Goal: Information Seeking & Learning: Learn about a topic

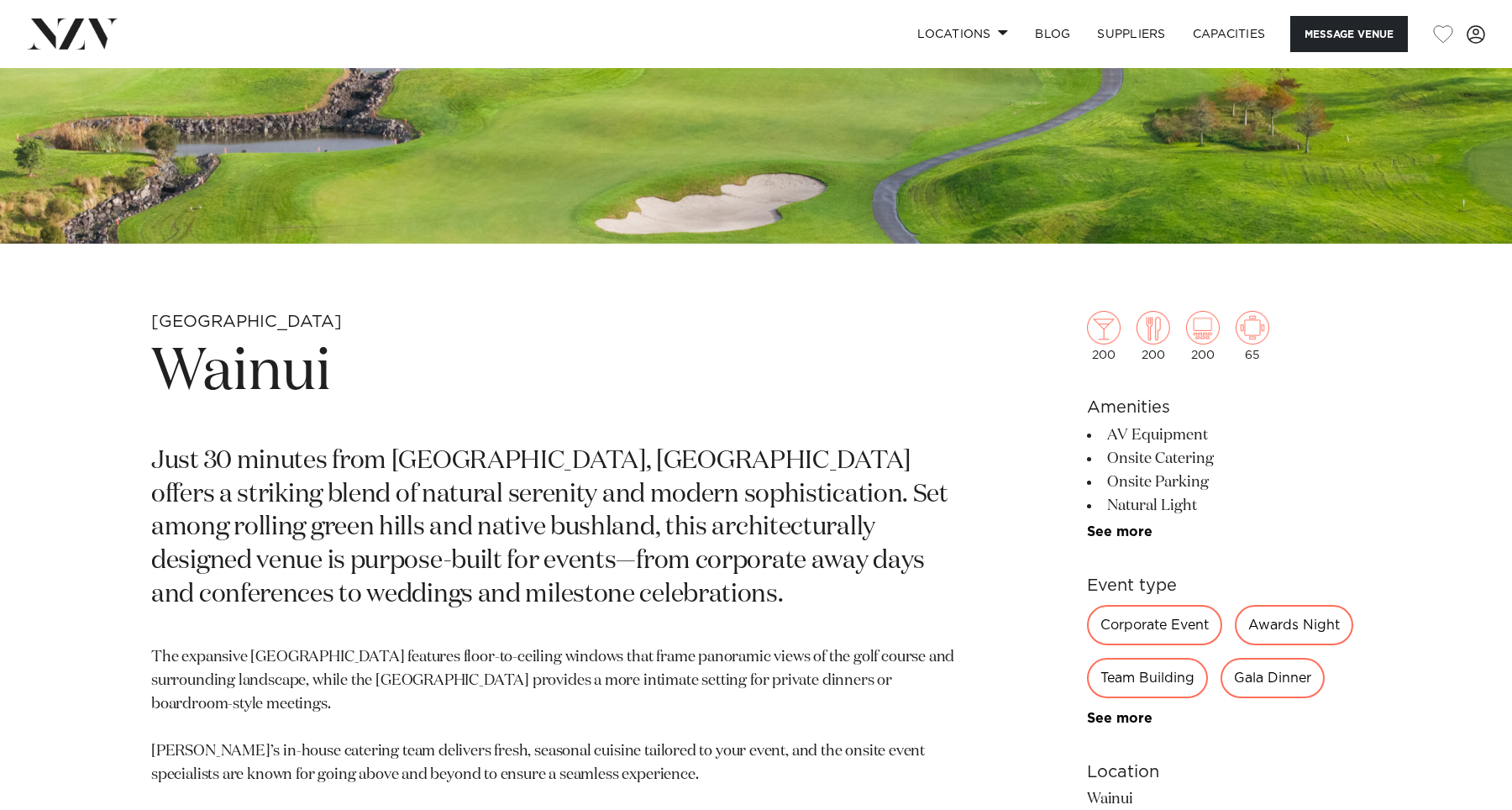
scroll to position [17, 0]
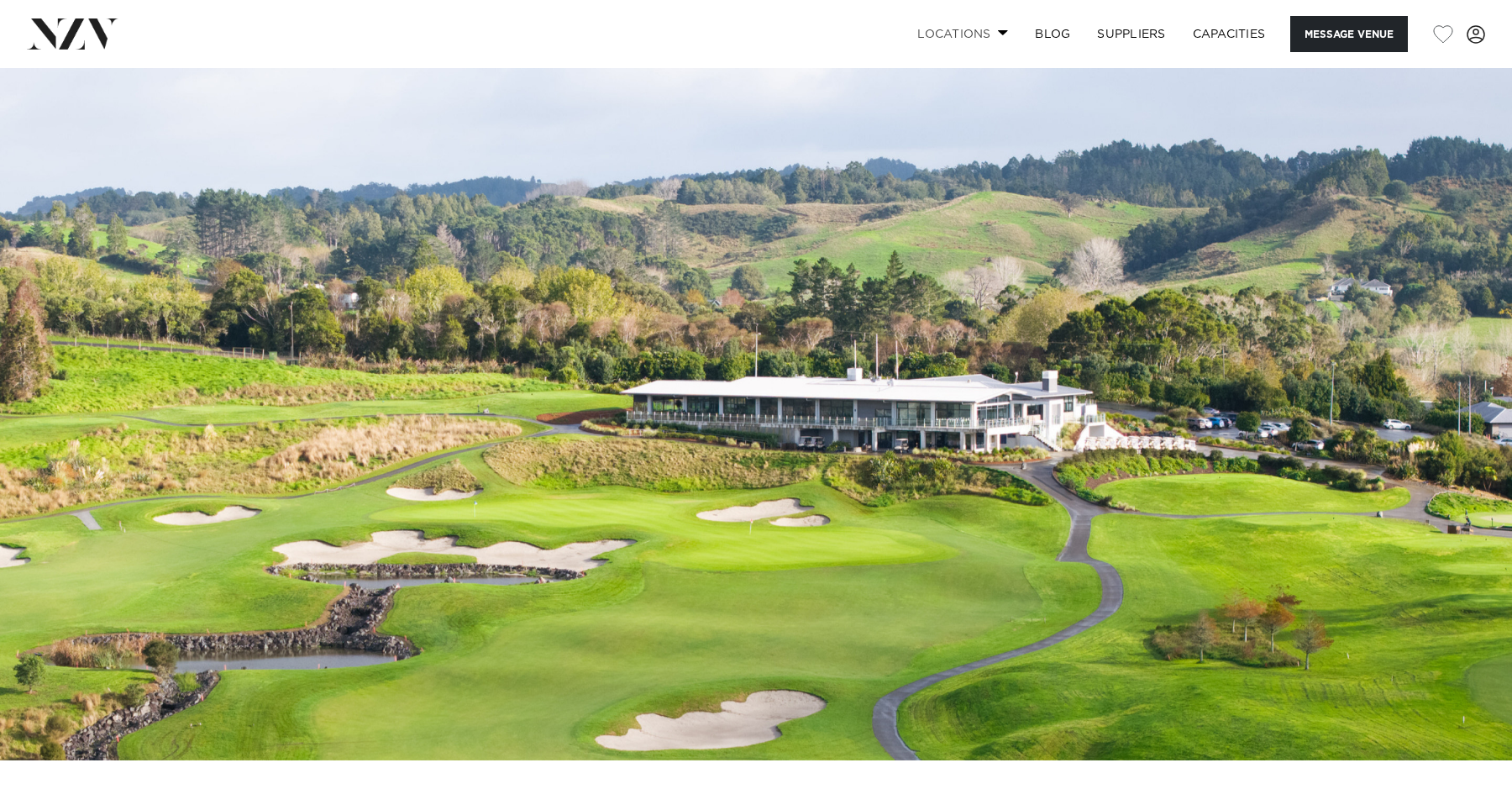
click at [955, 30] on link "Locations" at bounding box center [962, 34] width 117 height 37
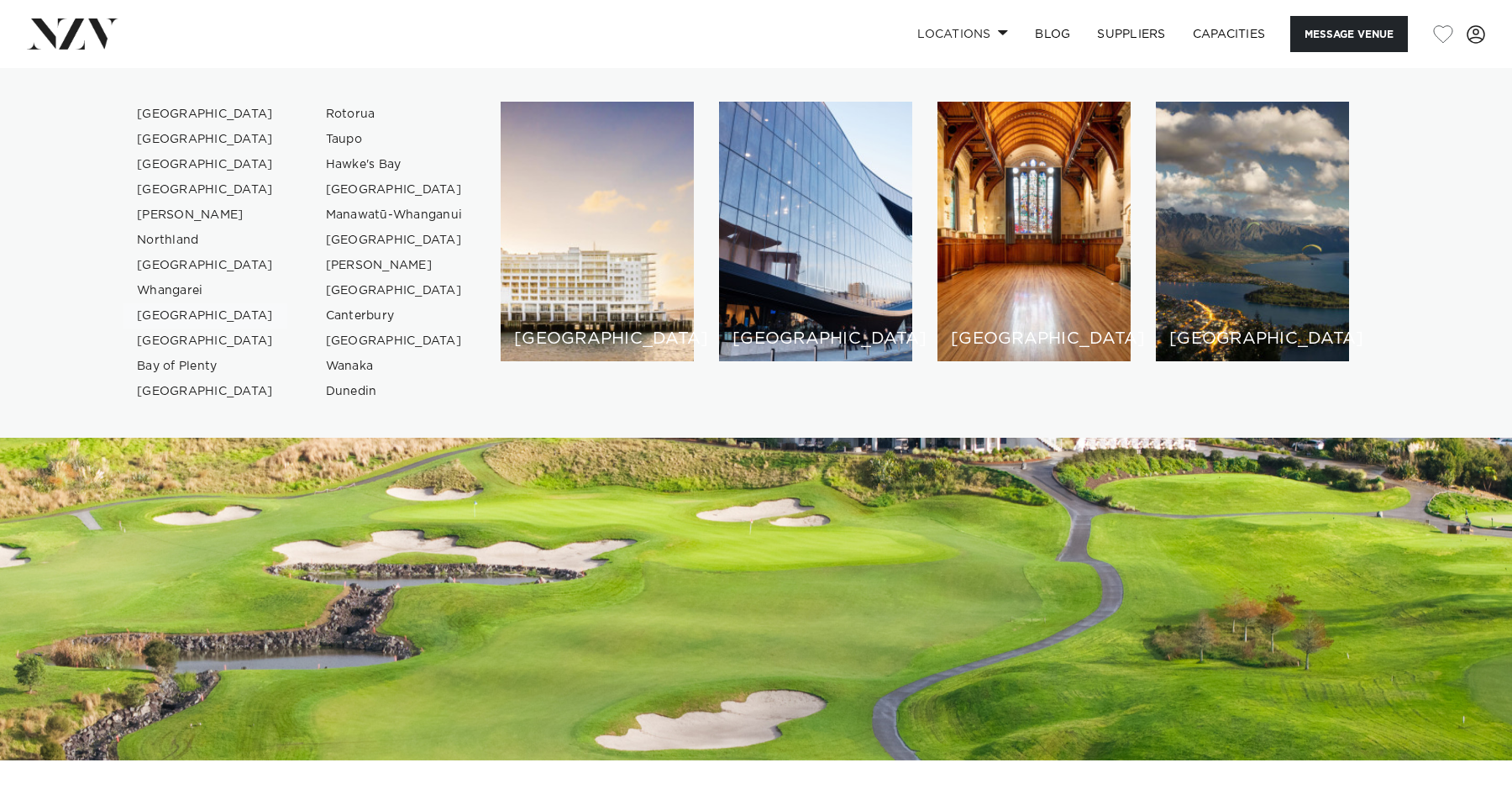
click at [207, 315] on link "[GEOGRAPHIC_DATA]" at bounding box center [205, 315] width 163 height 25
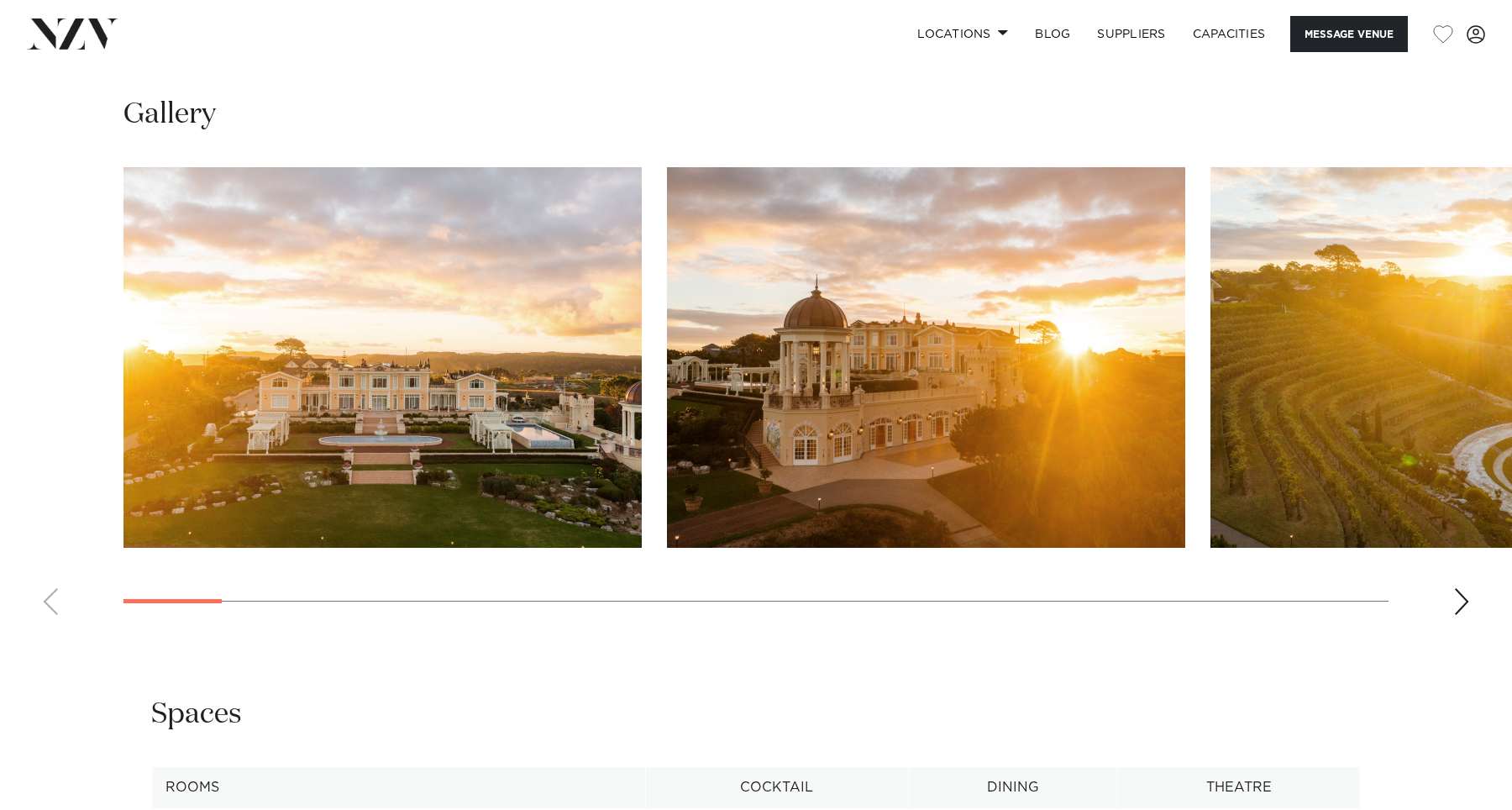
scroll to position [1636, 0]
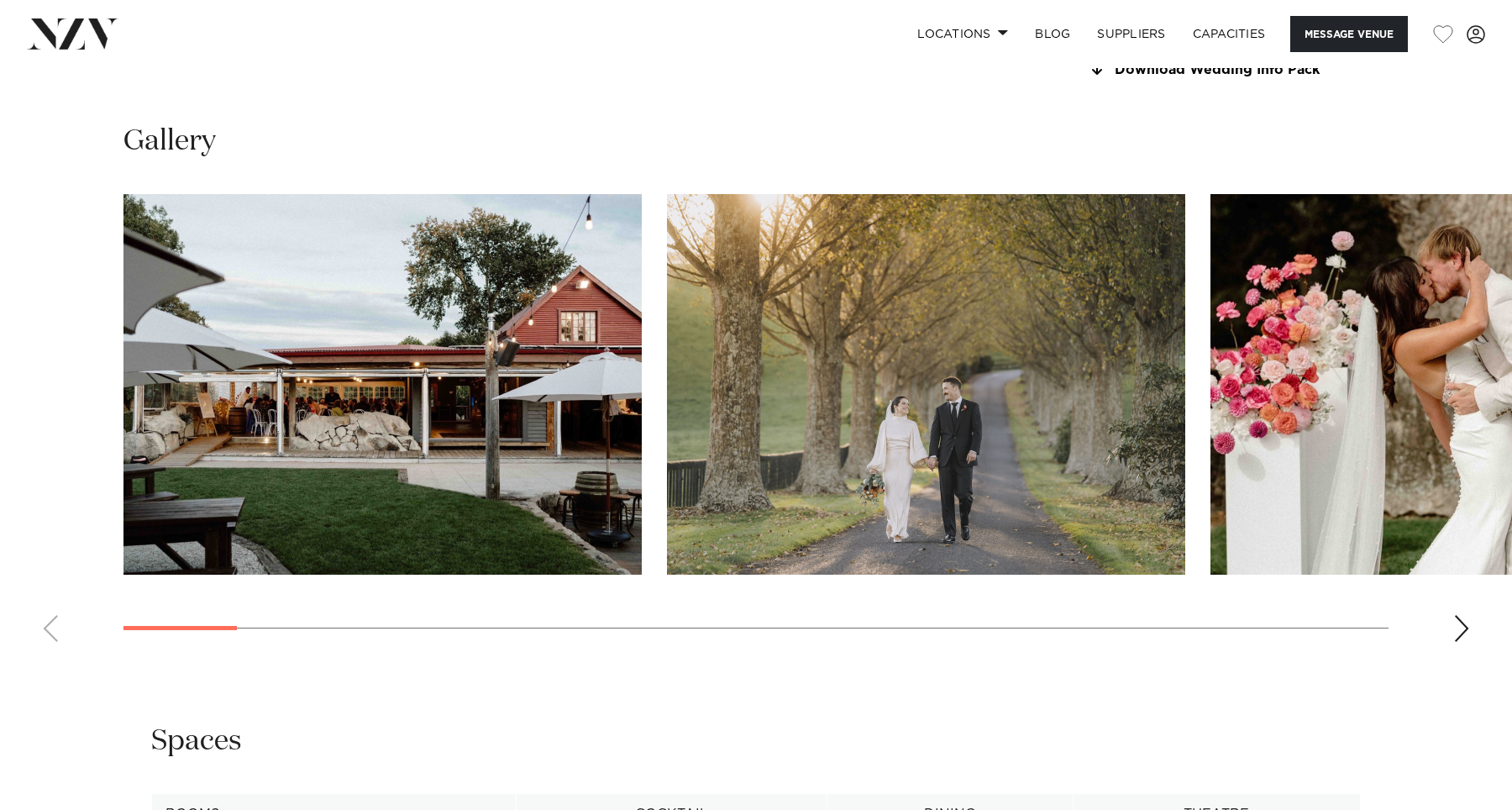
scroll to position [1614, 0]
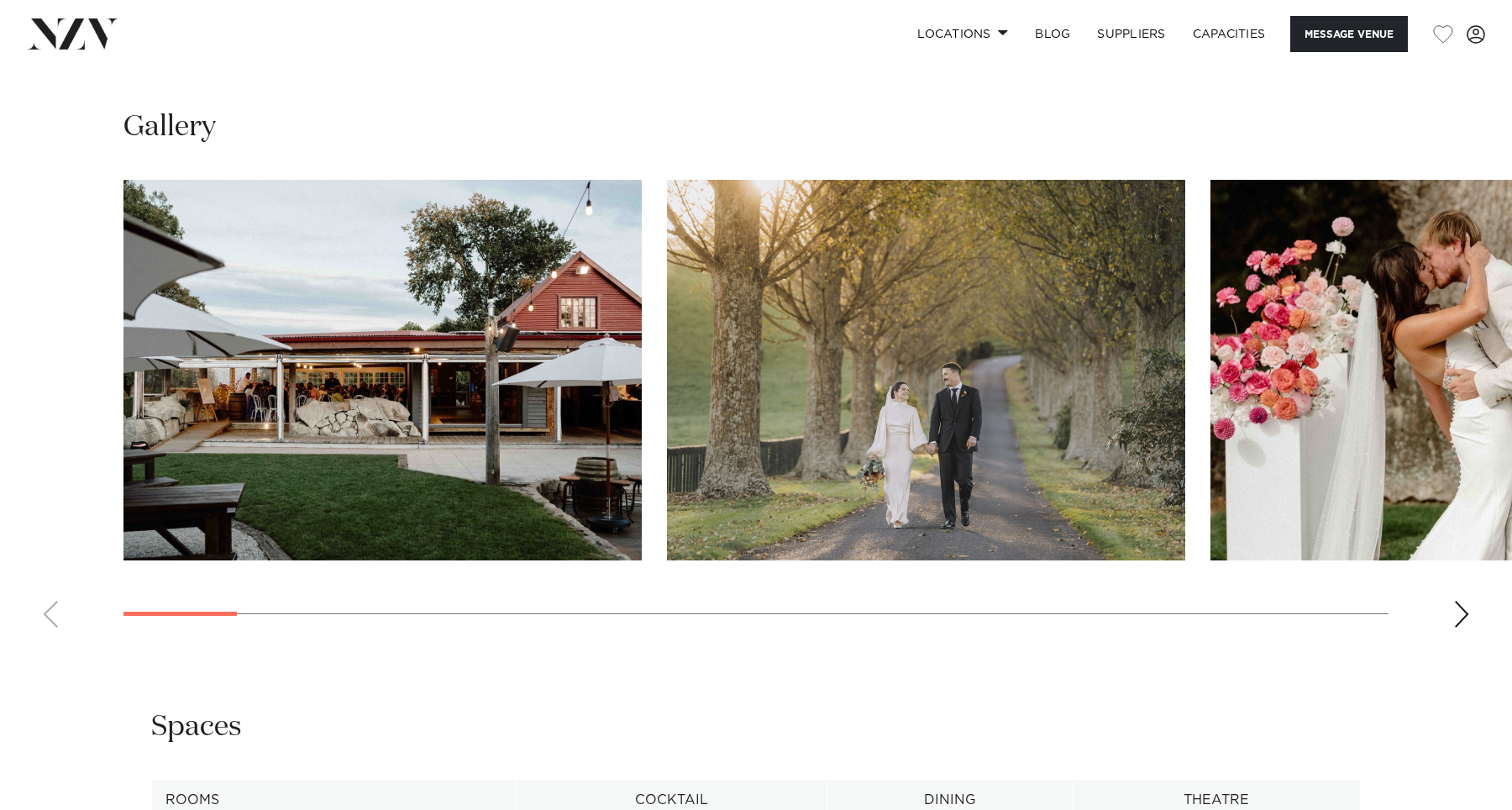
click at [1468, 608] on div "Next slide" at bounding box center [1461, 614] width 17 height 27
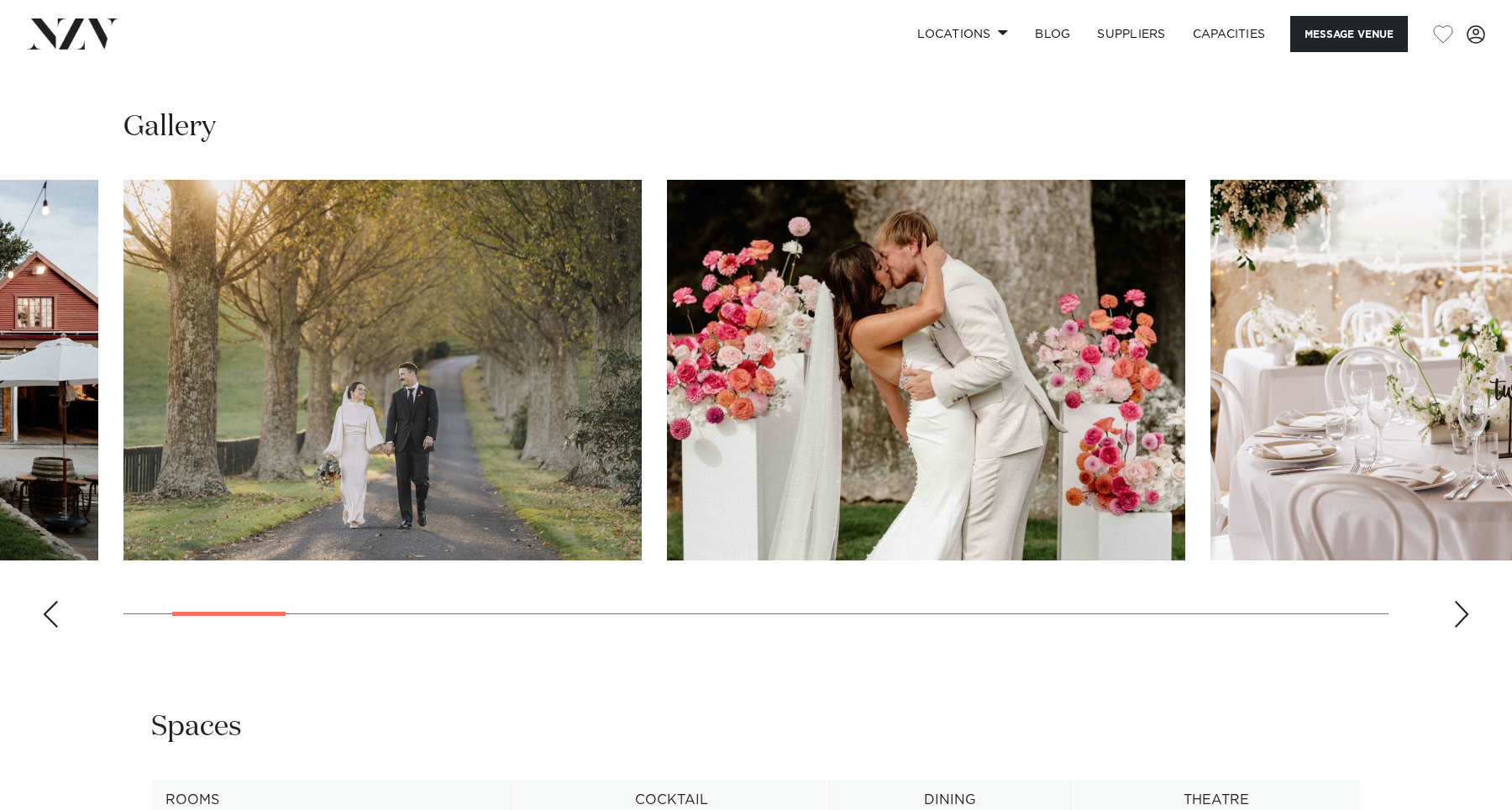
click at [1468, 608] on div "Next slide" at bounding box center [1461, 614] width 17 height 27
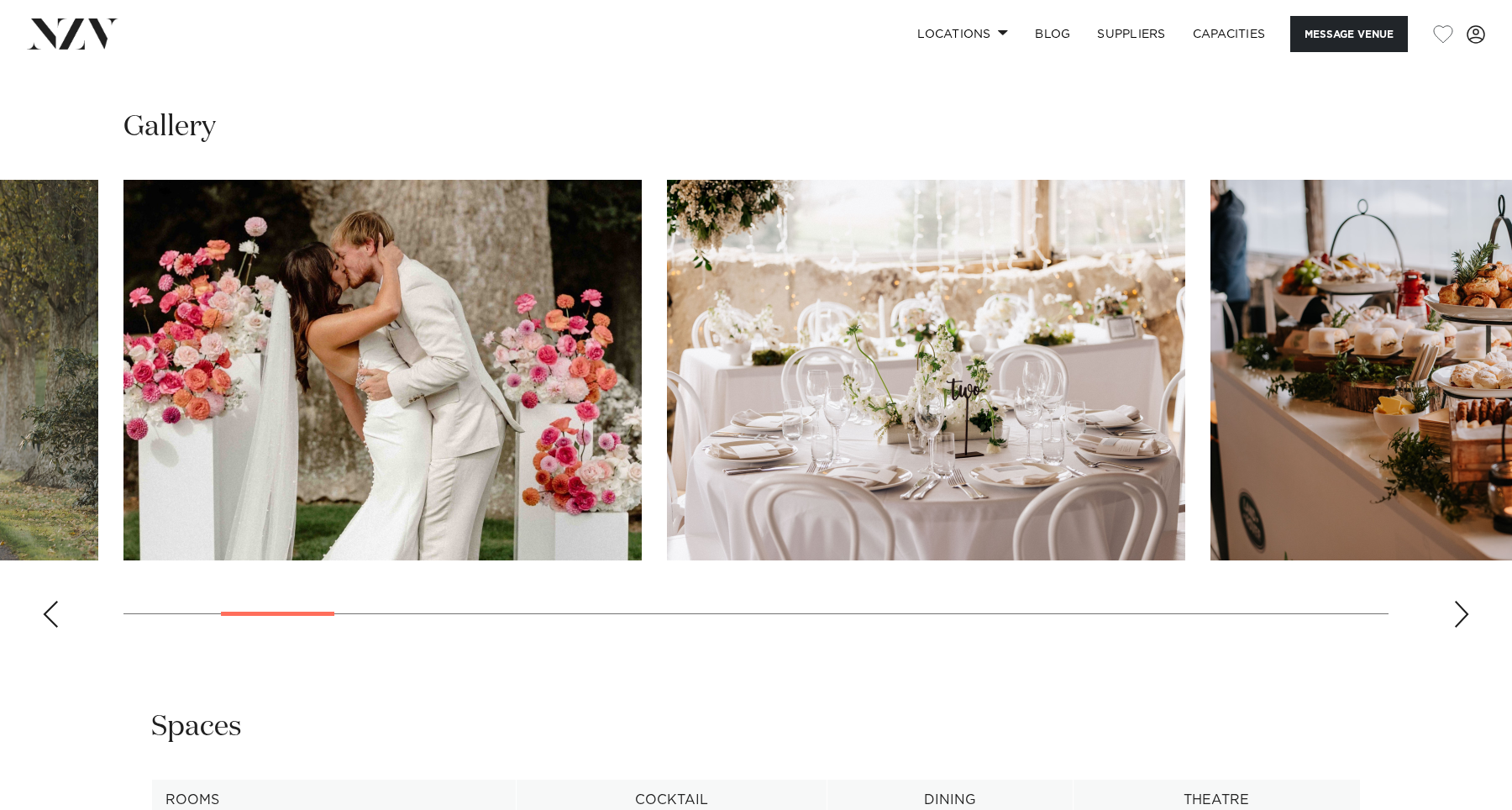
click at [1468, 608] on div "Next slide" at bounding box center [1461, 614] width 17 height 27
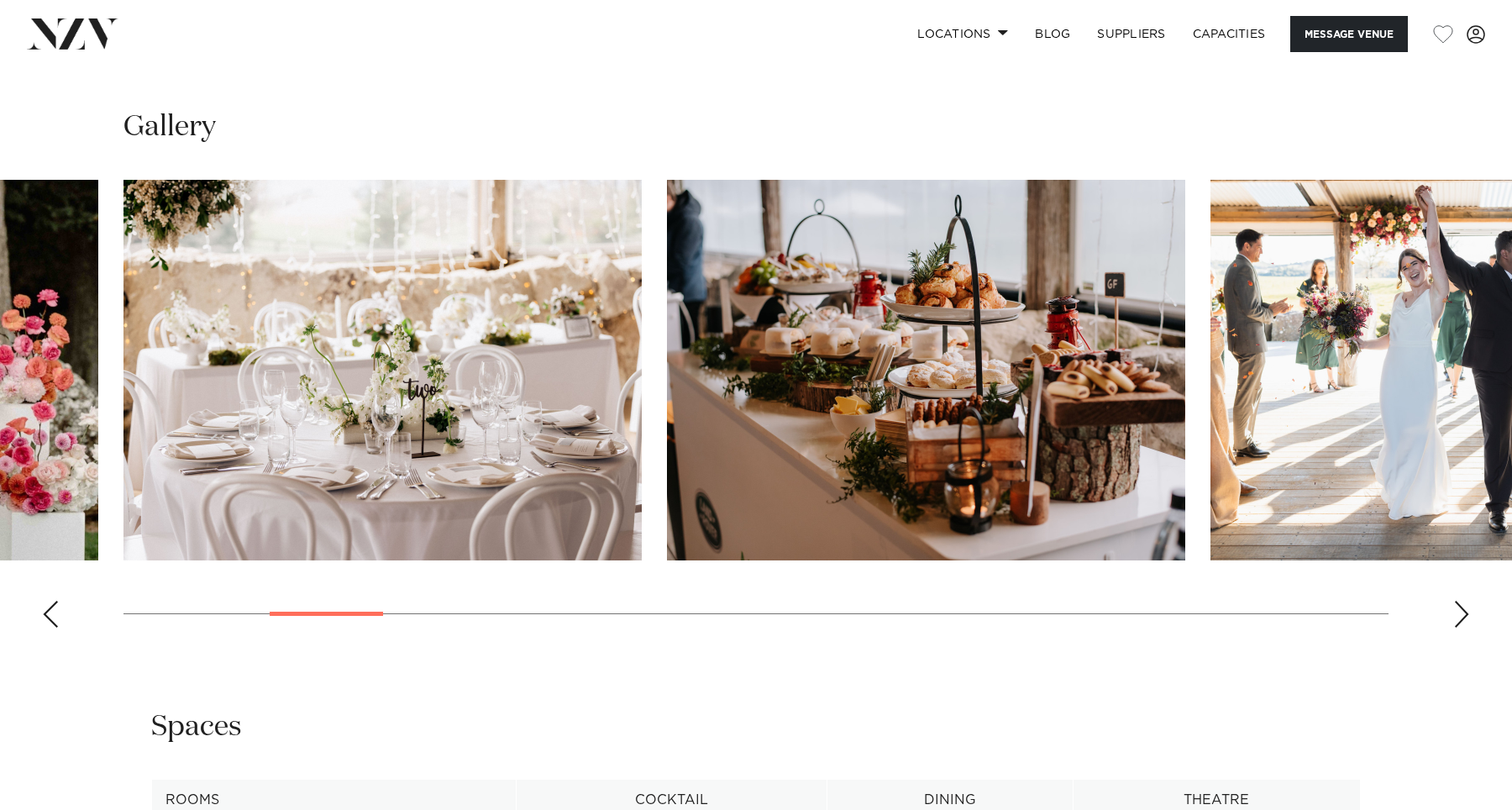
click at [1468, 608] on div "Next slide" at bounding box center [1461, 614] width 17 height 27
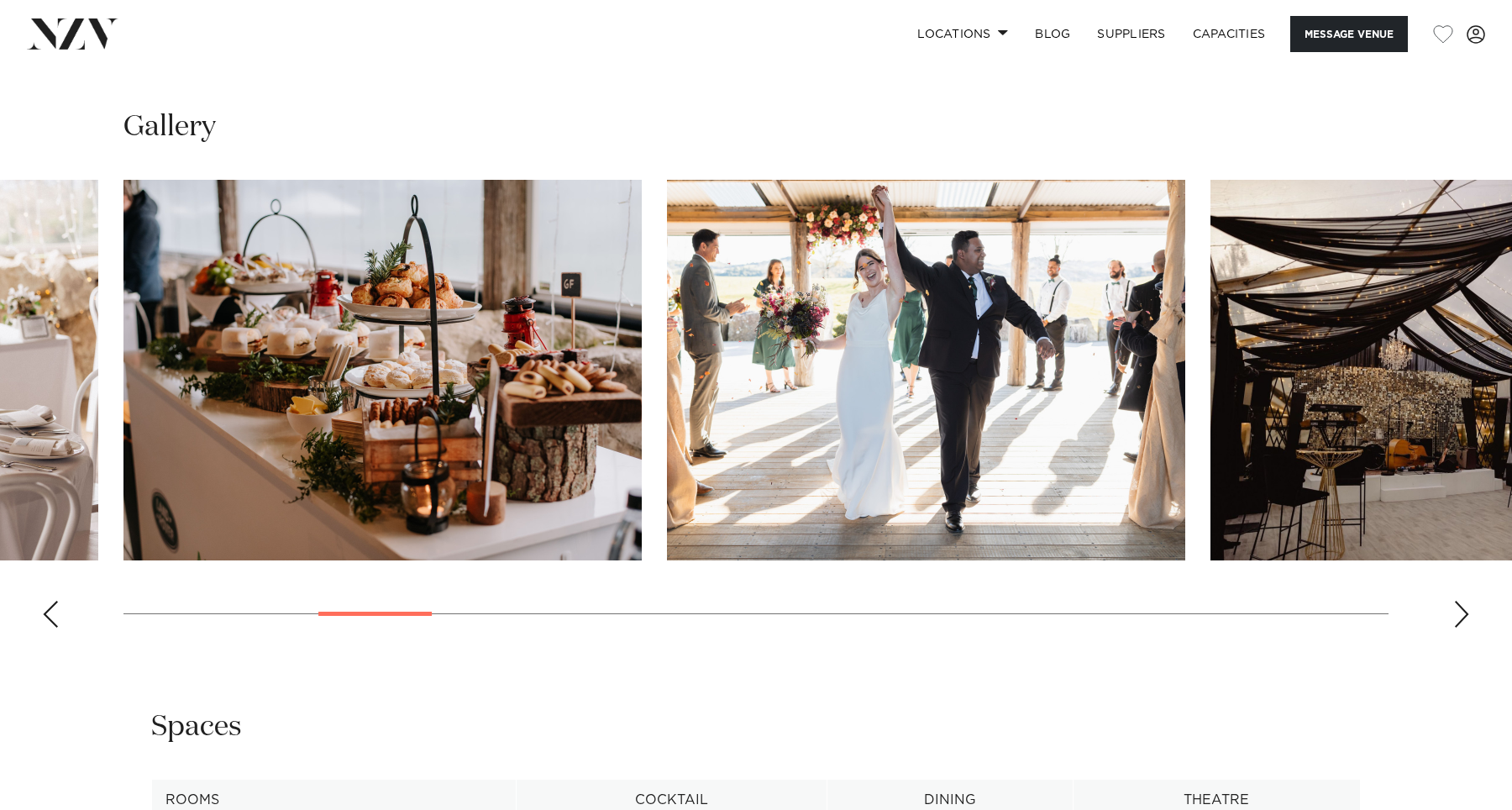
click at [1468, 608] on div "Next slide" at bounding box center [1461, 614] width 17 height 27
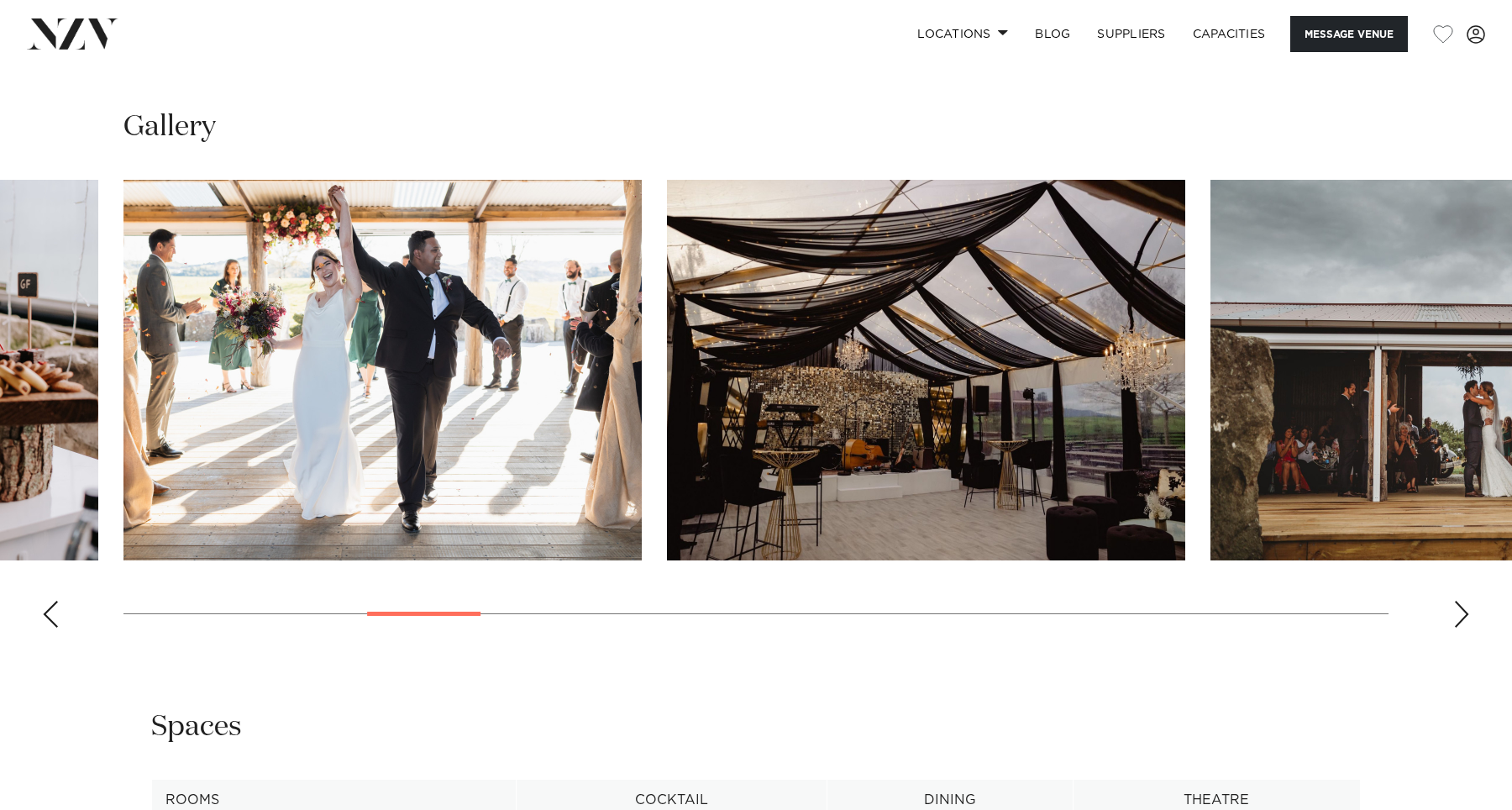
click at [1468, 608] on div "Next slide" at bounding box center [1461, 614] width 17 height 27
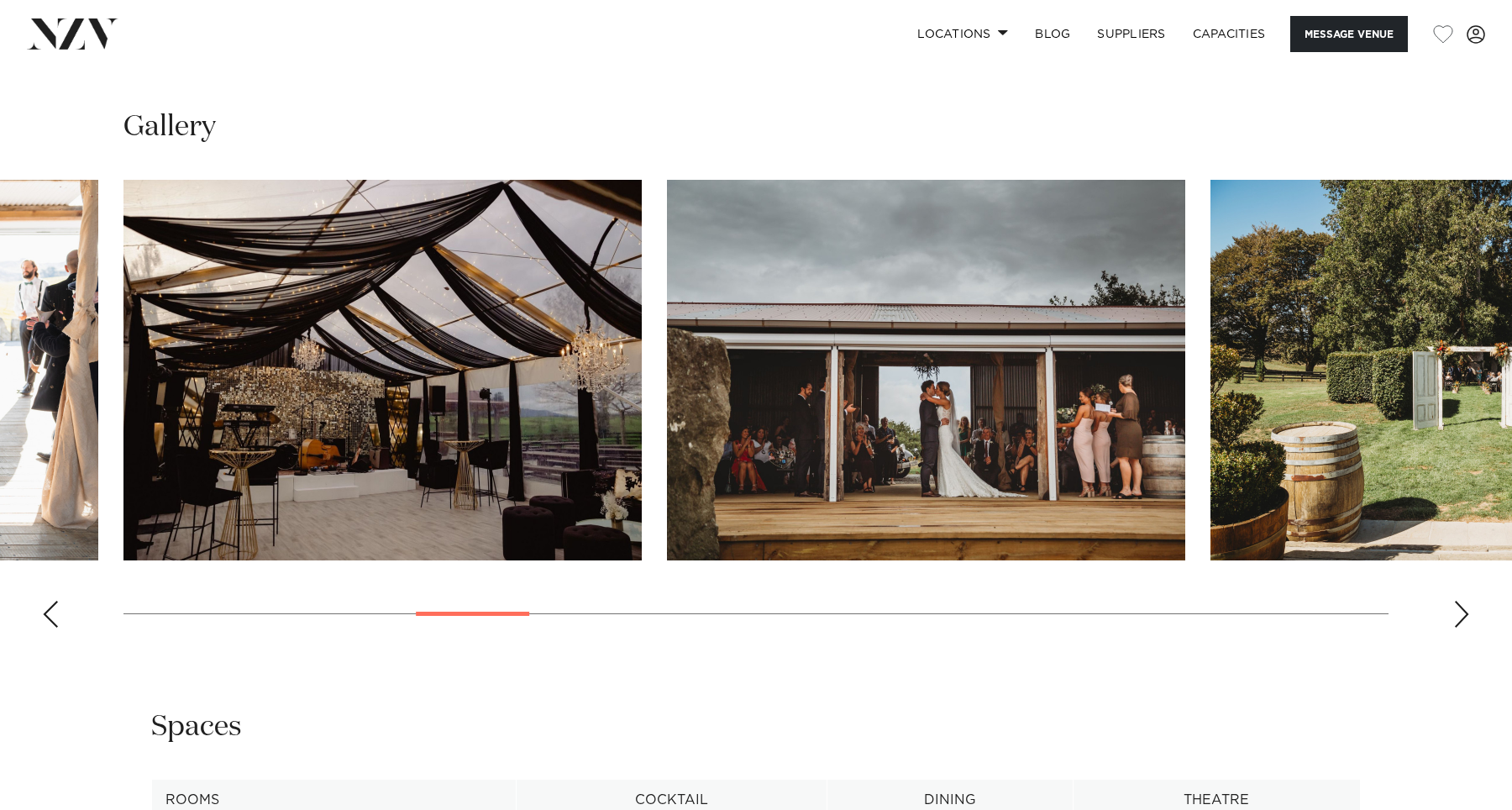
click at [1468, 608] on div "Next slide" at bounding box center [1461, 614] width 17 height 27
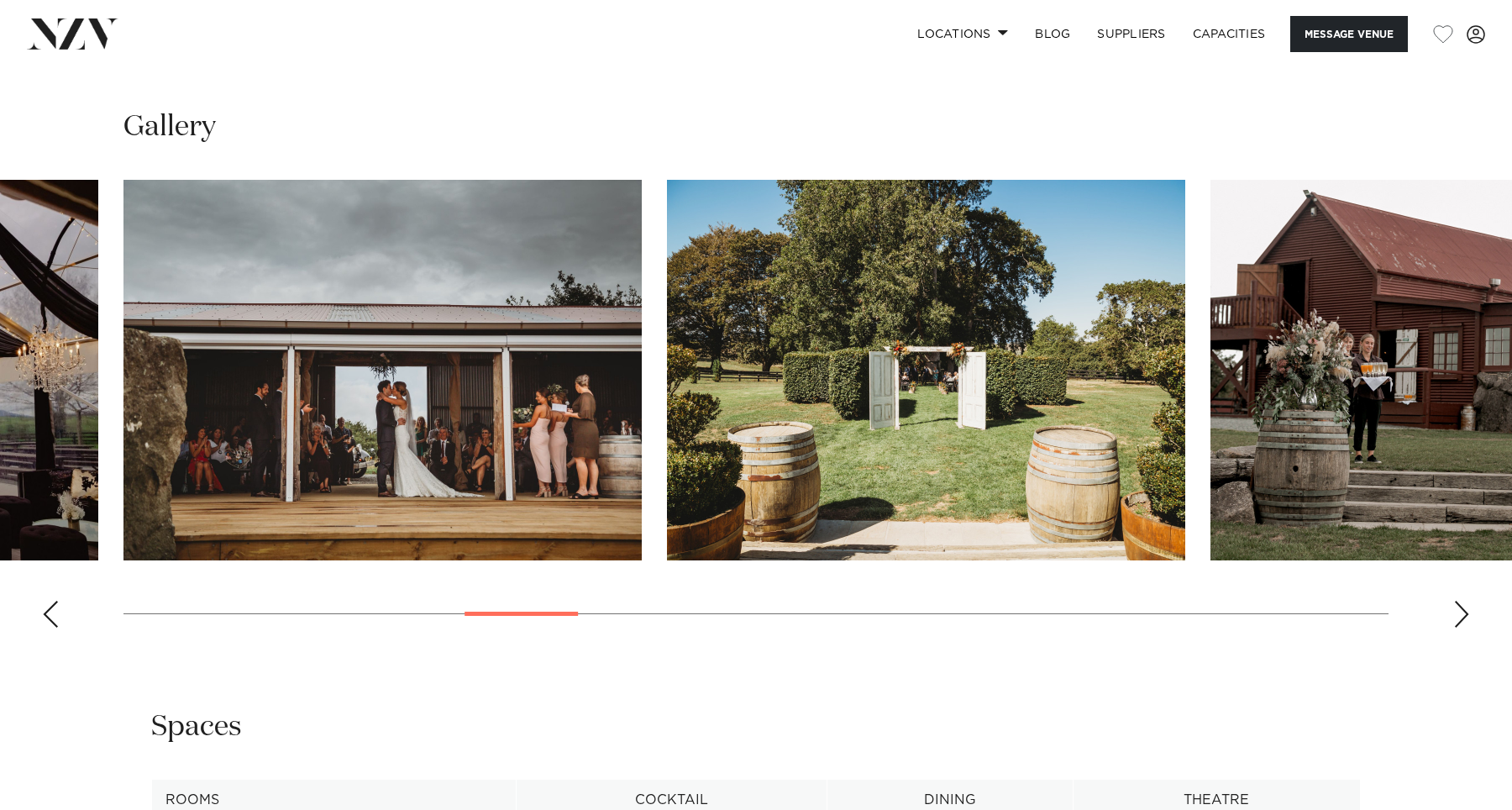
click at [1468, 608] on div "Next slide" at bounding box center [1461, 614] width 17 height 27
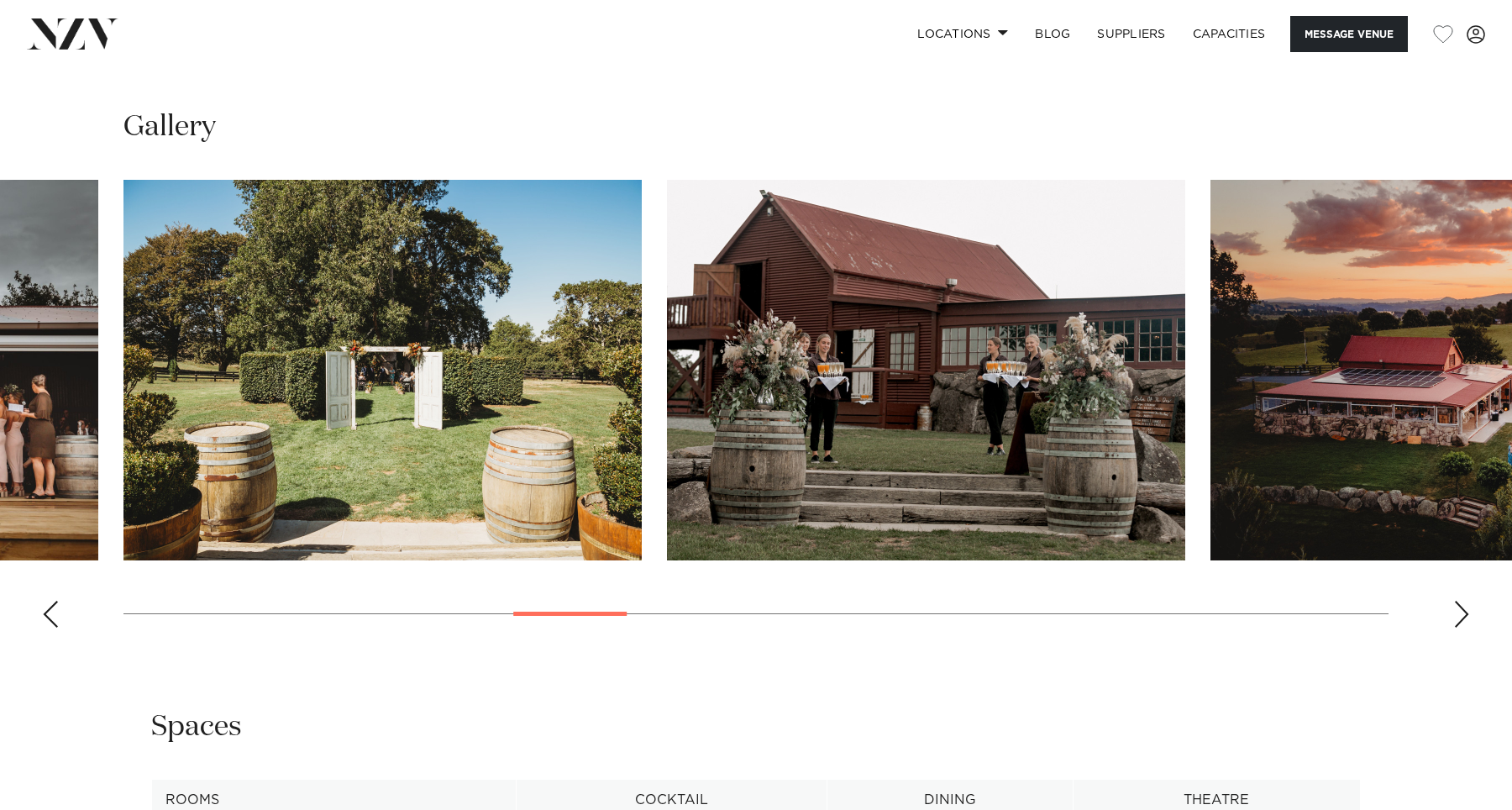
click at [1468, 608] on div "Next slide" at bounding box center [1461, 614] width 17 height 27
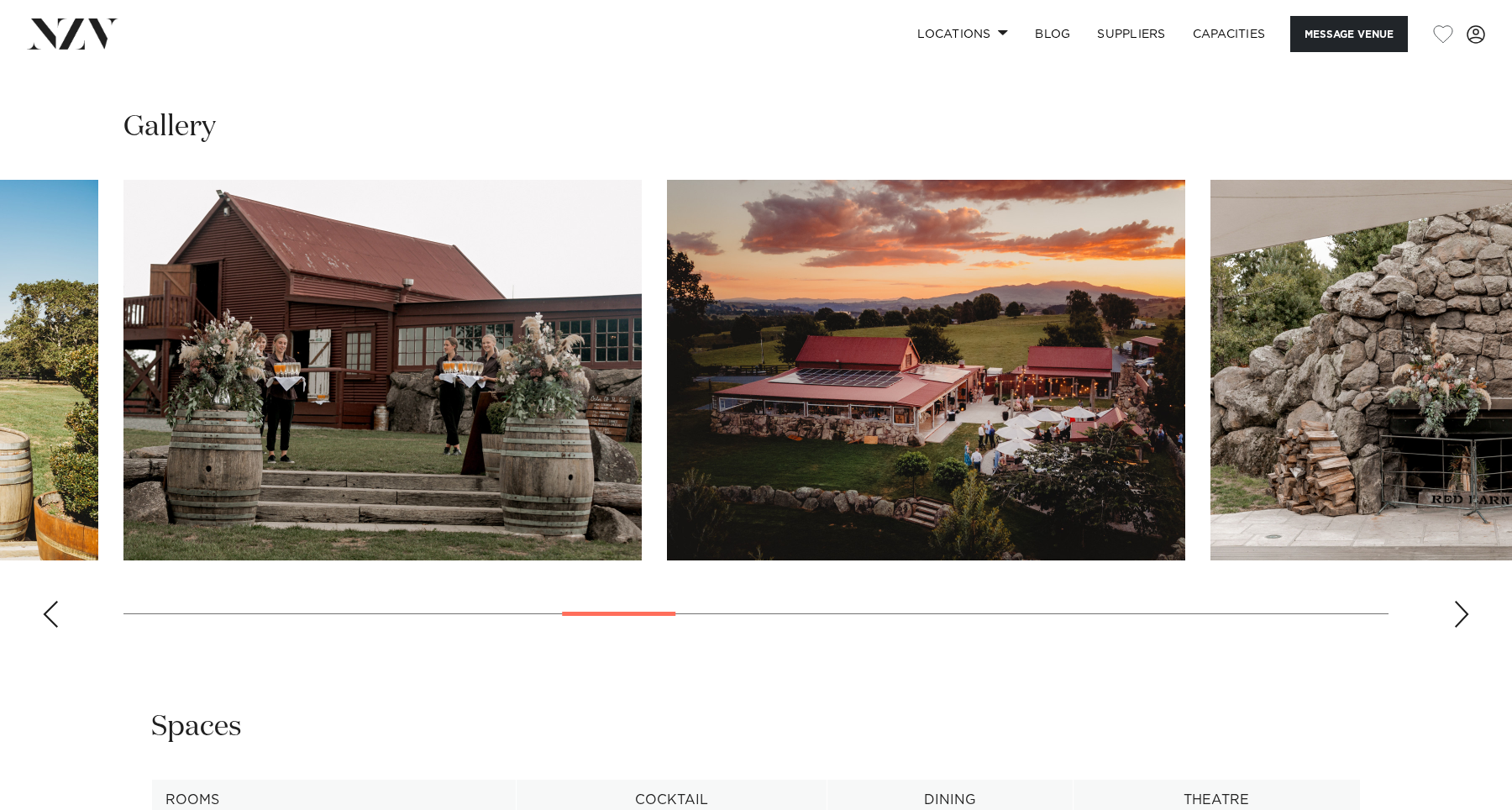
click at [594, 445] on img "10 / 26" at bounding box center [382, 370] width 518 height 381
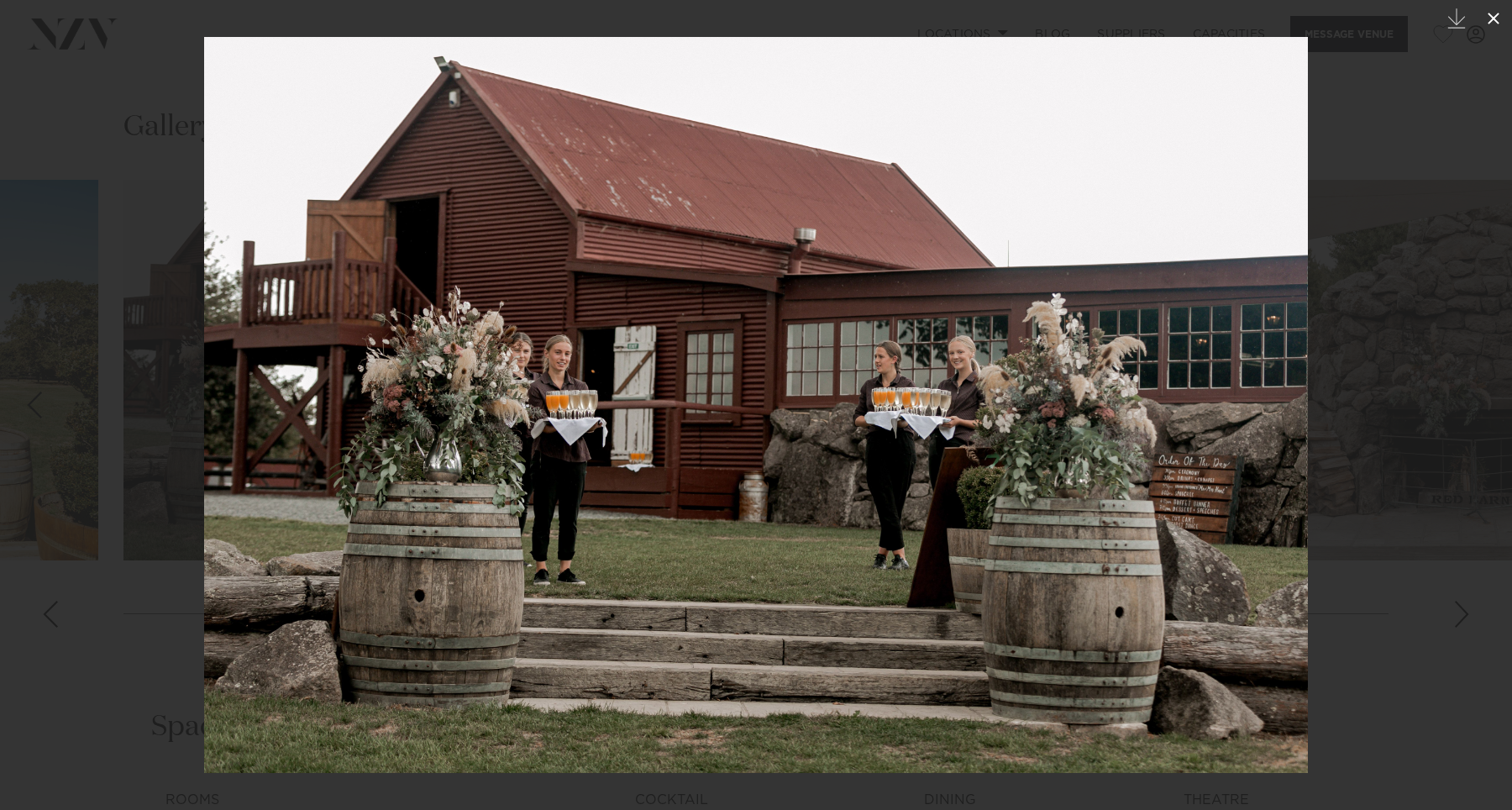
click at [1483, 12] on icon at bounding box center [1493, 18] width 20 height 20
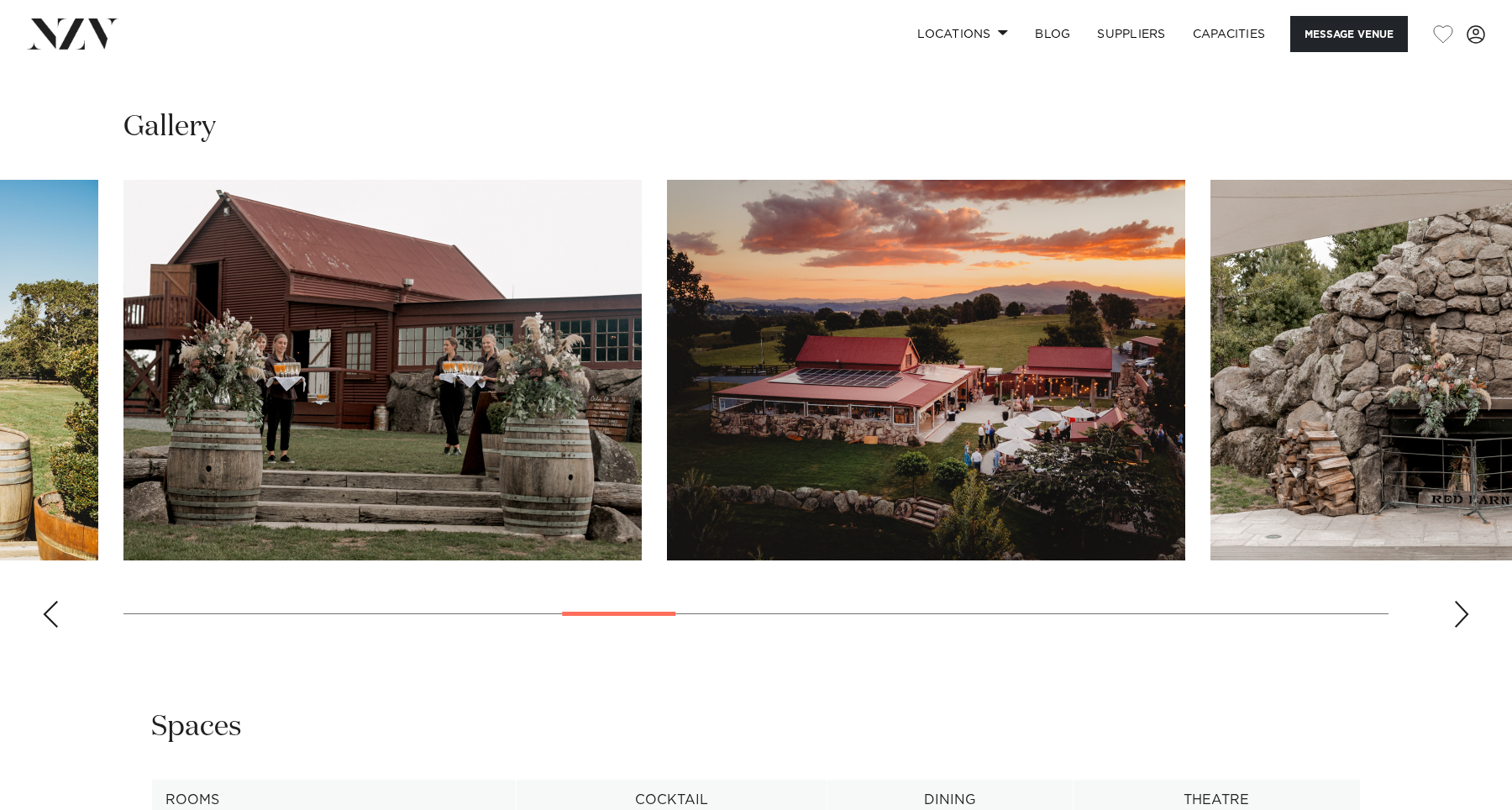
click at [1102, 443] on img "11 / 26" at bounding box center [926, 370] width 518 height 381
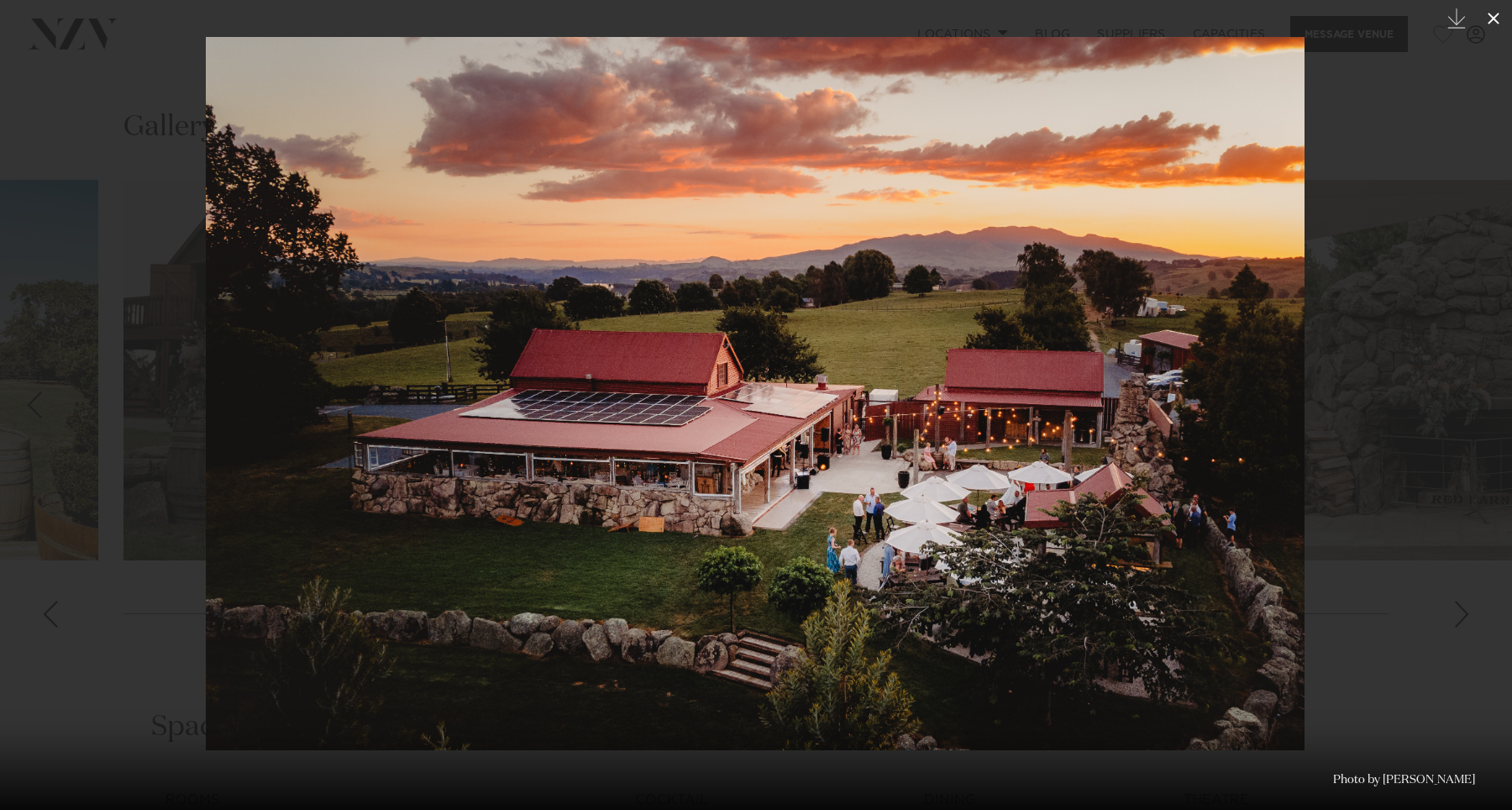
click at [1490, 17] on icon at bounding box center [1493, 18] width 20 height 20
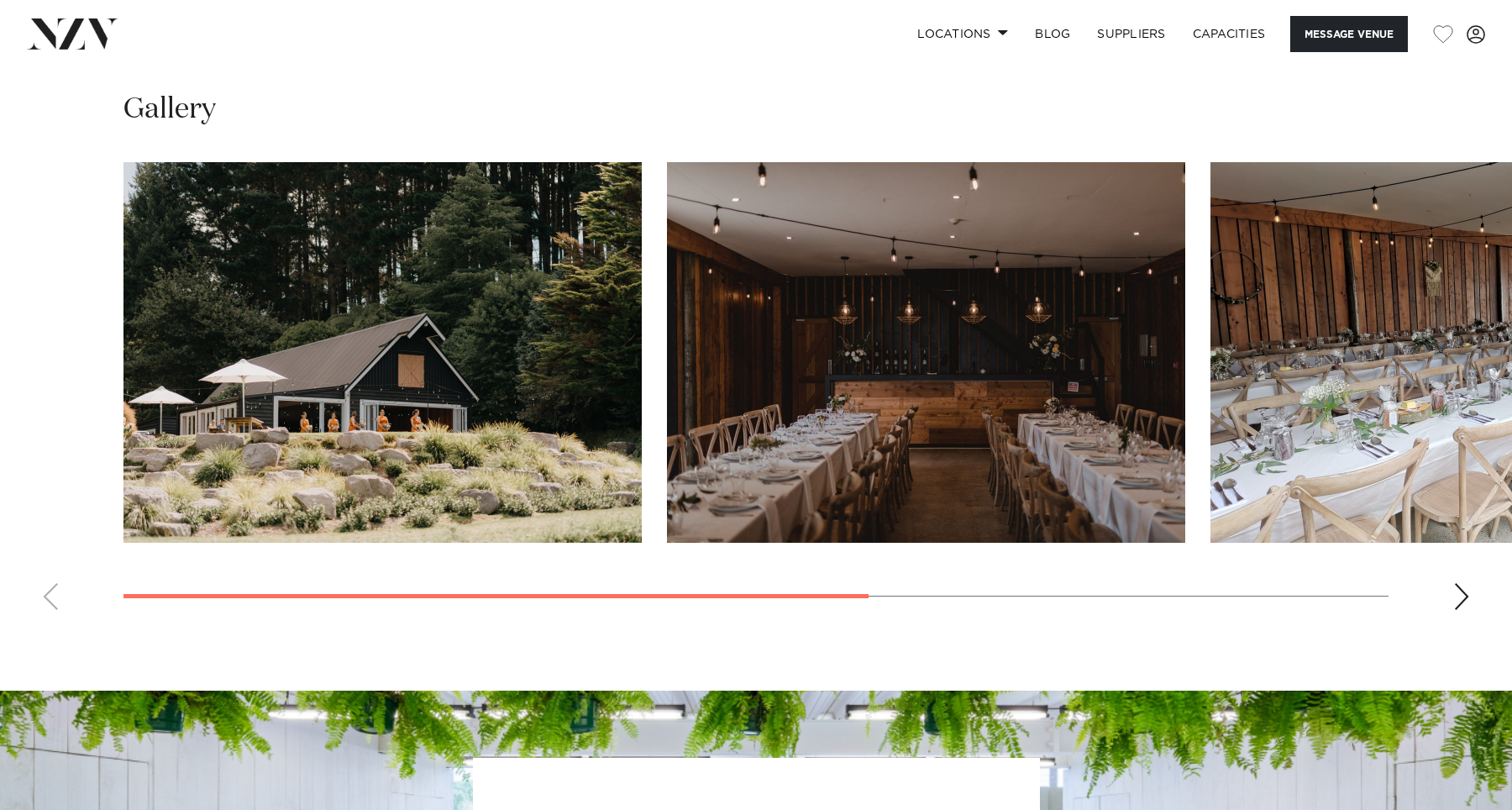
scroll to position [1314, 0]
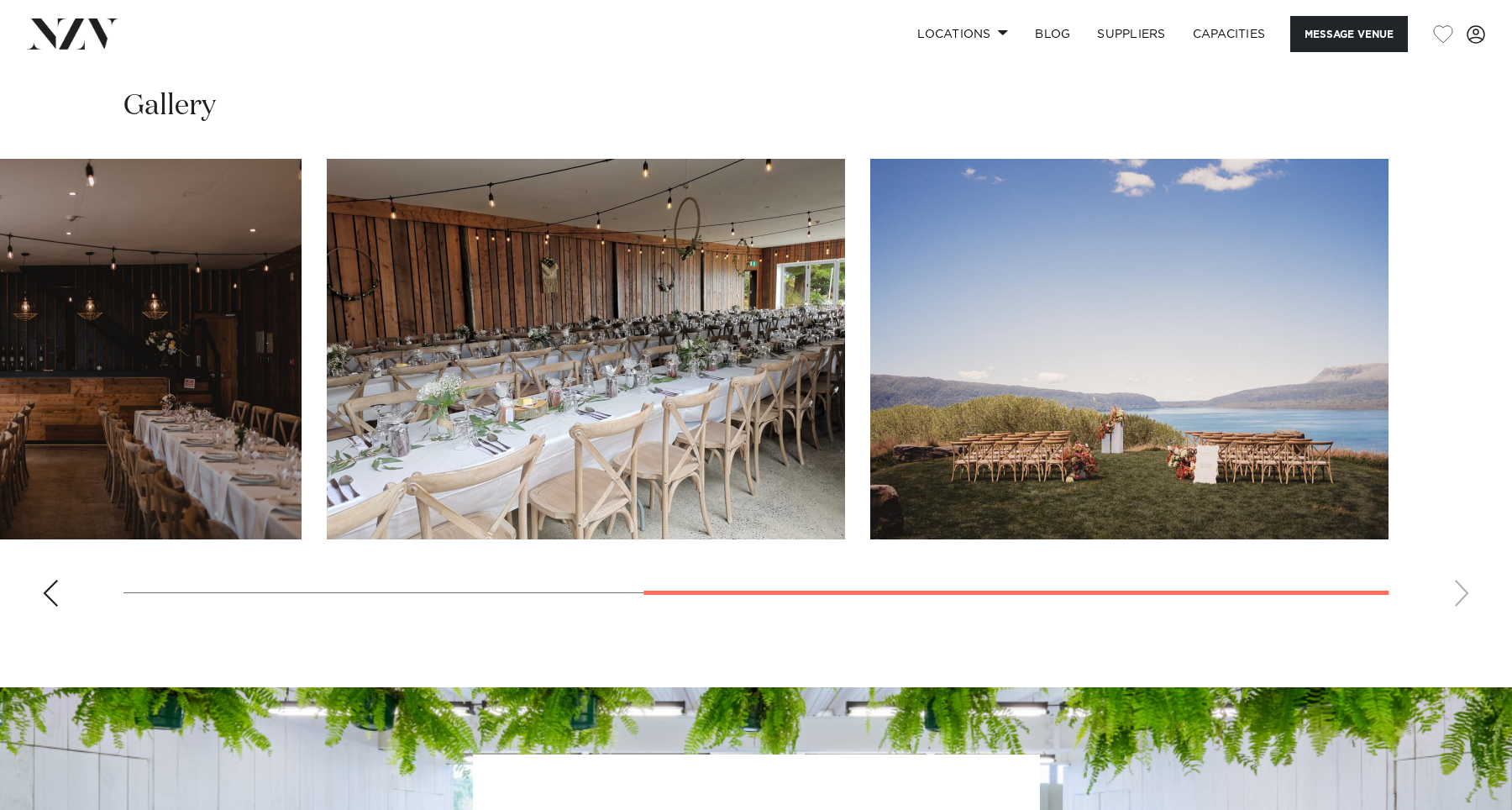
click at [1483, 733] on body "Locations Auckland Wellington Christchurch Queenstown Hamilton Northland Bay of…" at bounding box center [756, 164] width 1512 height 2958
click at [1462, 604] on swiper-container at bounding box center [756, 389] width 1512 height 461
click at [1462, 595] on swiper-container at bounding box center [756, 389] width 1512 height 461
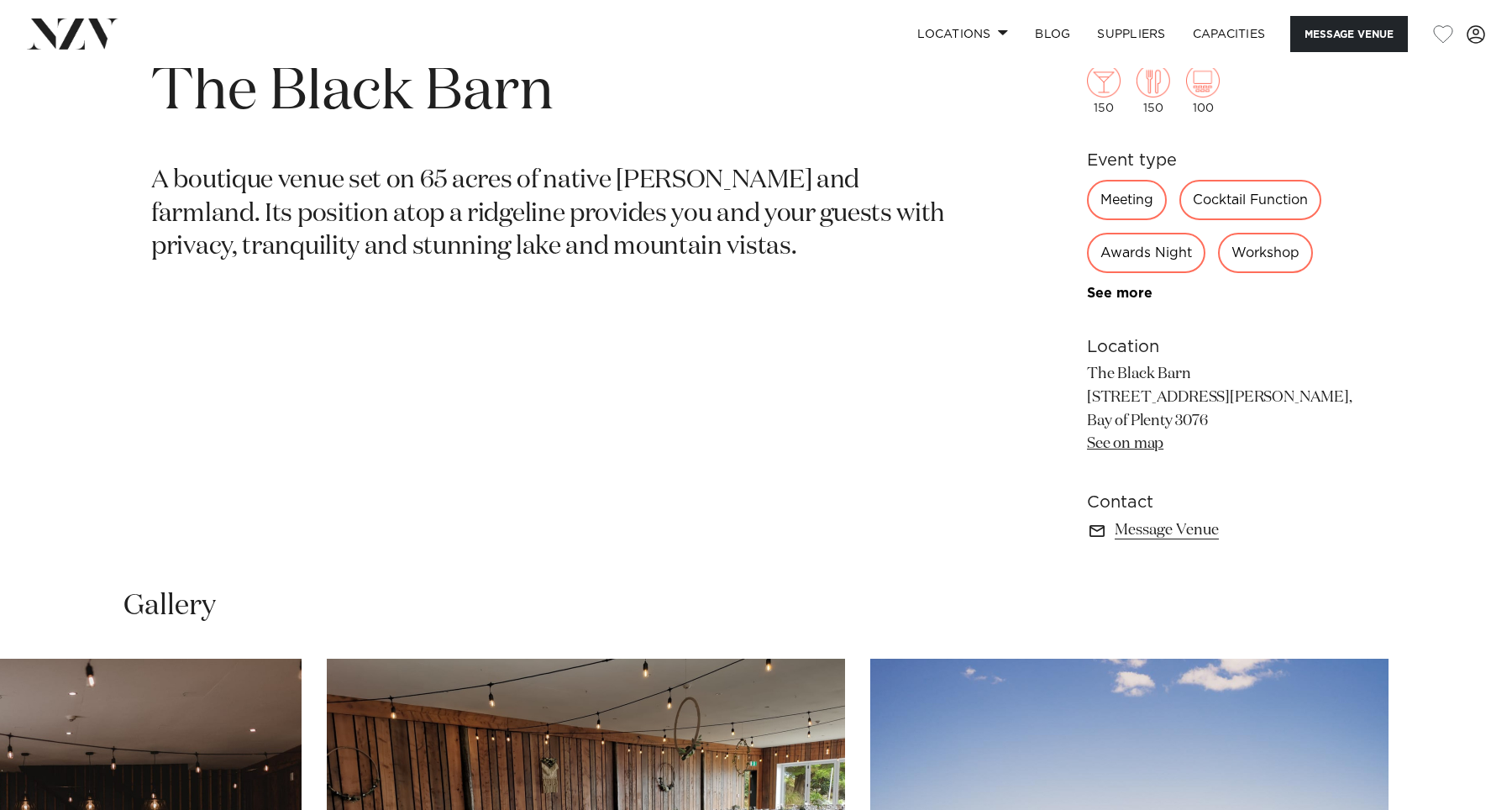
scroll to position [458, 0]
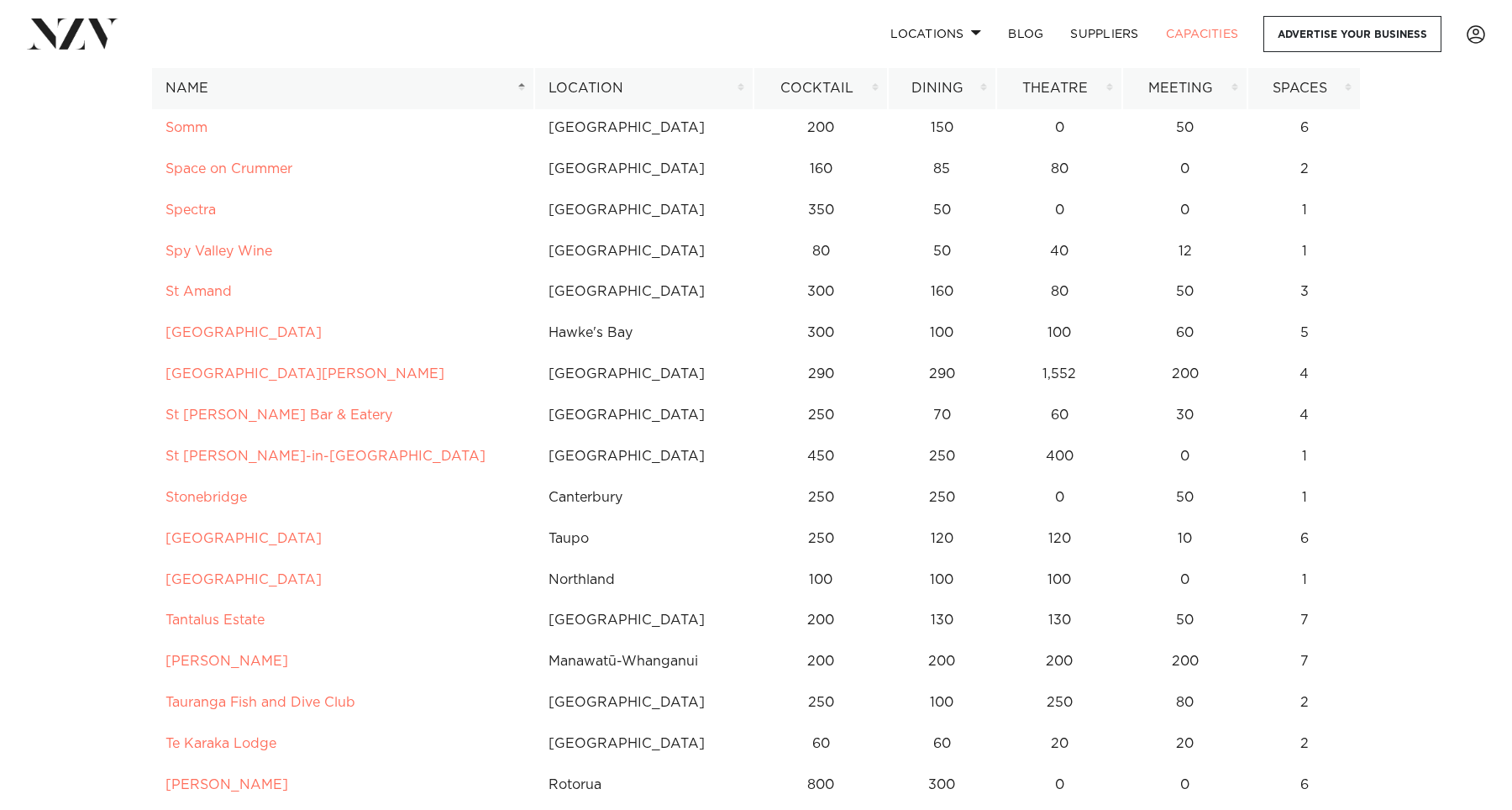
scroll to position [8724, 0]
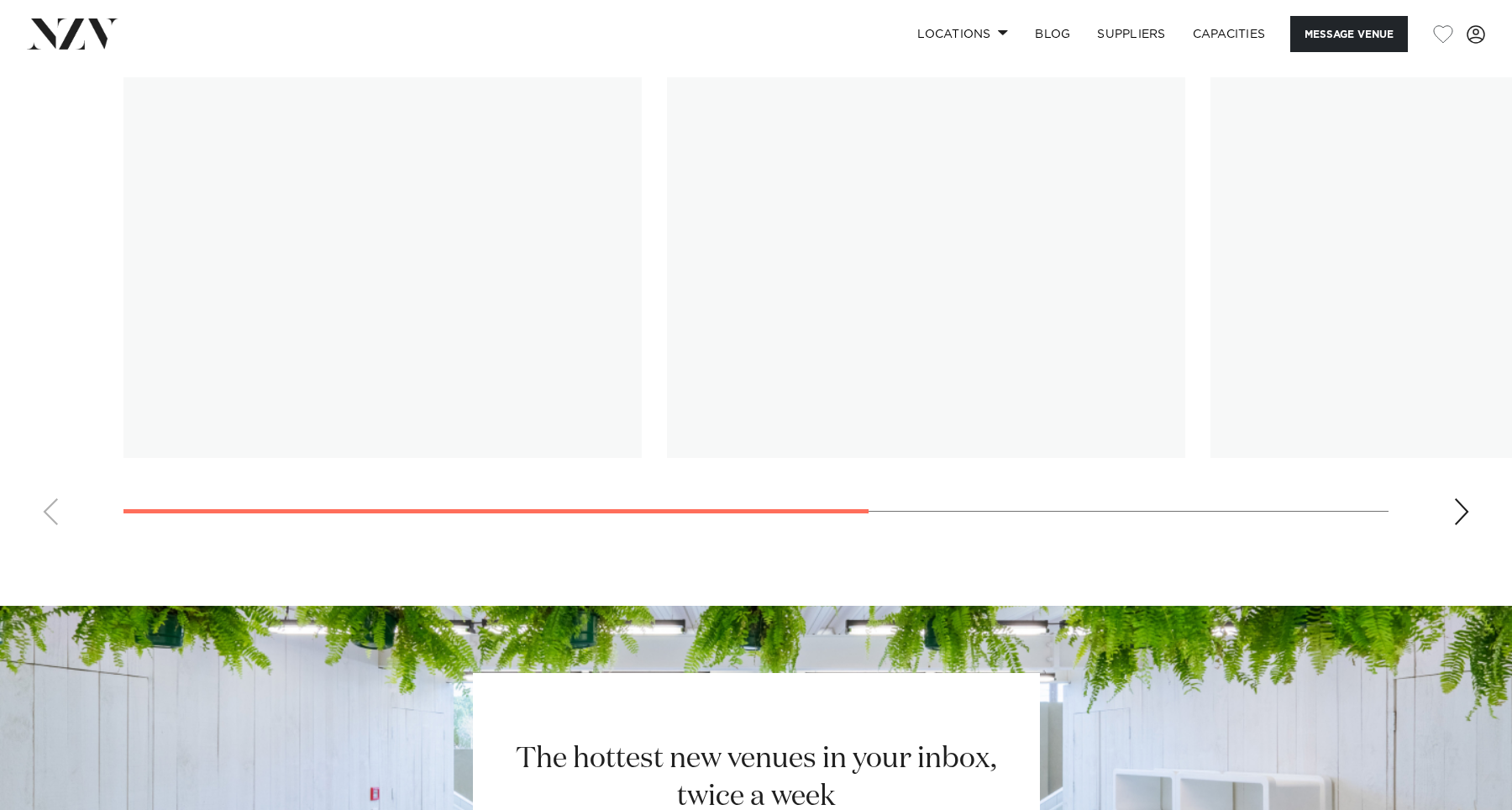
scroll to position [1398, 0]
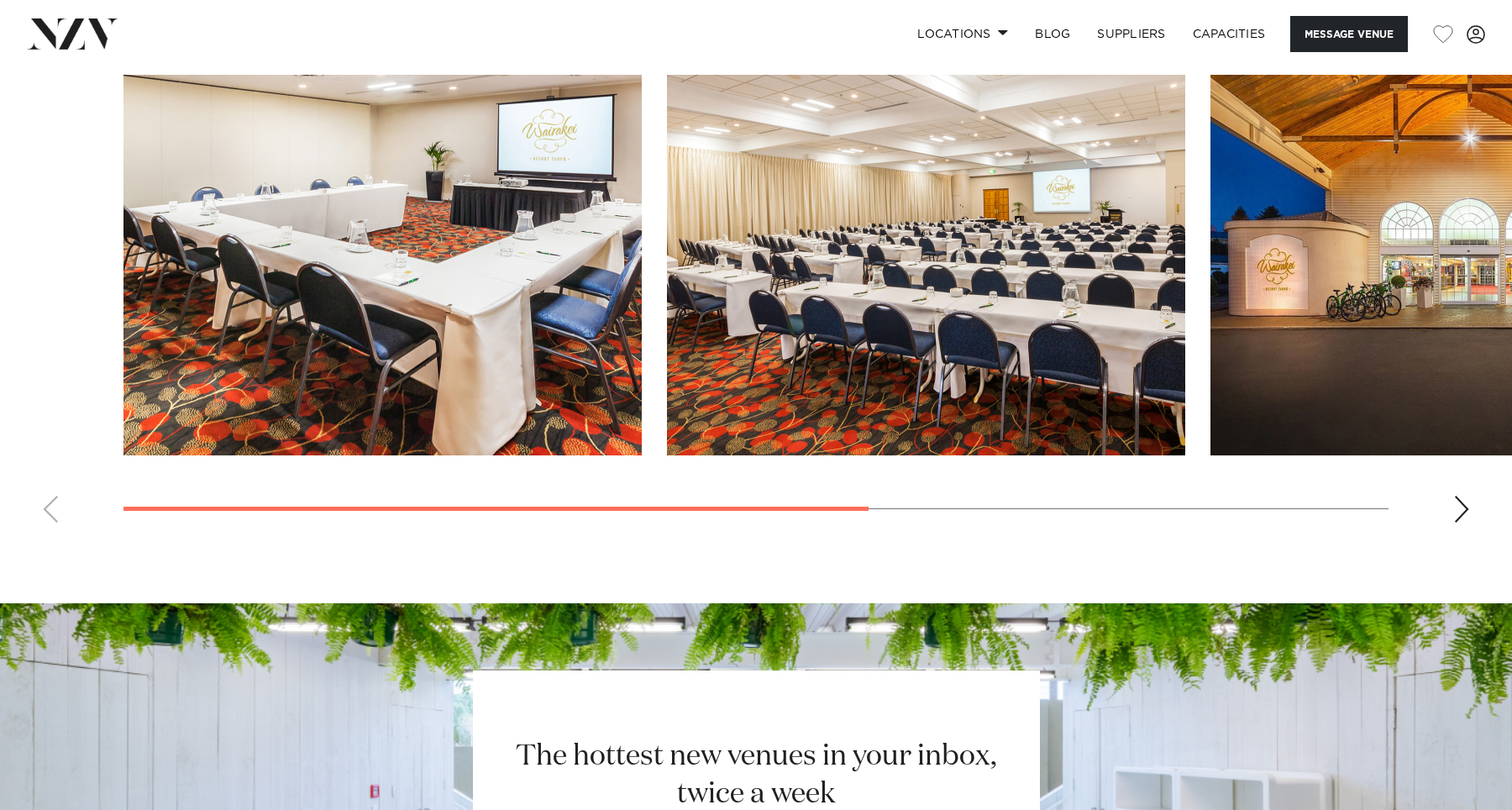
click at [1470, 519] on swiper-container at bounding box center [756, 305] width 1512 height 461
click at [1462, 507] on div "Next slide" at bounding box center [1461, 508] width 17 height 27
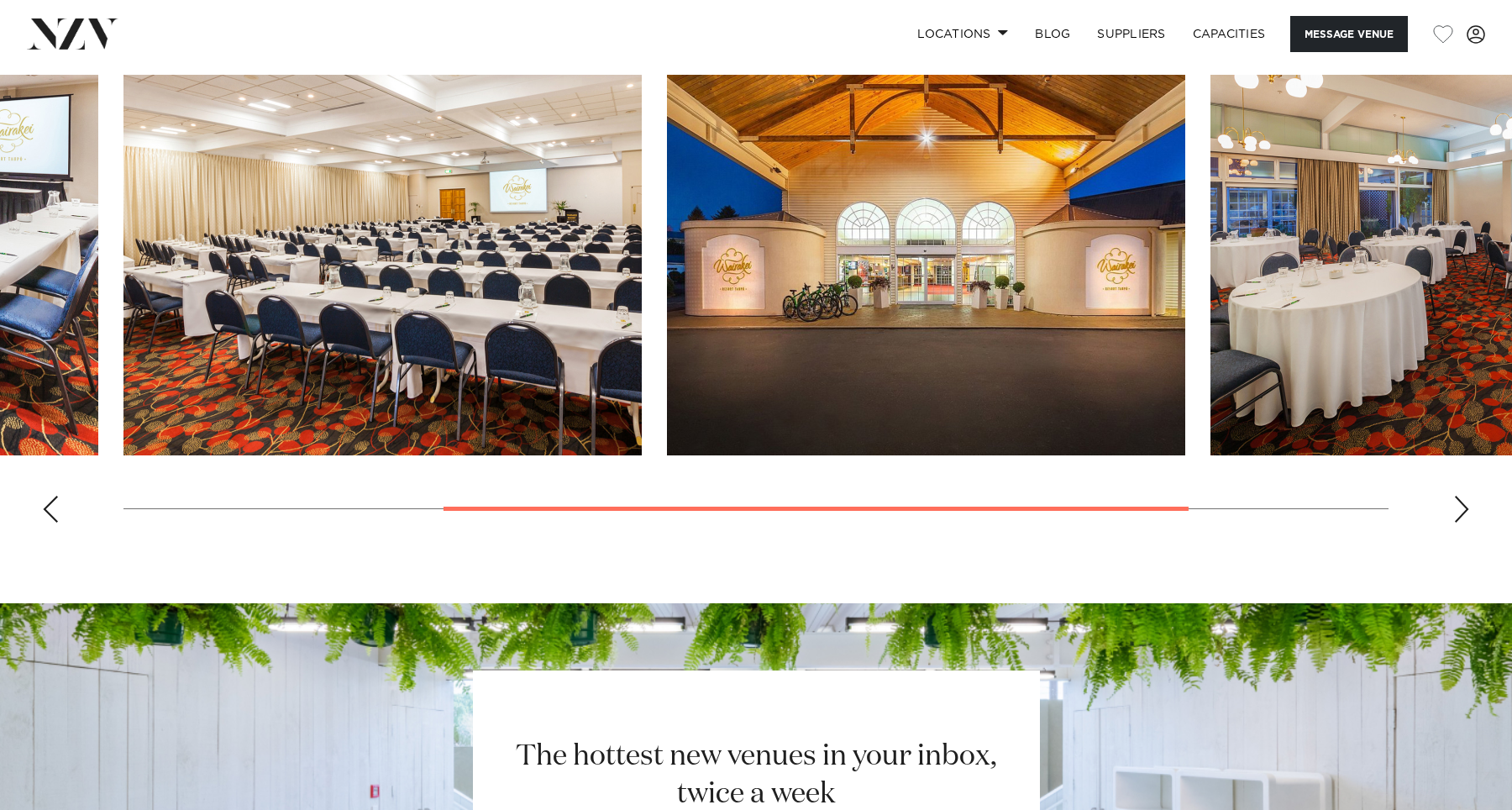
click at [1462, 507] on div "Next slide" at bounding box center [1461, 508] width 17 height 27
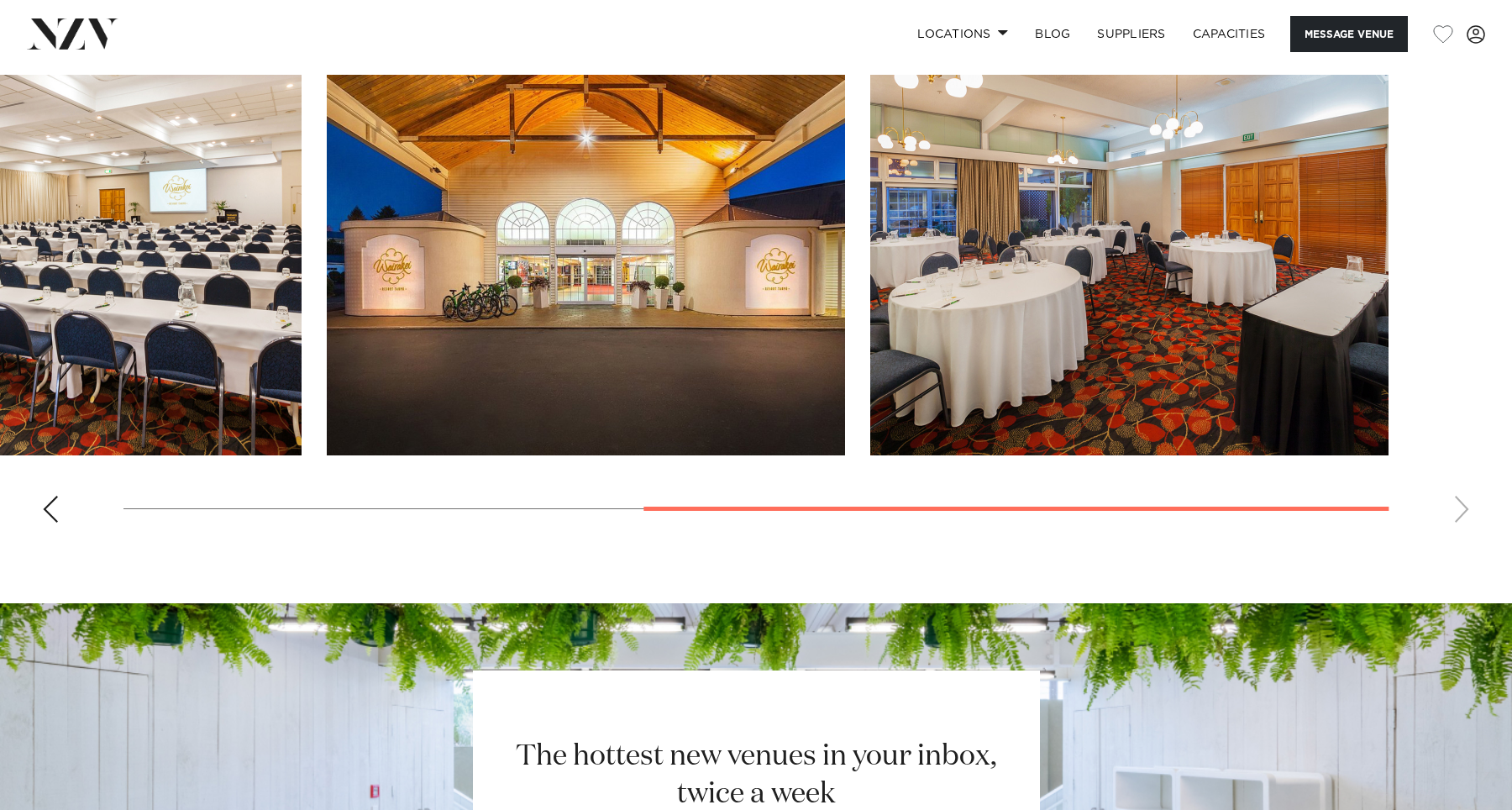
click at [1462, 507] on swiper-container at bounding box center [756, 305] width 1512 height 461
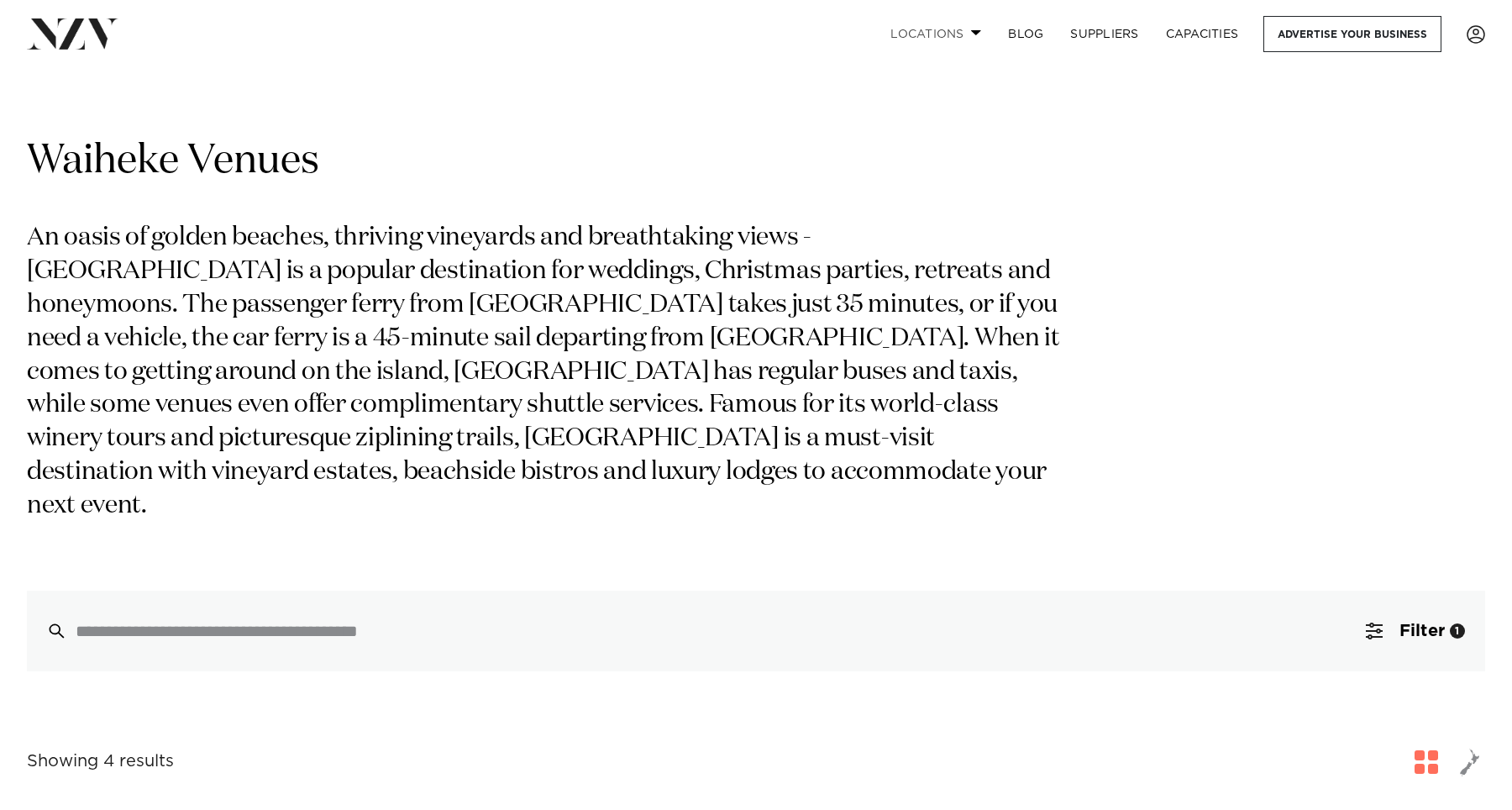
click at [950, 43] on link "Locations" at bounding box center [935, 34] width 117 height 37
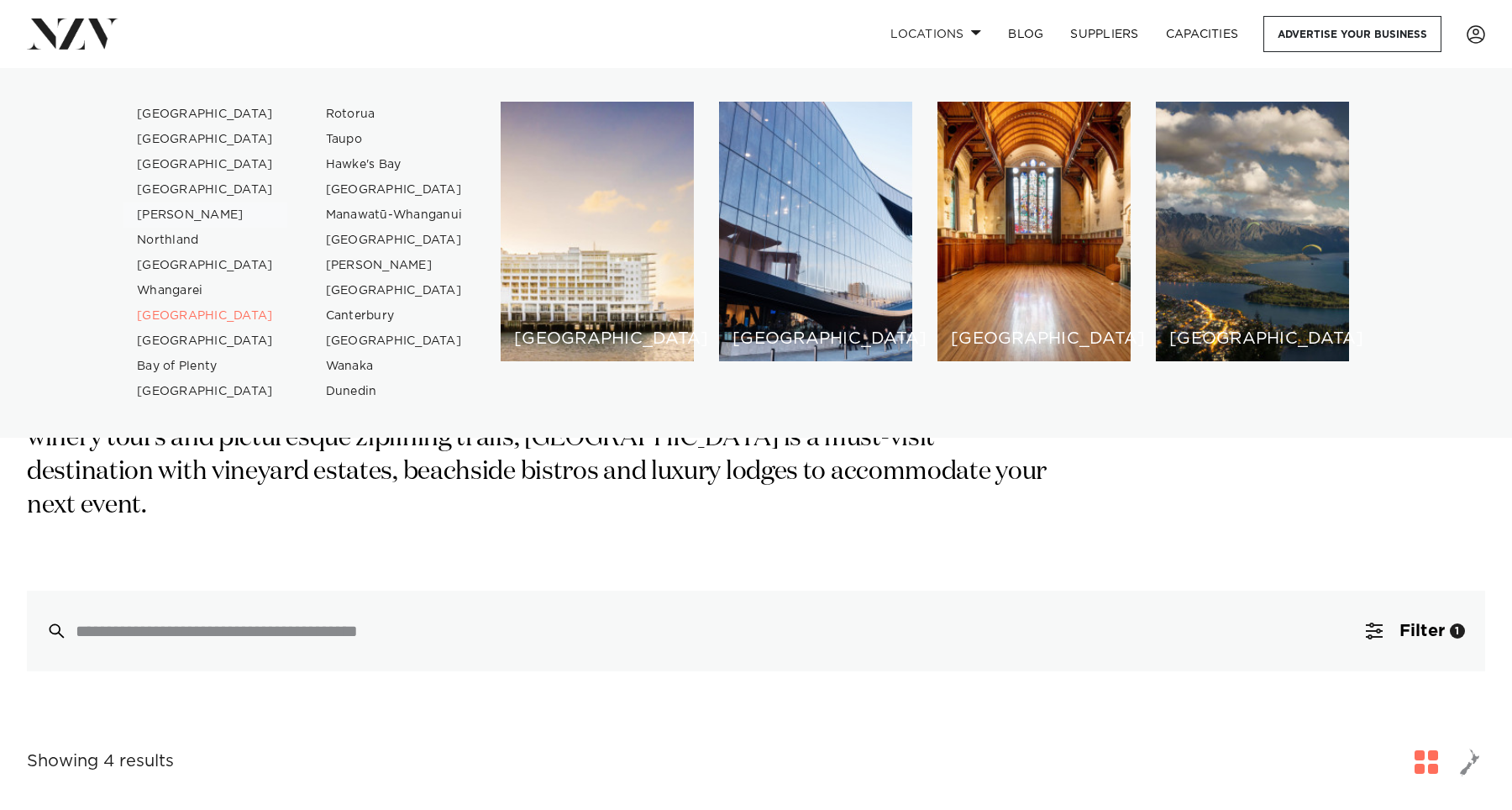
click at [162, 215] on link "[PERSON_NAME]" at bounding box center [205, 215] width 163 height 25
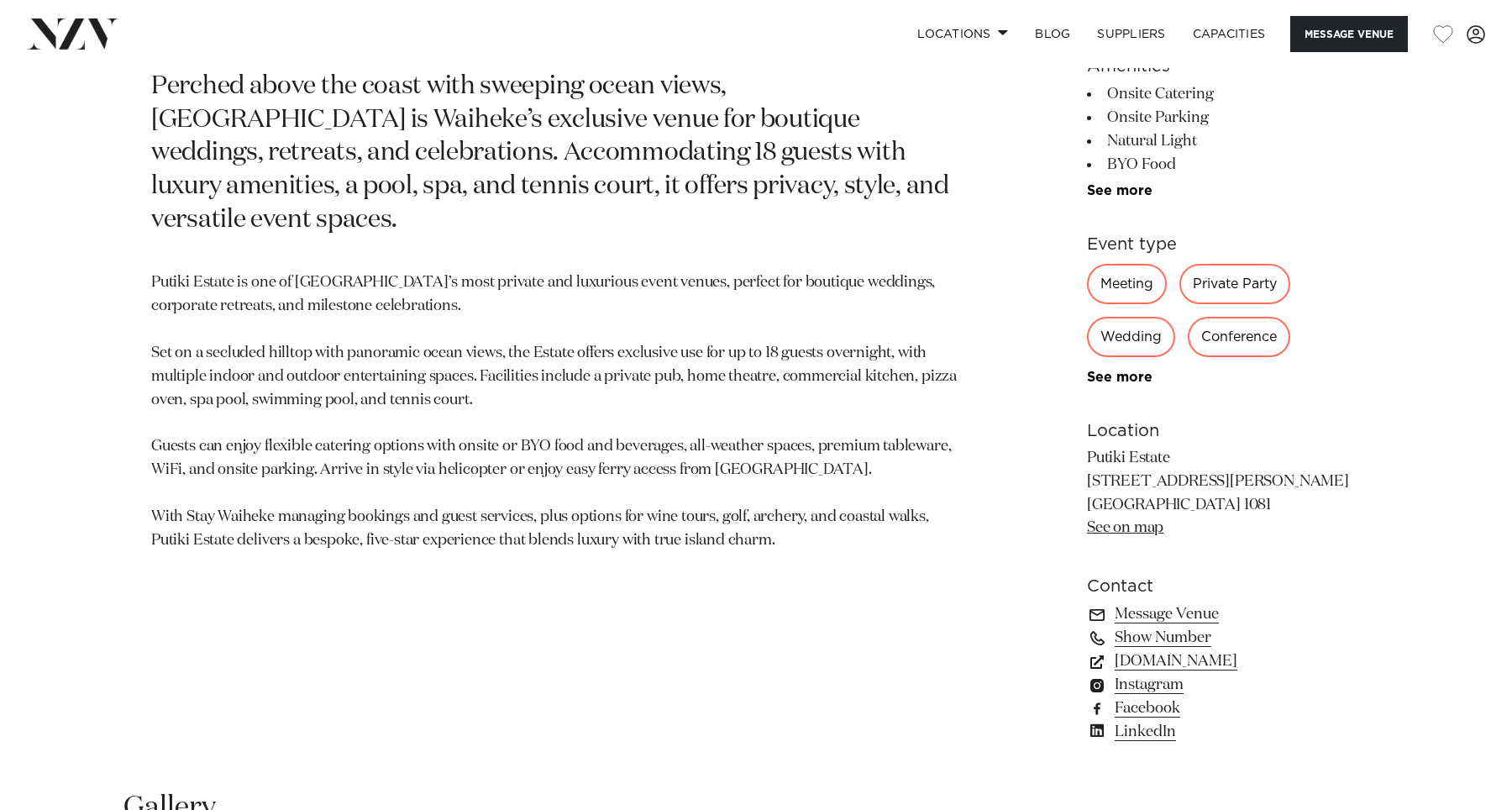
scroll to position [915, 0]
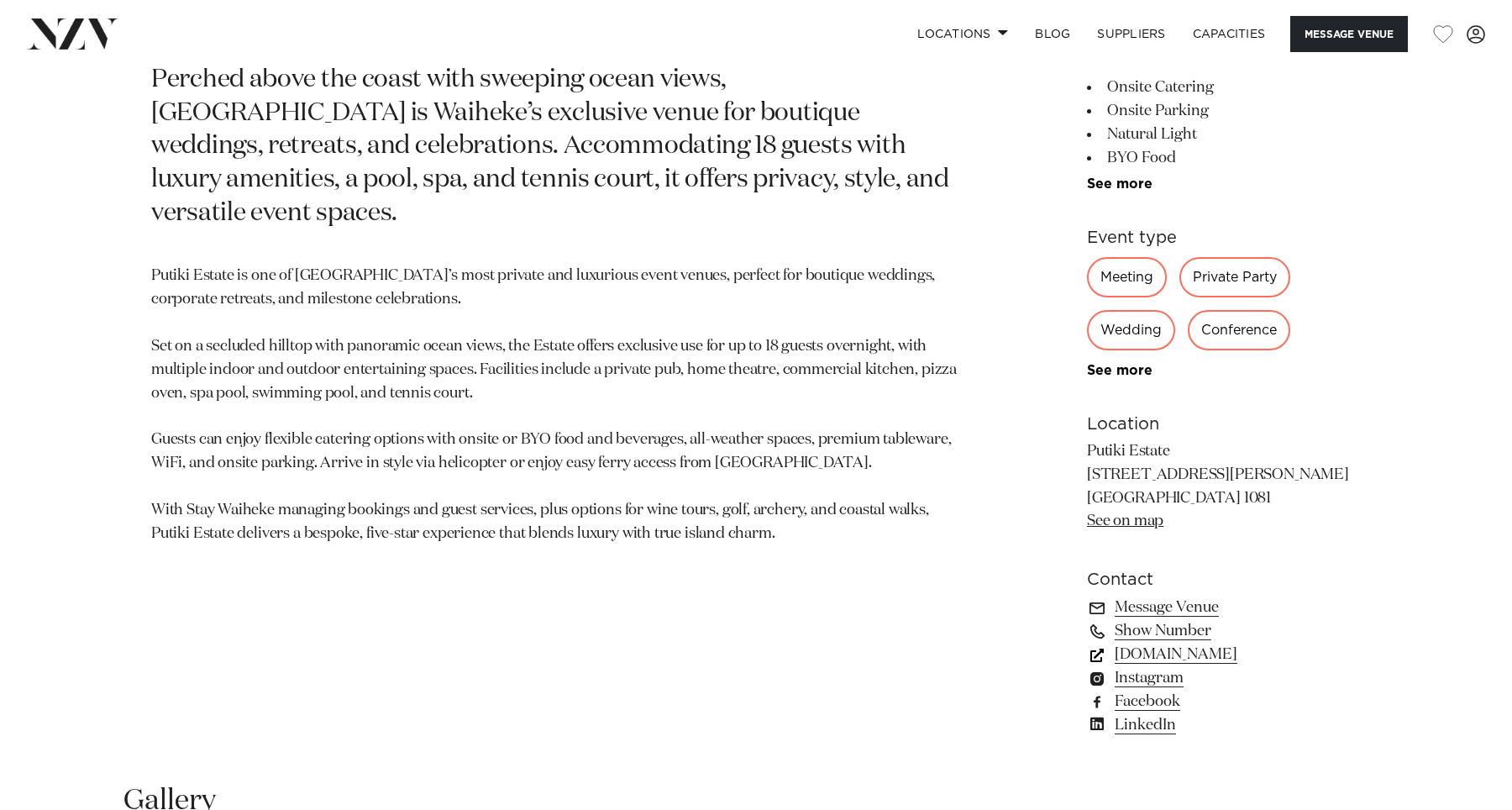
click at [1188, 657] on link "[DOMAIN_NAME]" at bounding box center [1224, 654] width 274 height 23
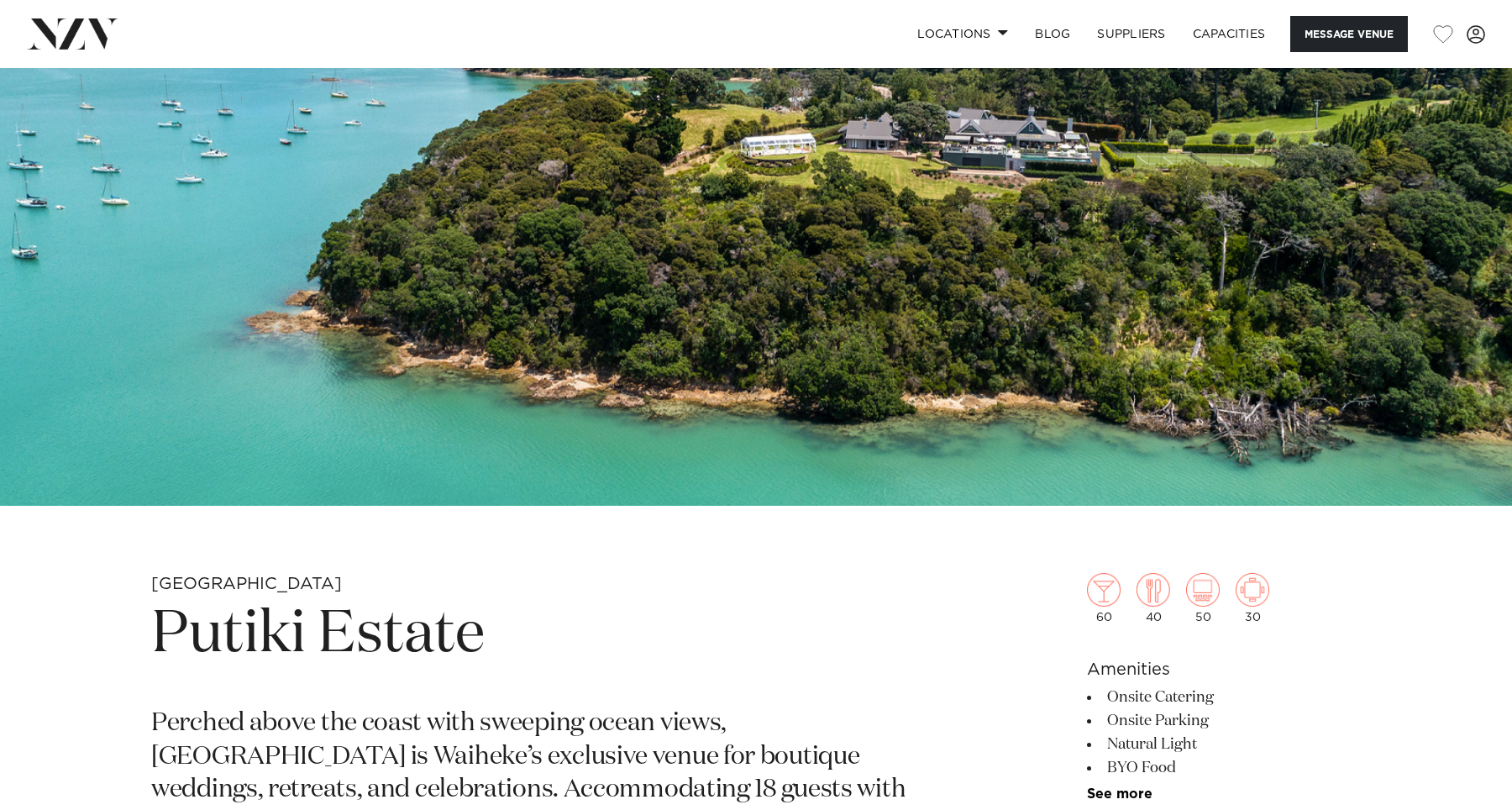
scroll to position [254, 0]
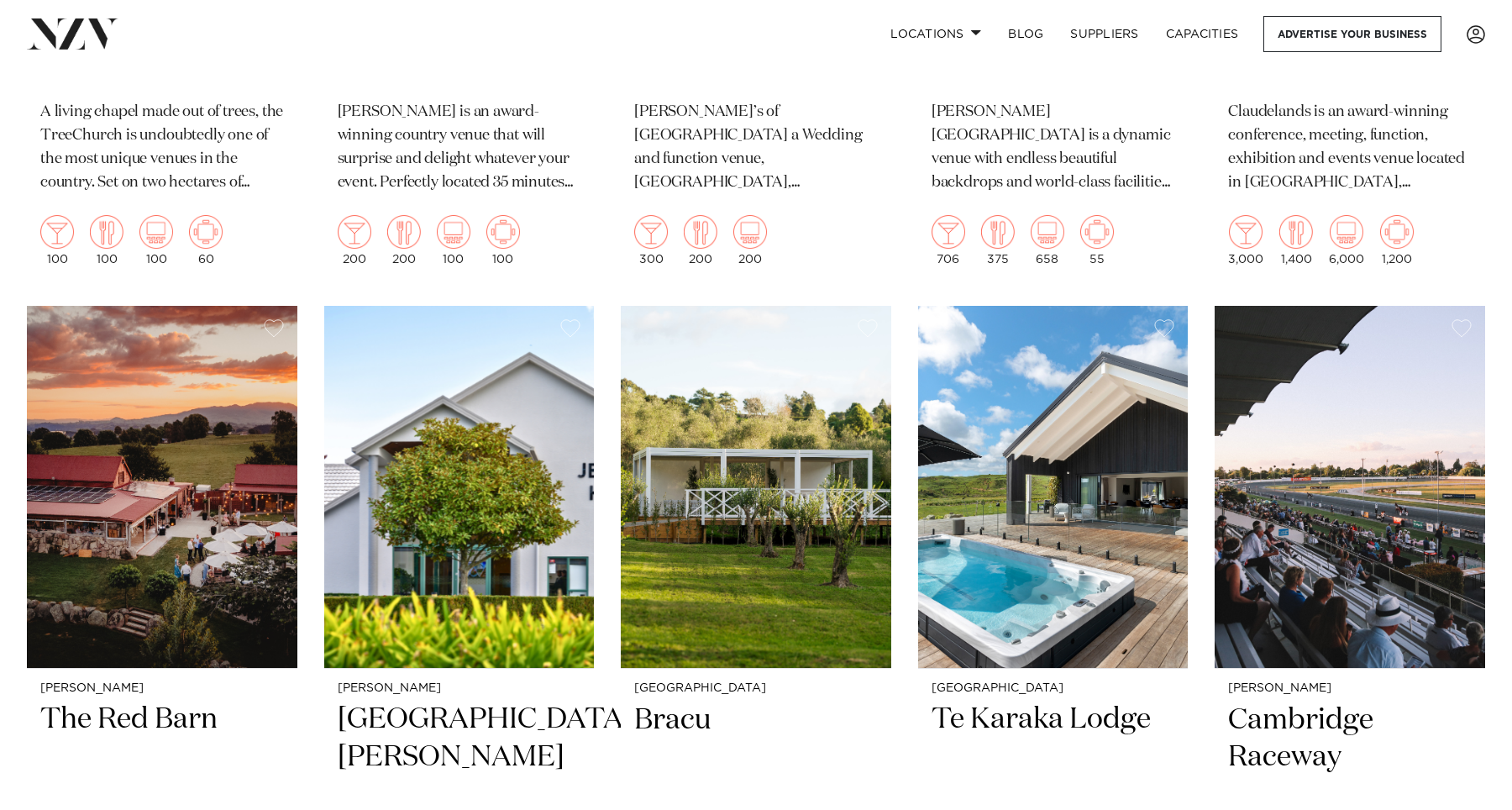
scroll to position [1156, 0]
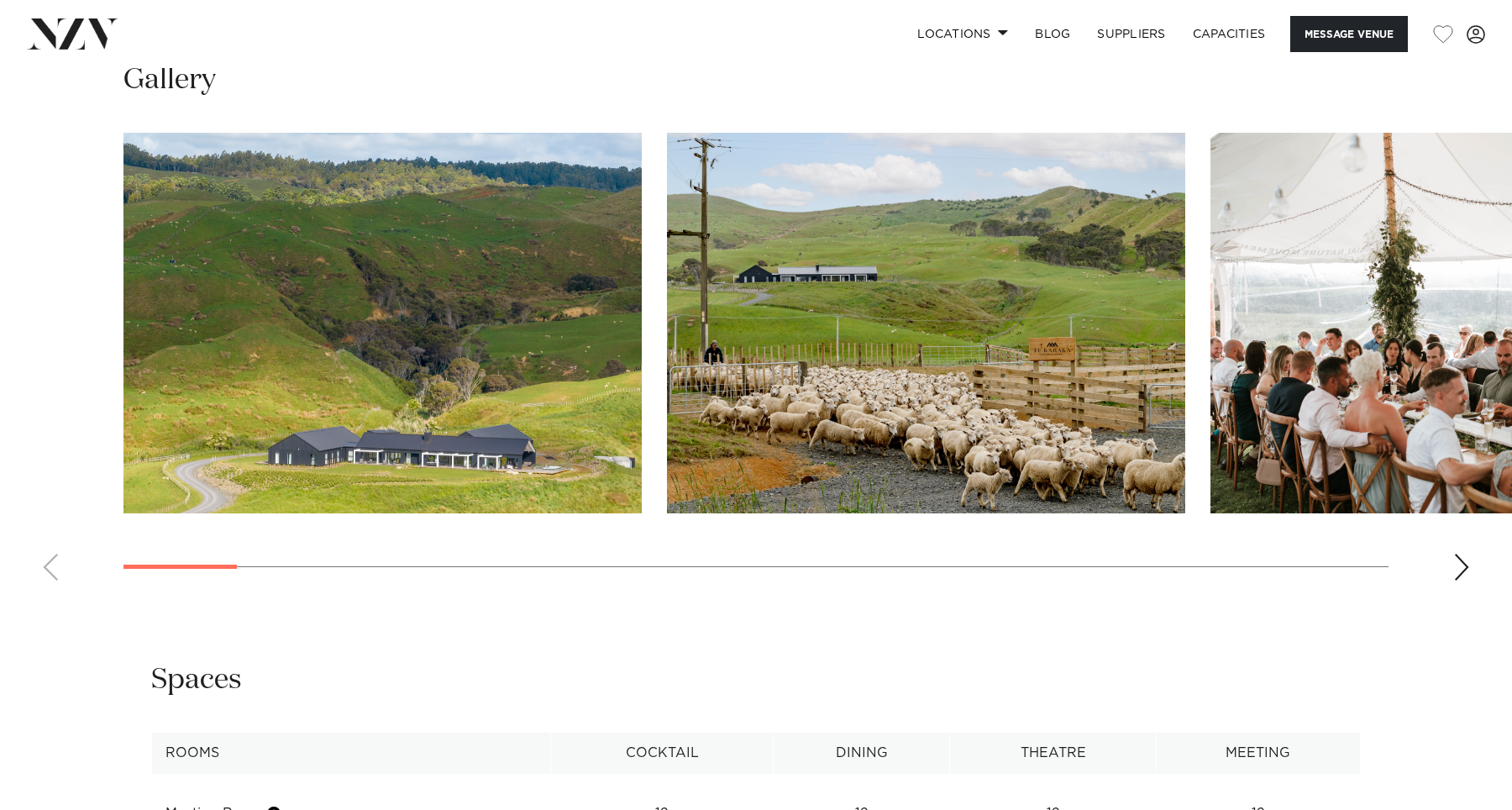
scroll to position [1718, 0]
click at [1463, 553] on div "Next slide" at bounding box center [1461, 566] width 17 height 27
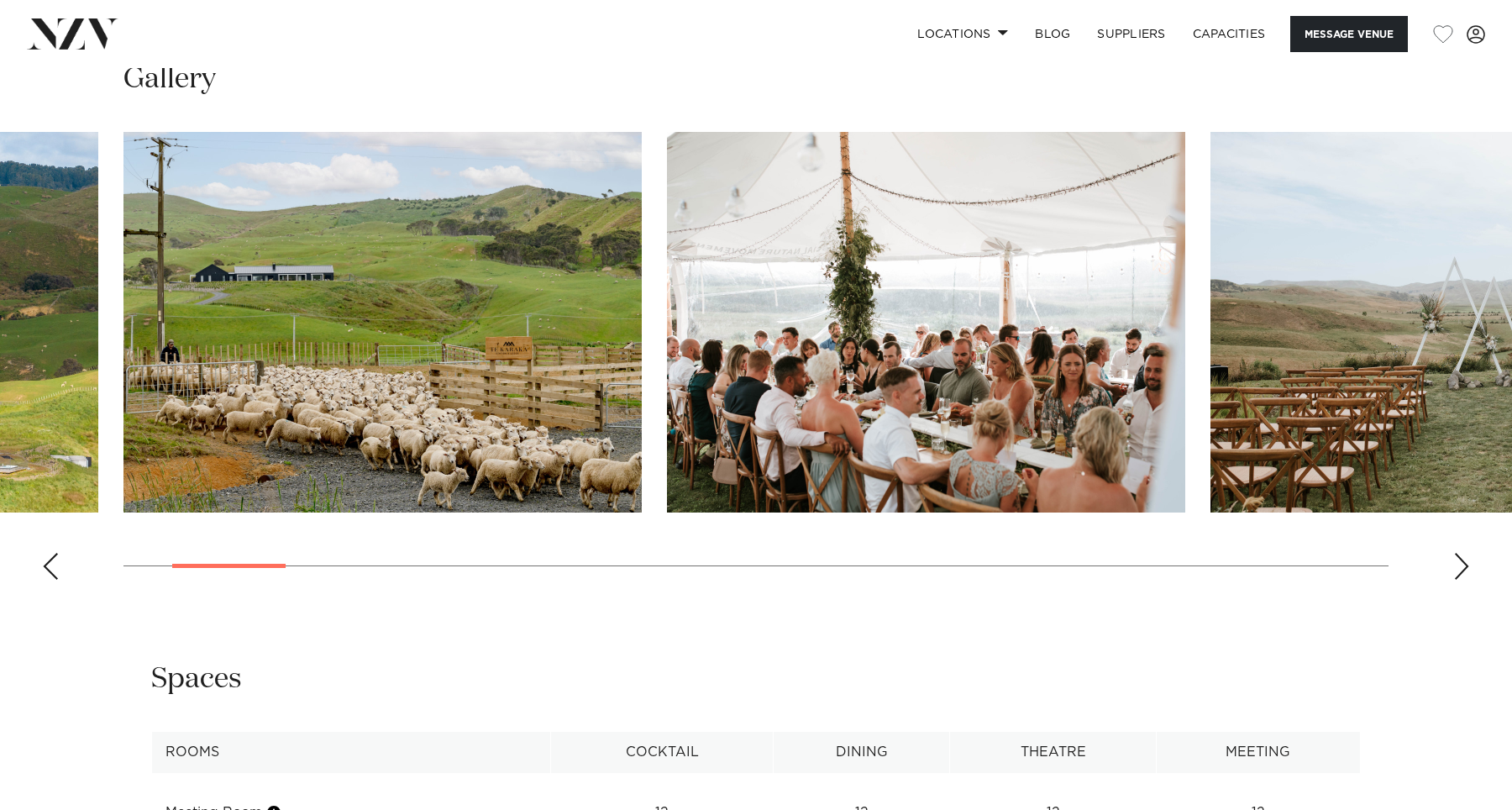
click at [1463, 553] on div "Next slide" at bounding box center [1461, 566] width 17 height 27
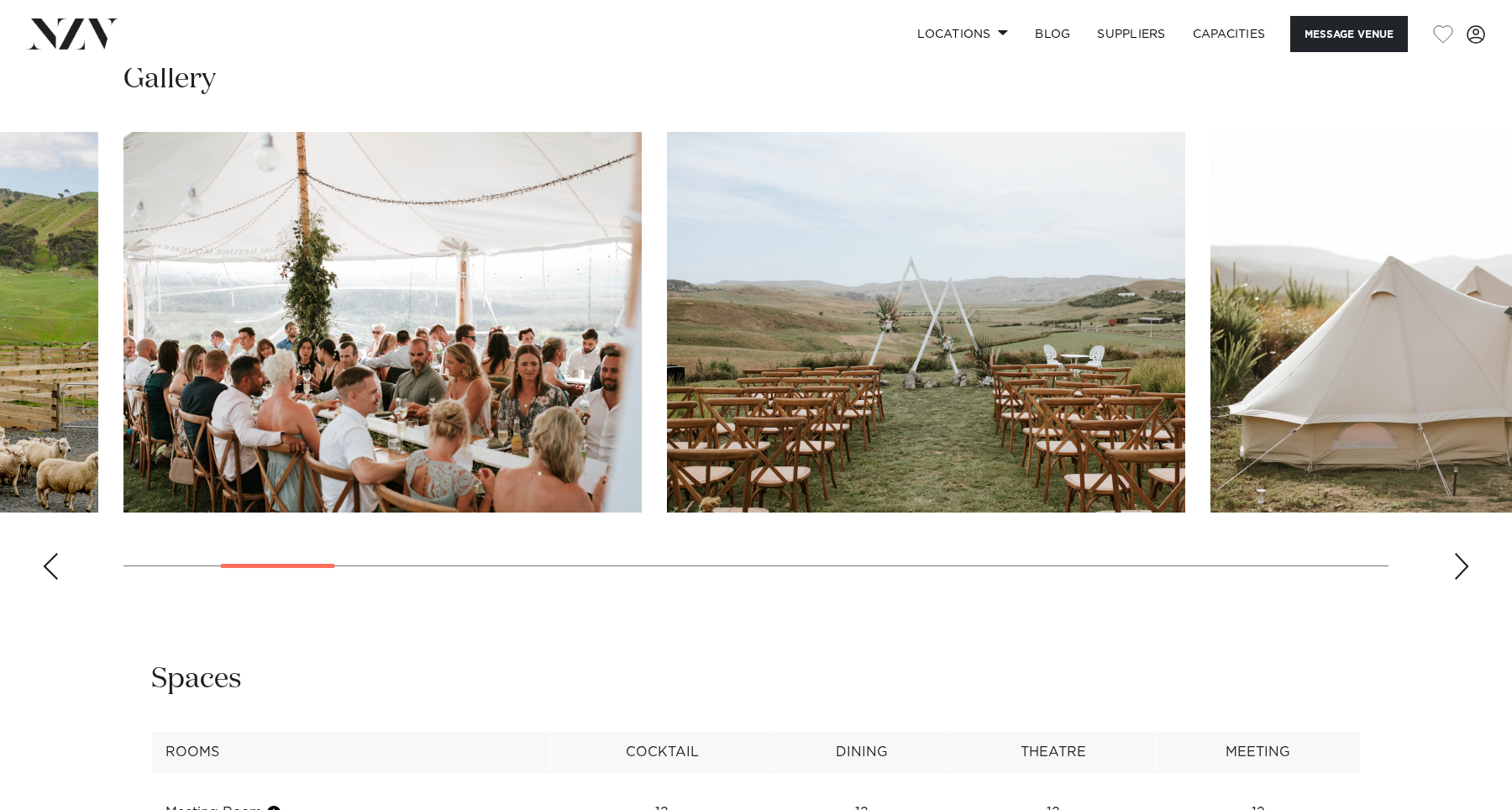
click at [1463, 553] on div "Next slide" at bounding box center [1461, 566] width 17 height 27
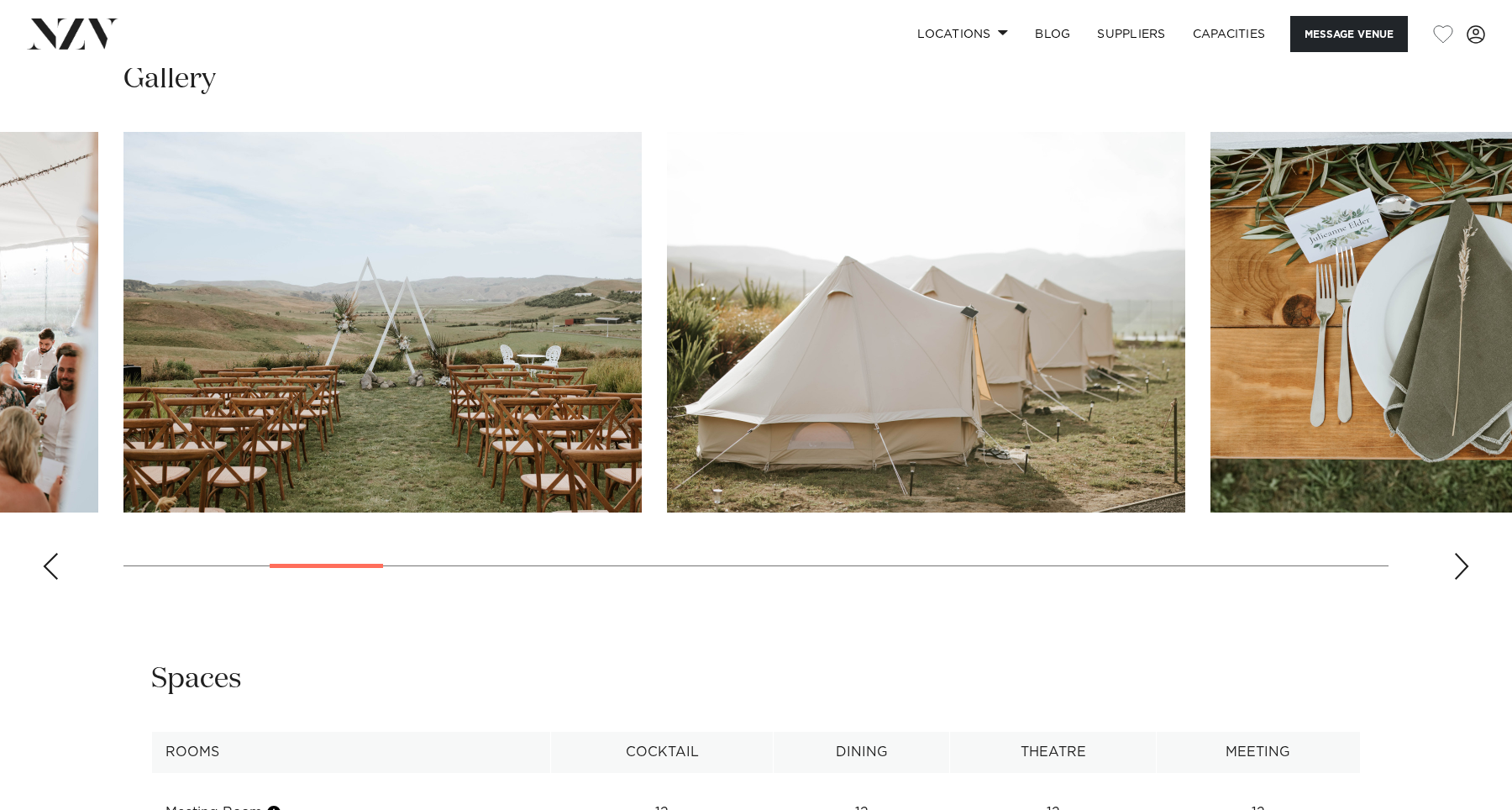
click at [1463, 553] on div "Next slide" at bounding box center [1461, 566] width 17 height 27
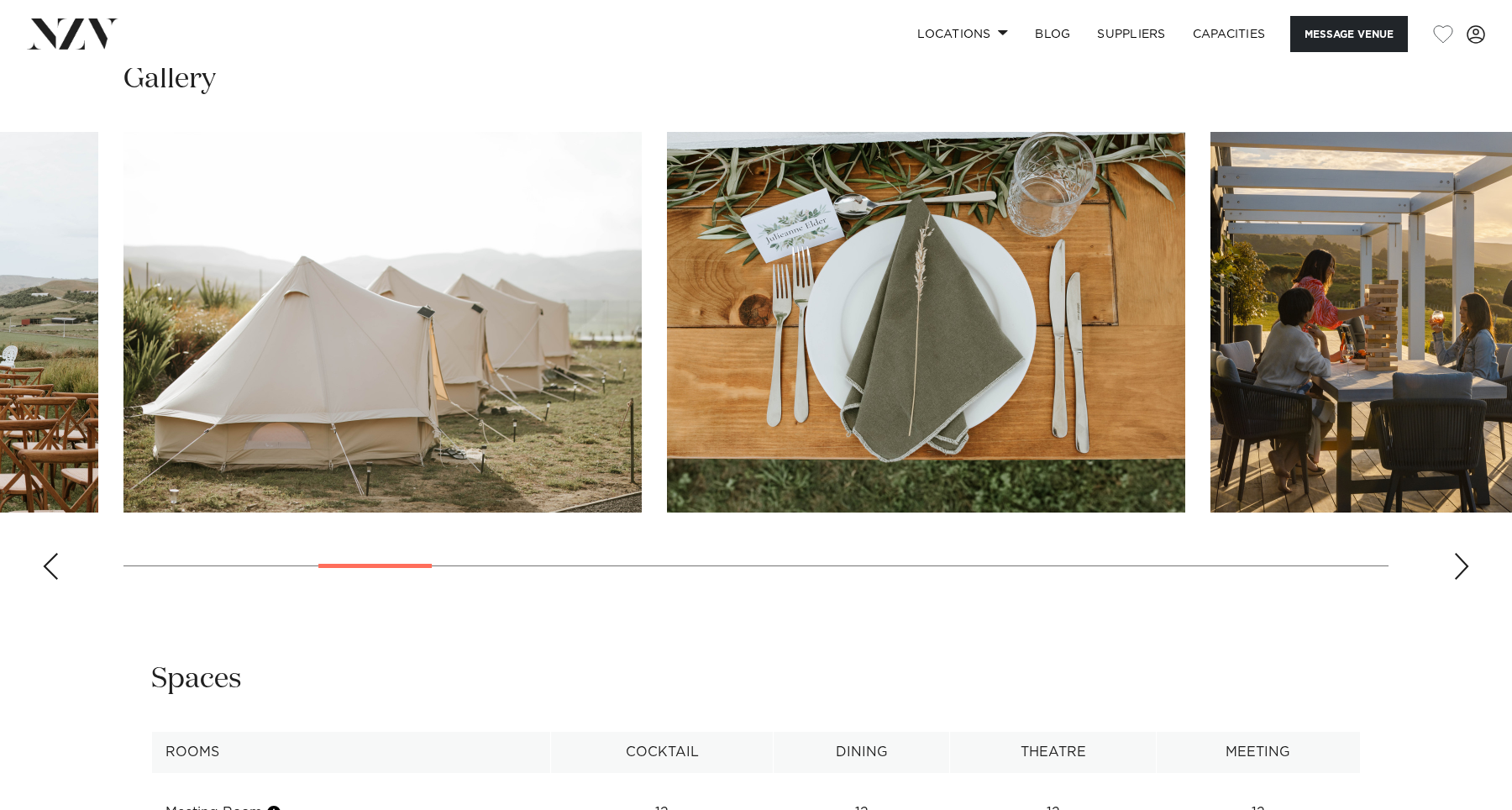
click at [1463, 553] on div "Next slide" at bounding box center [1461, 566] width 17 height 27
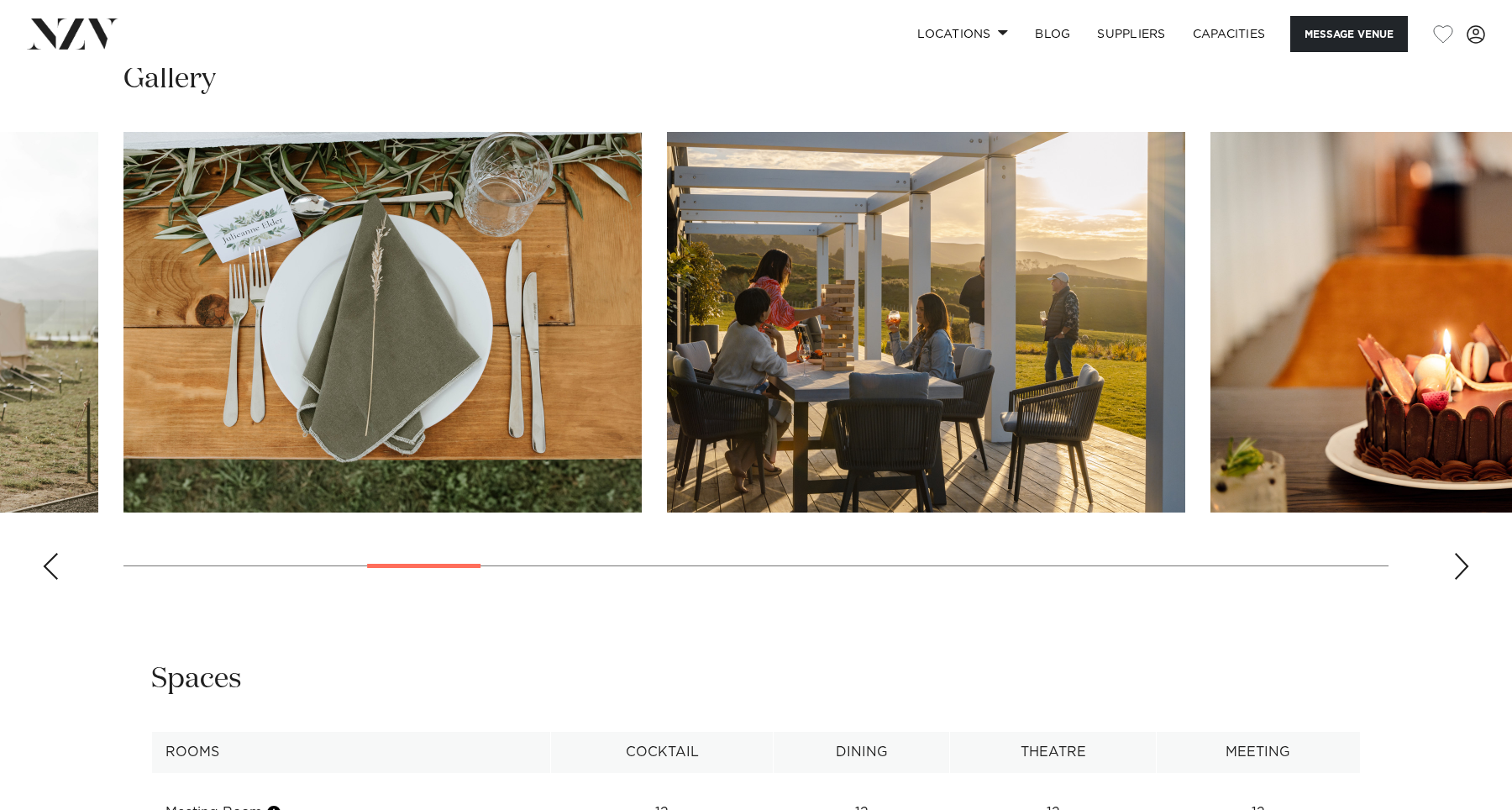
click at [1463, 553] on div "Next slide" at bounding box center [1461, 566] width 17 height 27
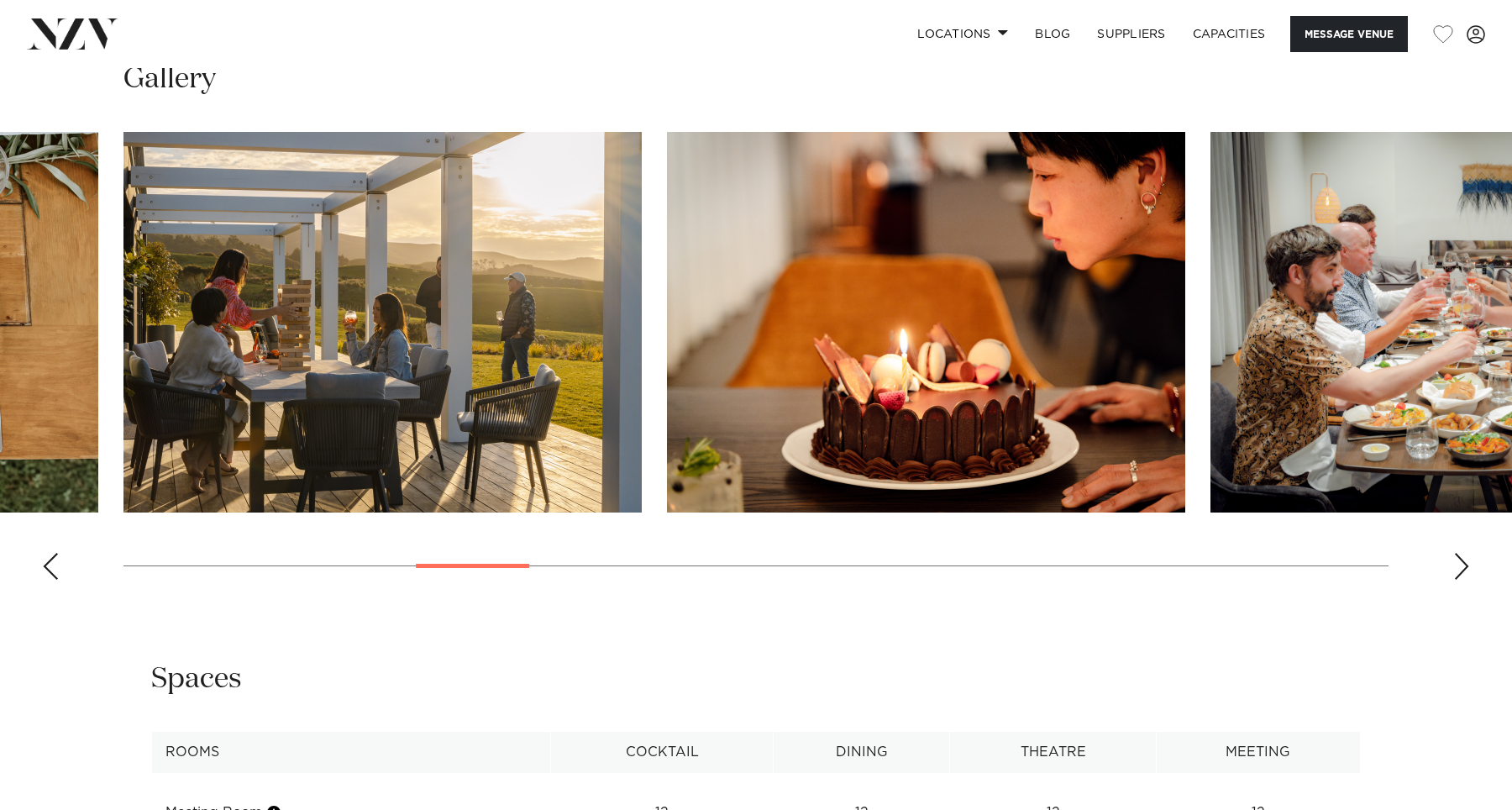
click at [1463, 553] on div "Next slide" at bounding box center [1461, 566] width 17 height 27
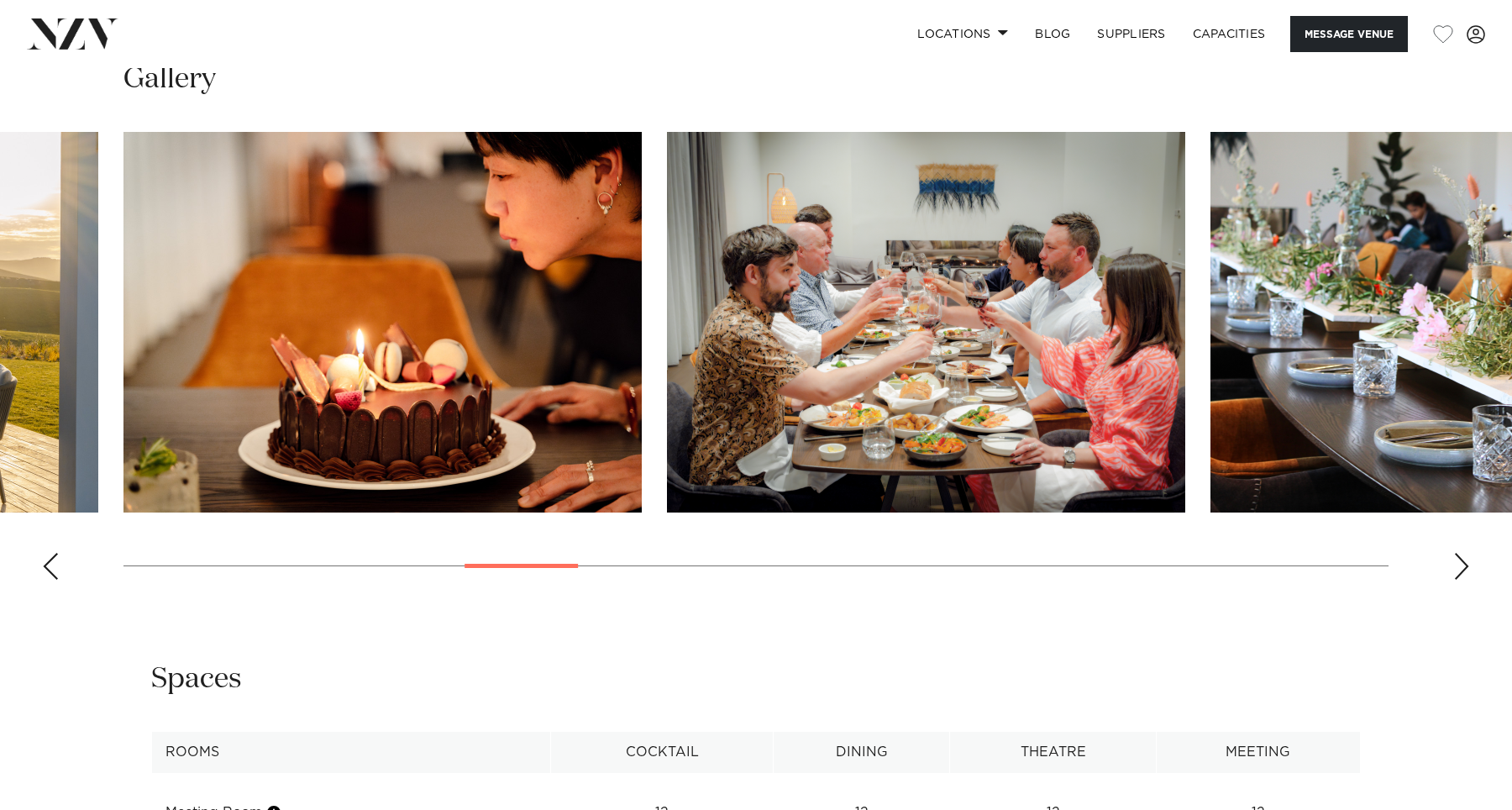
click at [1463, 553] on div "Next slide" at bounding box center [1461, 566] width 17 height 27
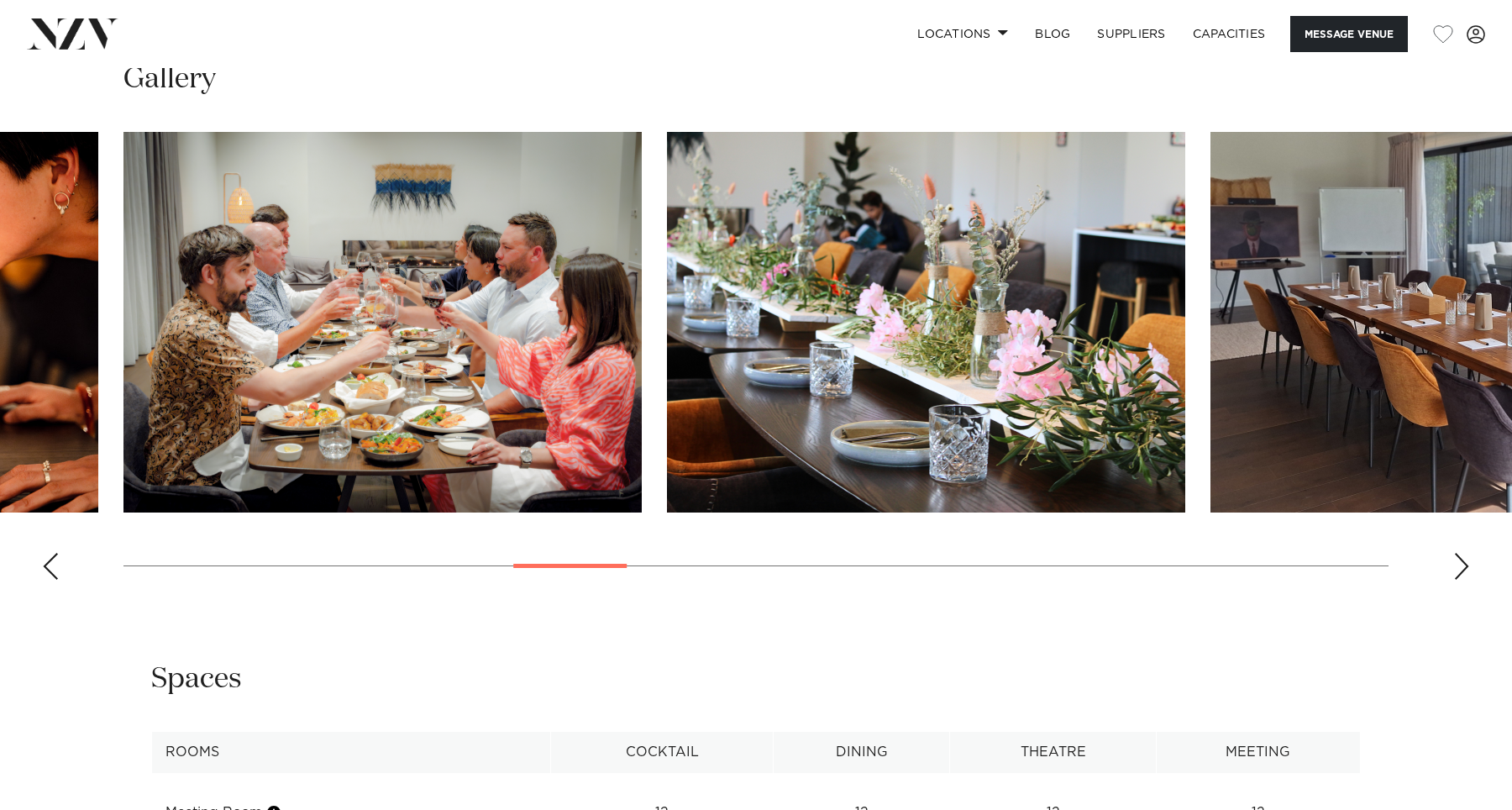
click at [1463, 553] on div "Next slide" at bounding box center [1461, 566] width 17 height 27
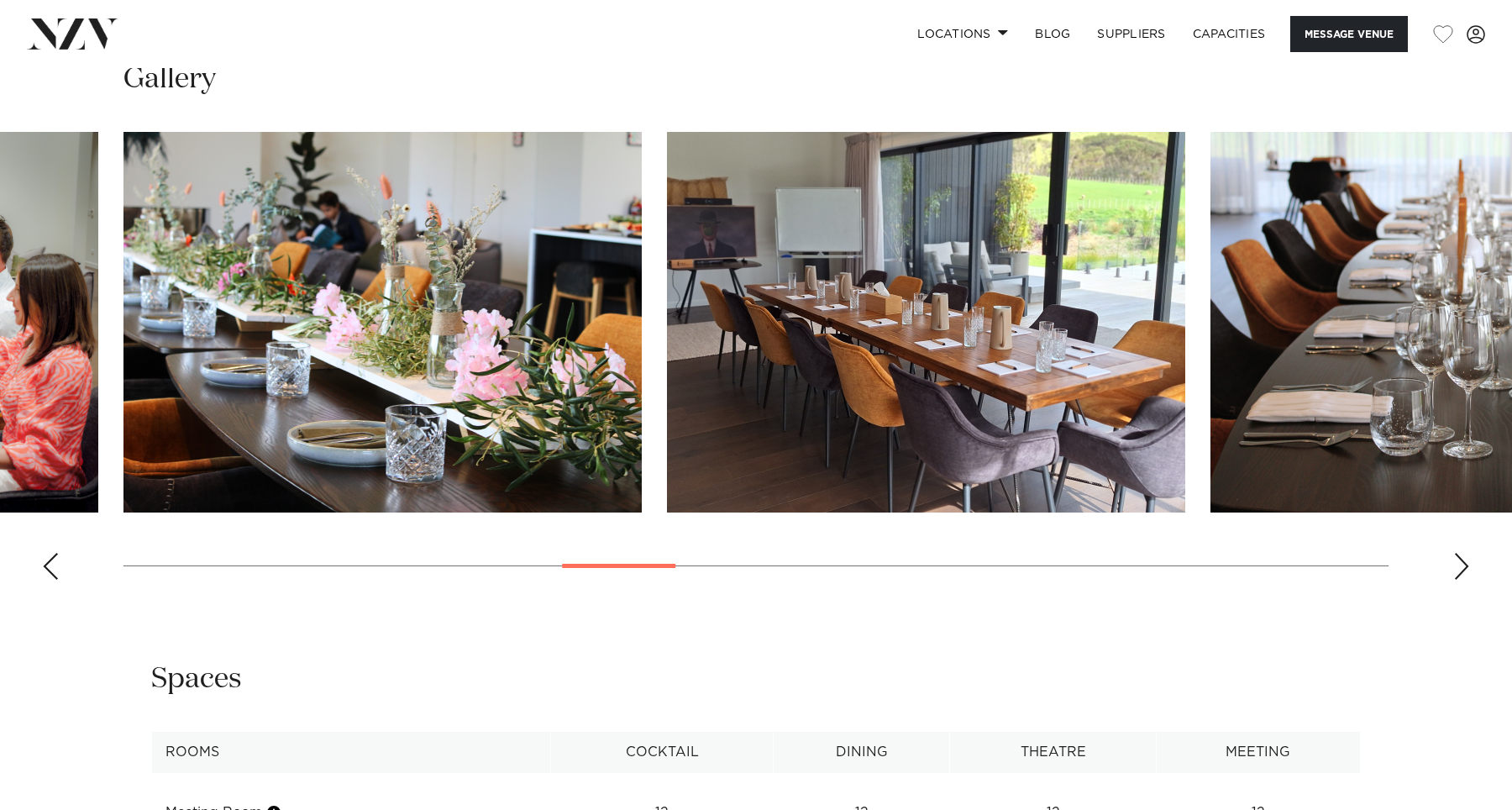
click at [1463, 553] on div "Next slide" at bounding box center [1461, 566] width 17 height 27
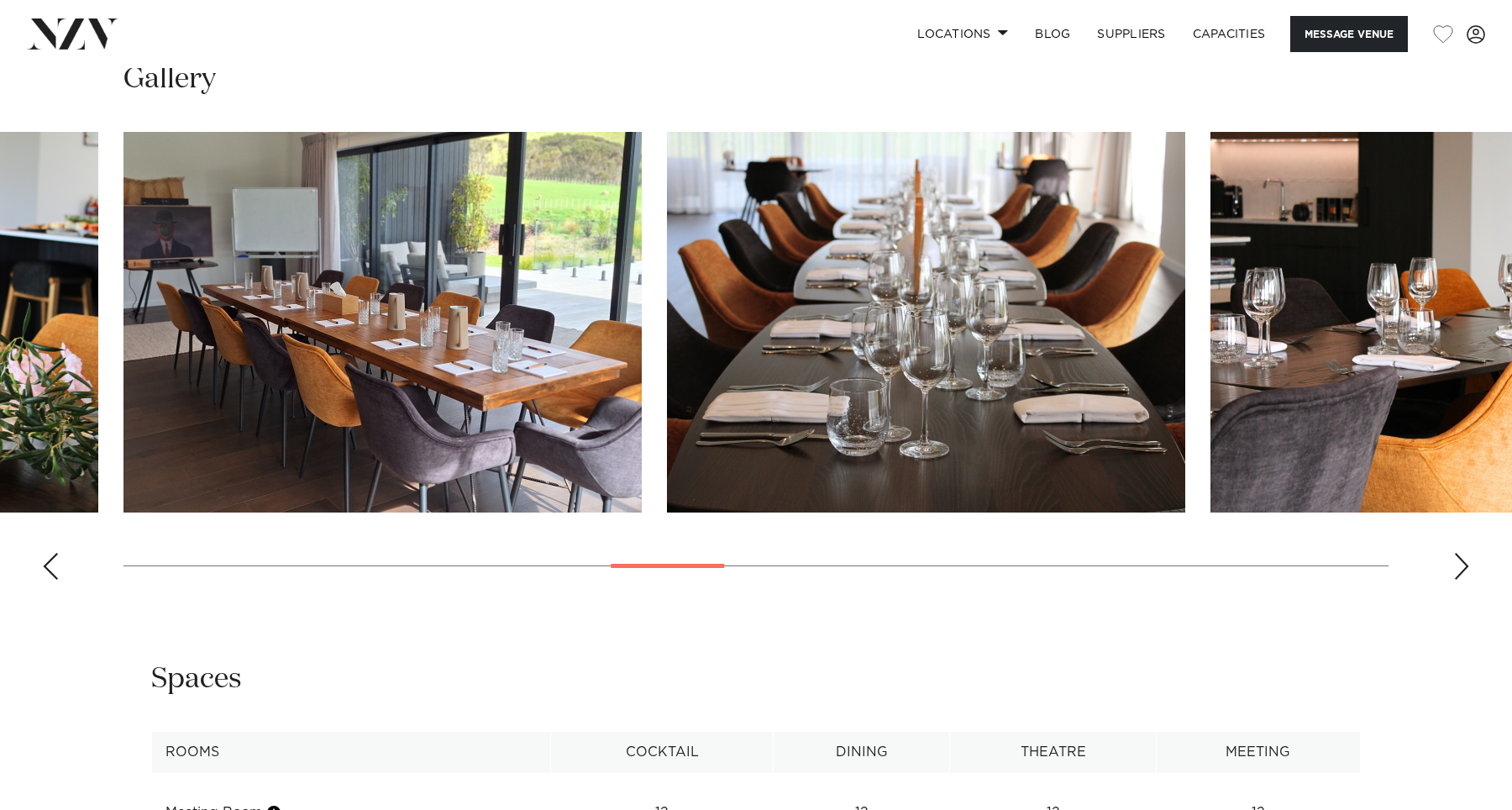
click at [1463, 553] on div "Next slide" at bounding box center [1461, 566] width 17 height 27
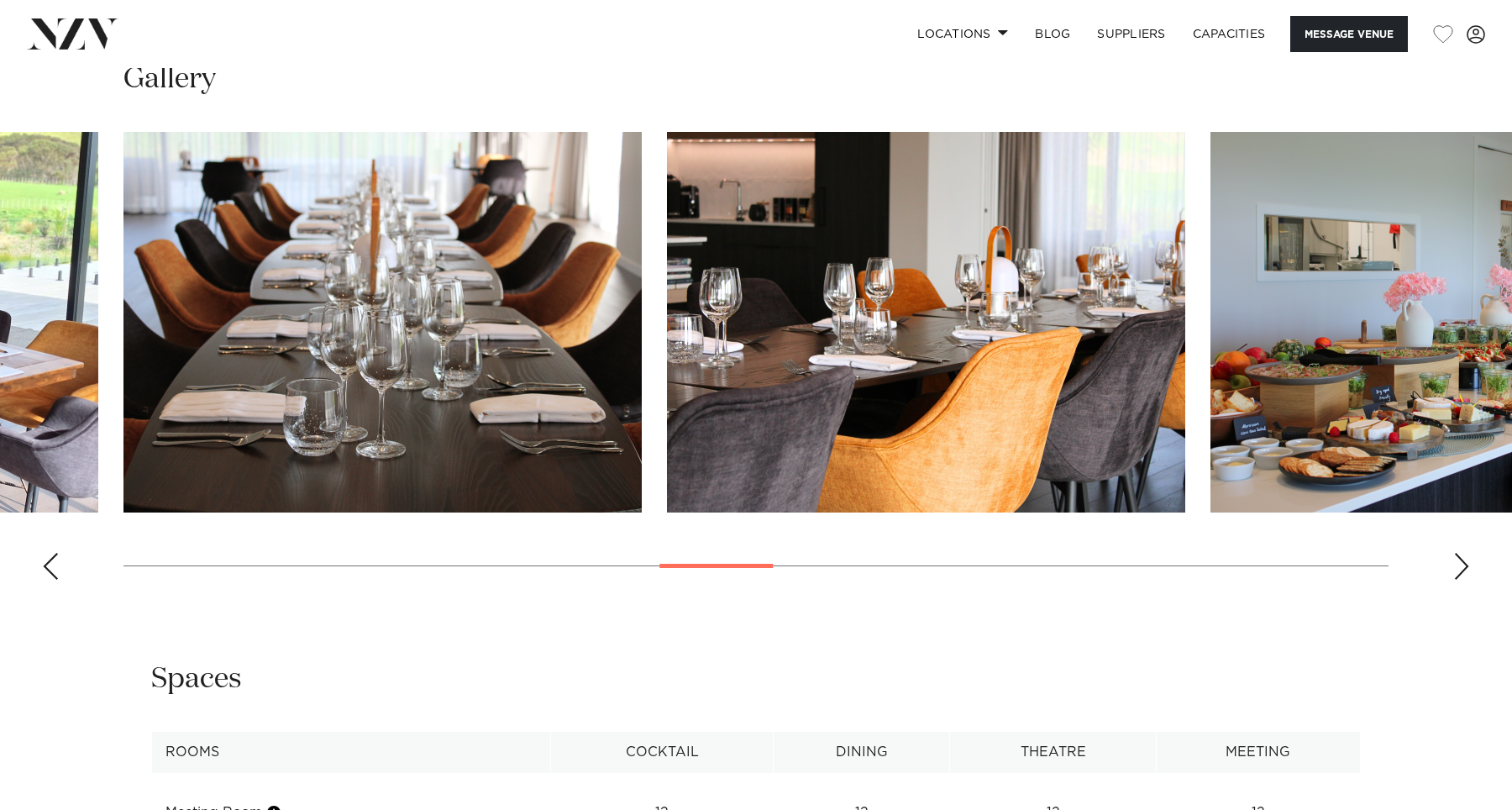
click at [1463, 553] on div "Next slide" at bounding box center [1461, 566] width 17 height 27
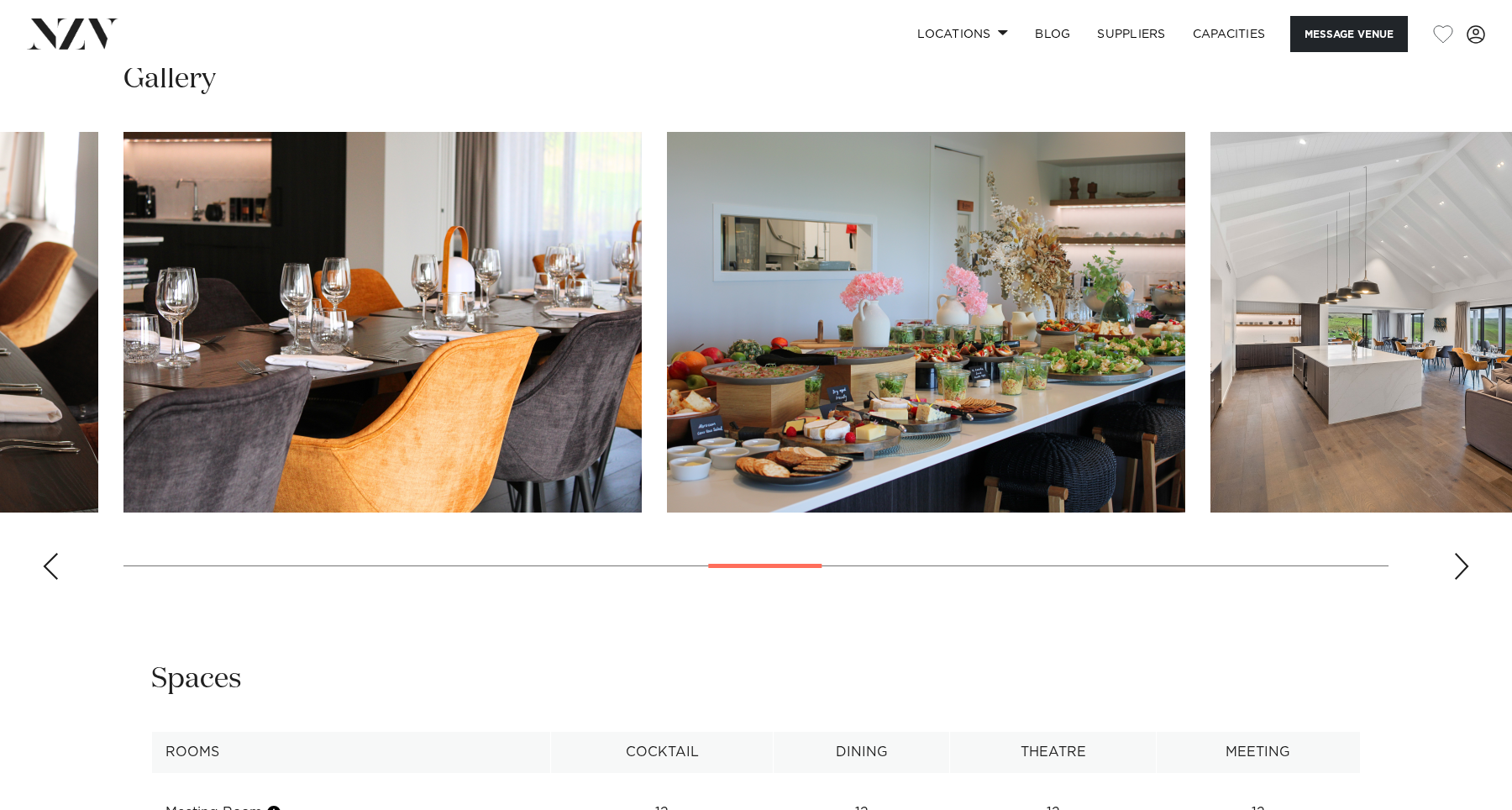
click at [1463, 553] on div "Next slide" at bounding box center [1461, 566] width 17 height 27
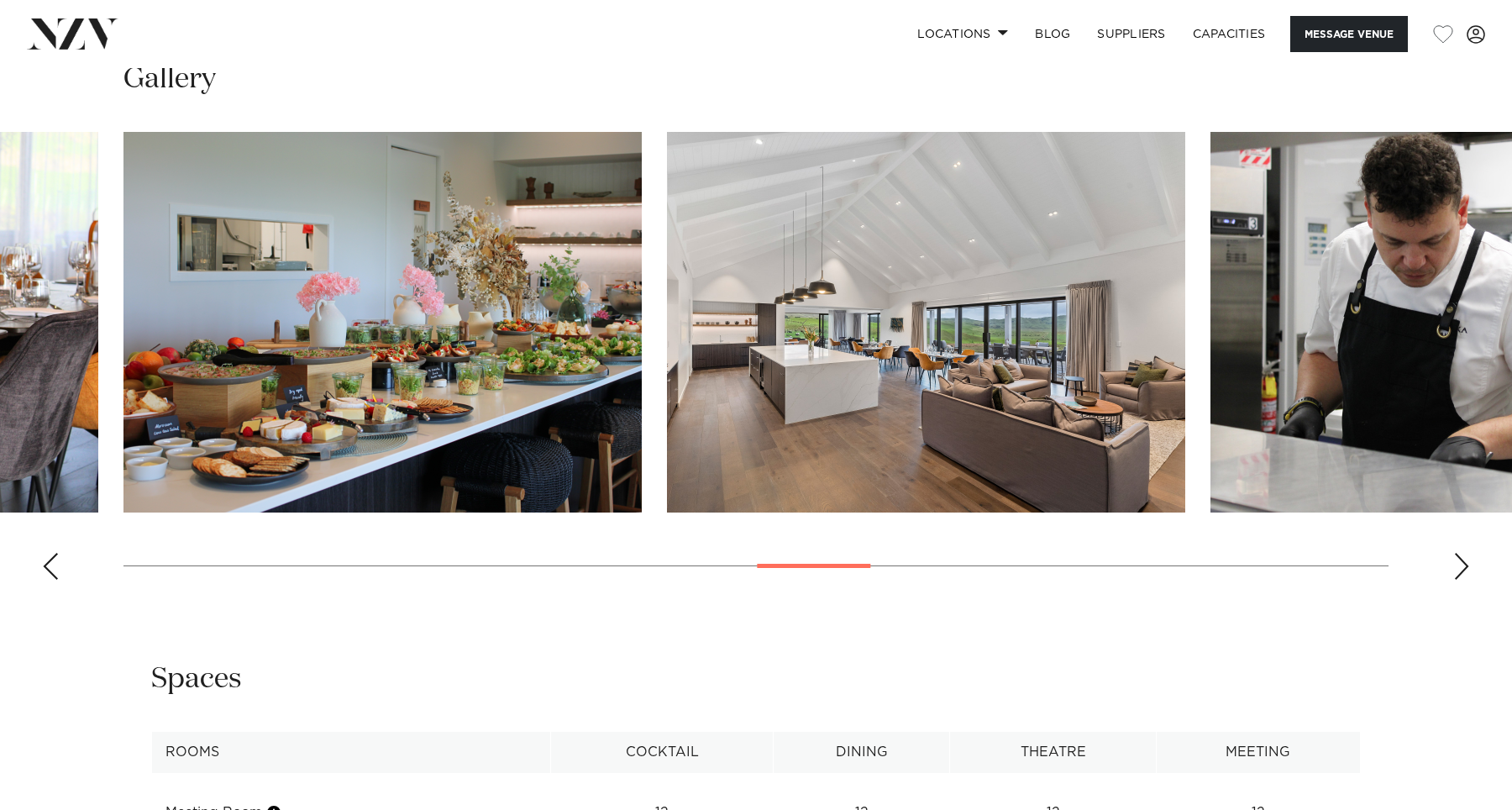
click at [1463, 553] on div "Next slide" at bounding box center [1461, 566] width 17 height 27
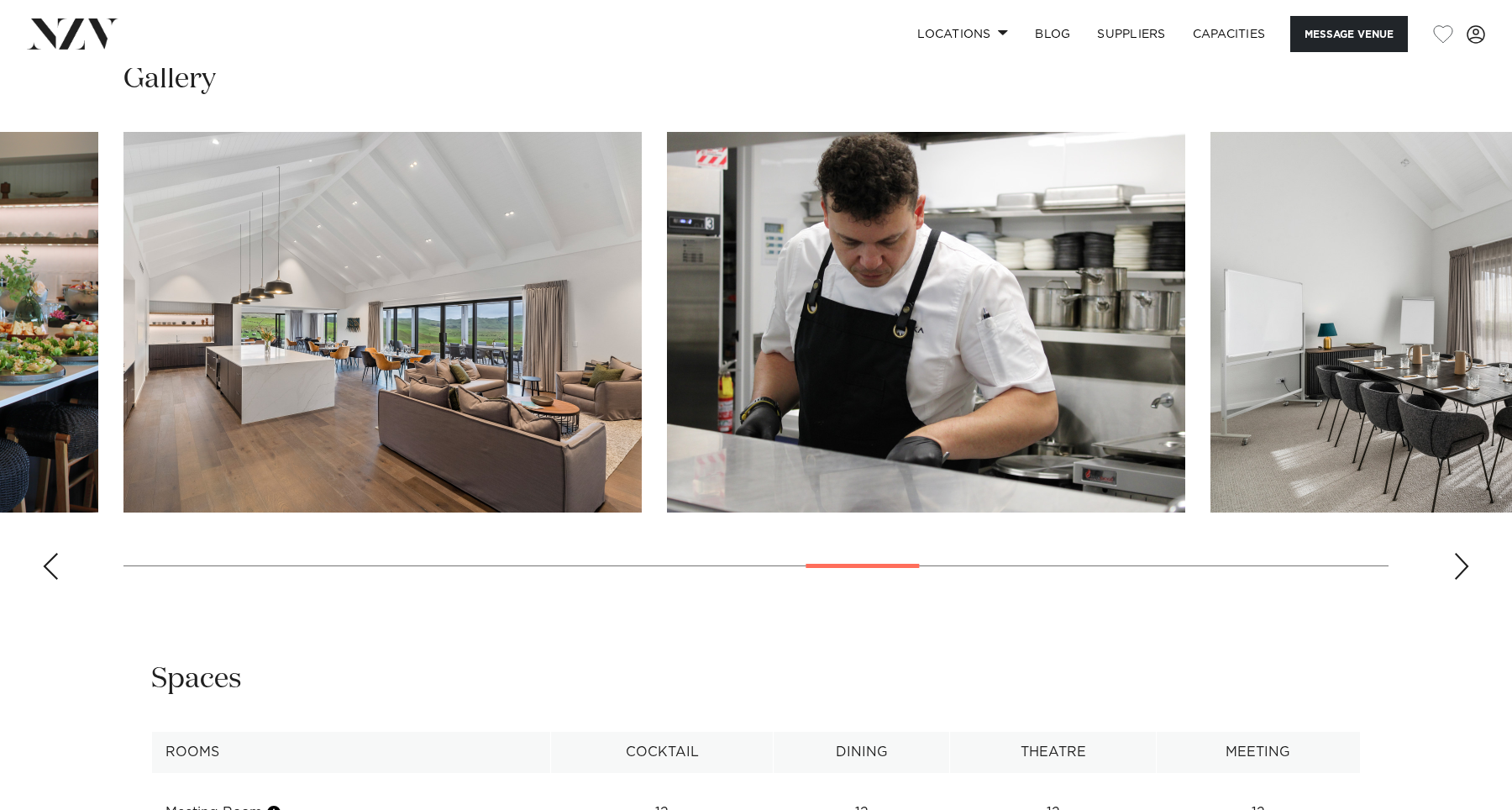
click at [1463, 553] on div "Next slide" at bounding box center [1461, 566] width 17 height 27
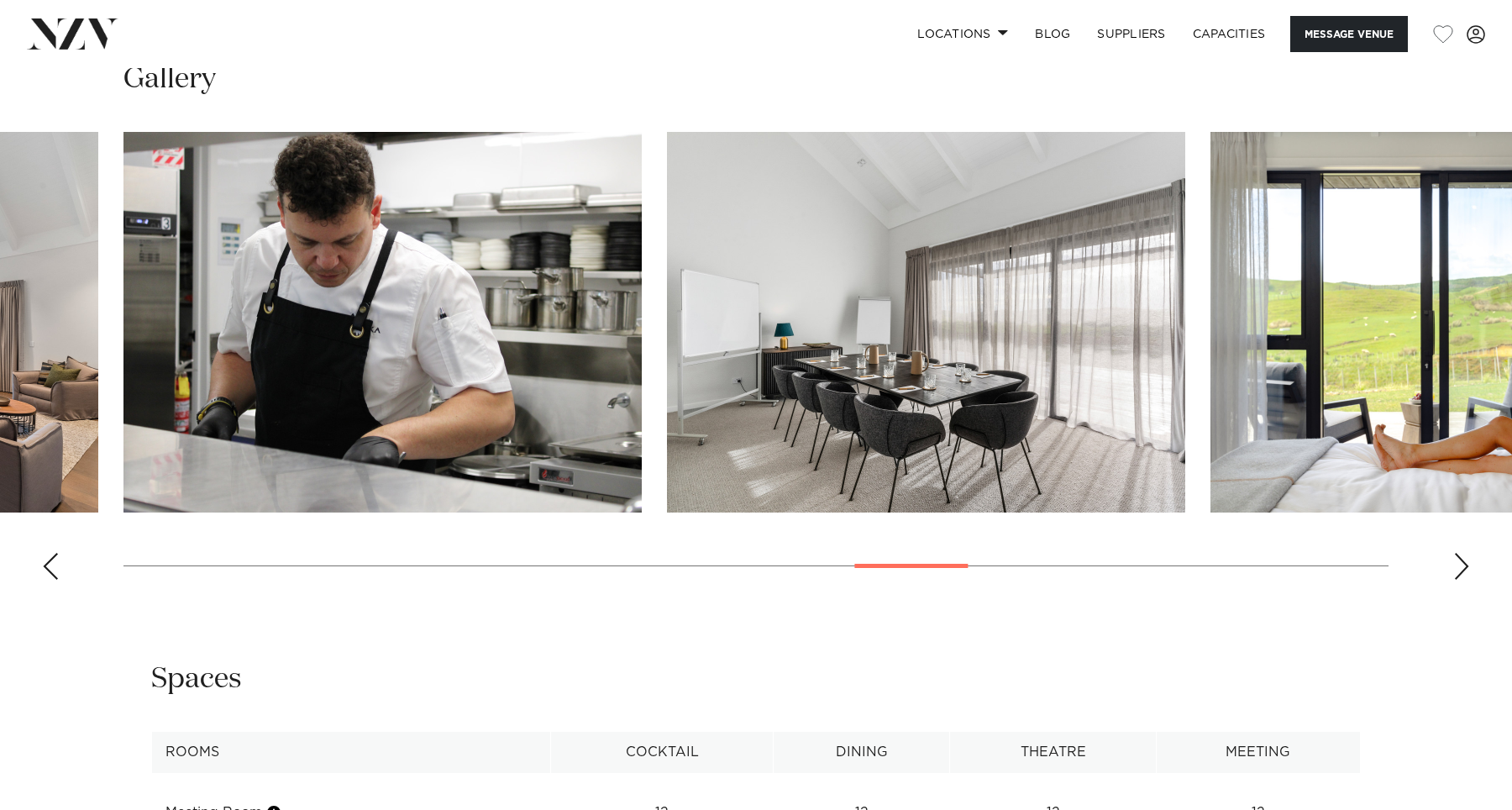
click at [1463, 553] on div "Next slide" at bounding box center [1461, 566] width 17 height 27
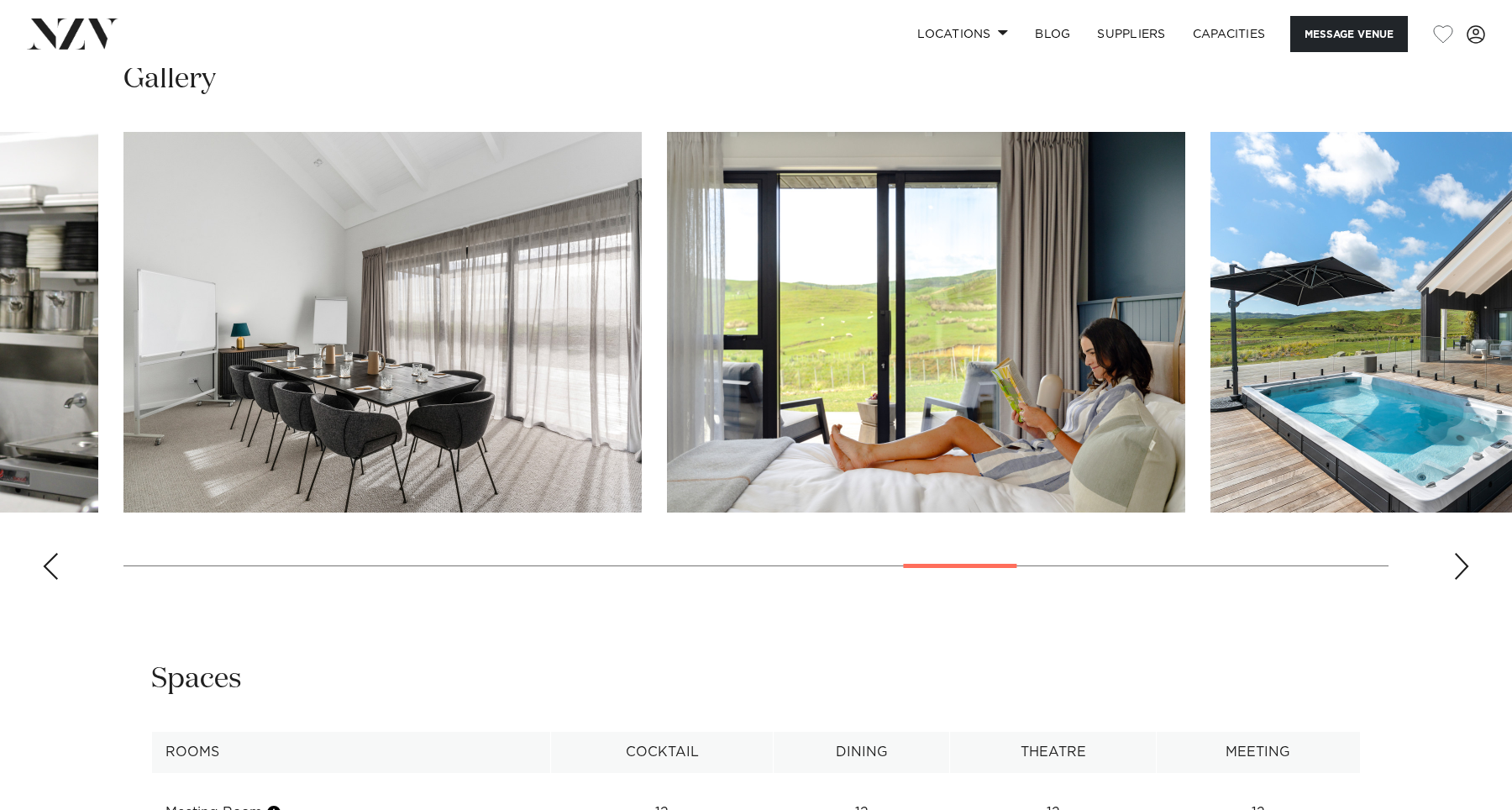
click at [1463, 553] on div "Next slide" at bounding box center [1461, 566] width 17 height 27
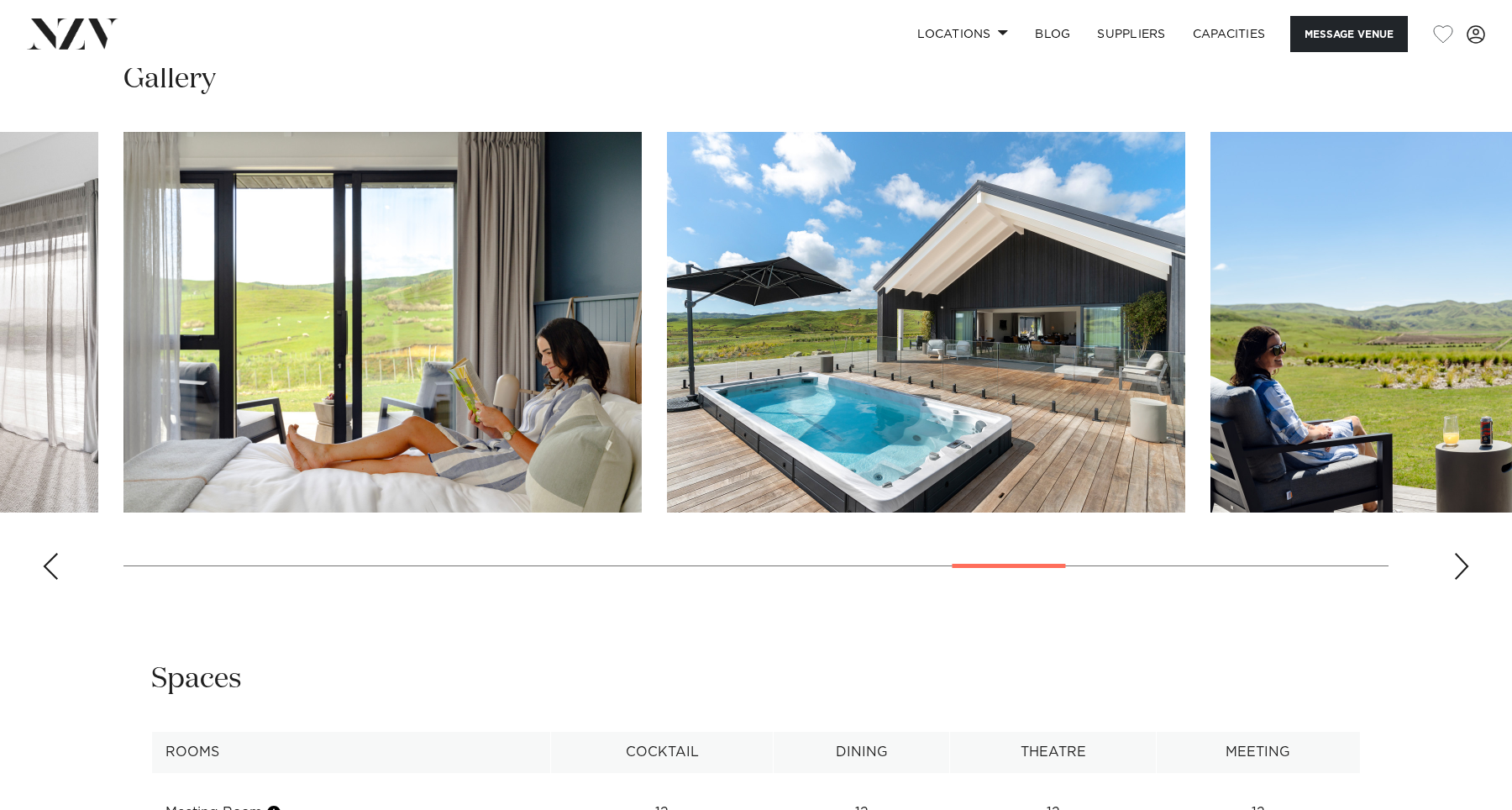
click at [1463, 553] on div "Next slide" at bounding box center [1461, 566] width 17 height 27
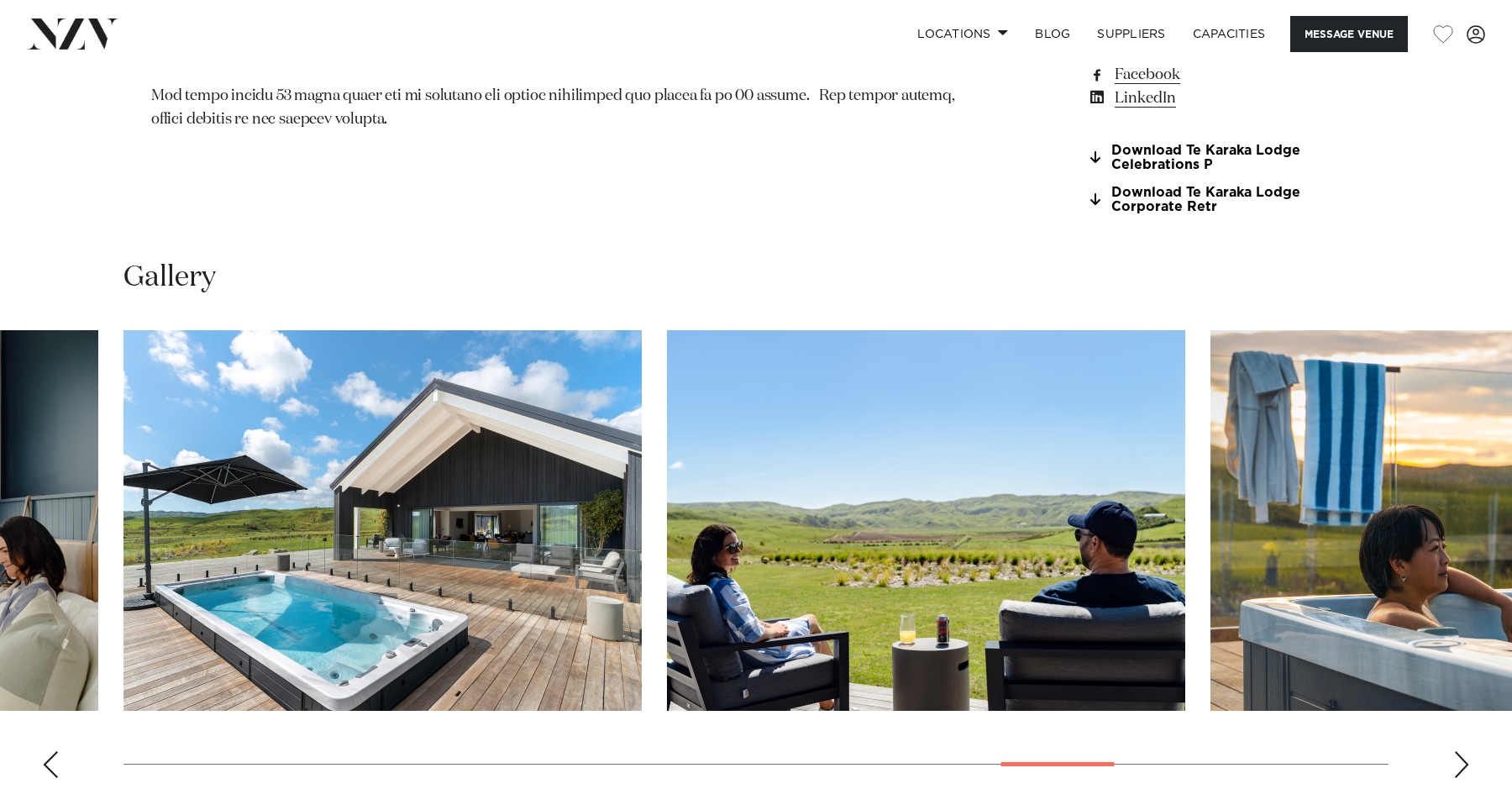
scroll to position [1701, 0]
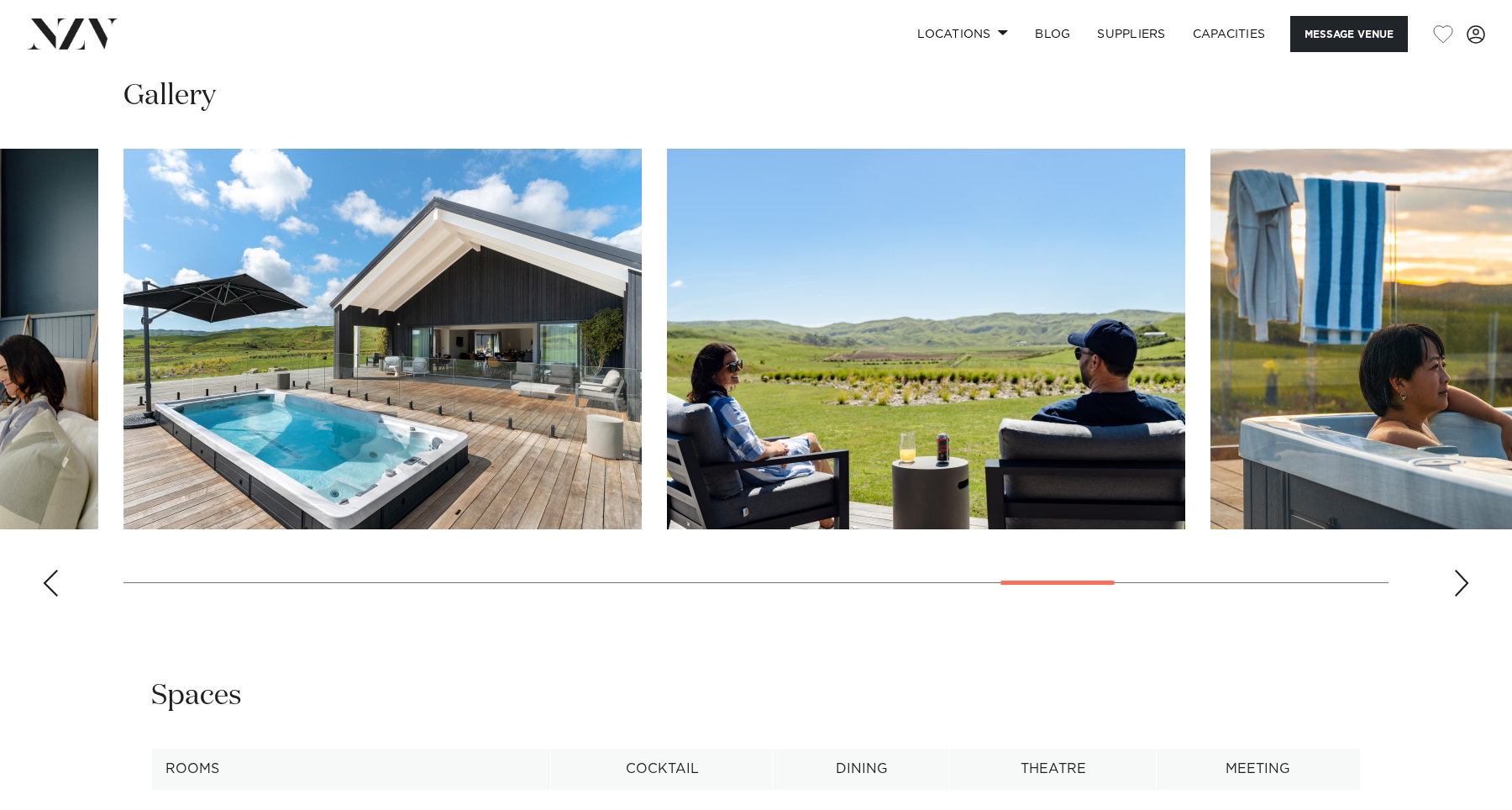
click at [1469, 569] on div "Next slide" at bounding box center [1461, 582] width 17 height 27
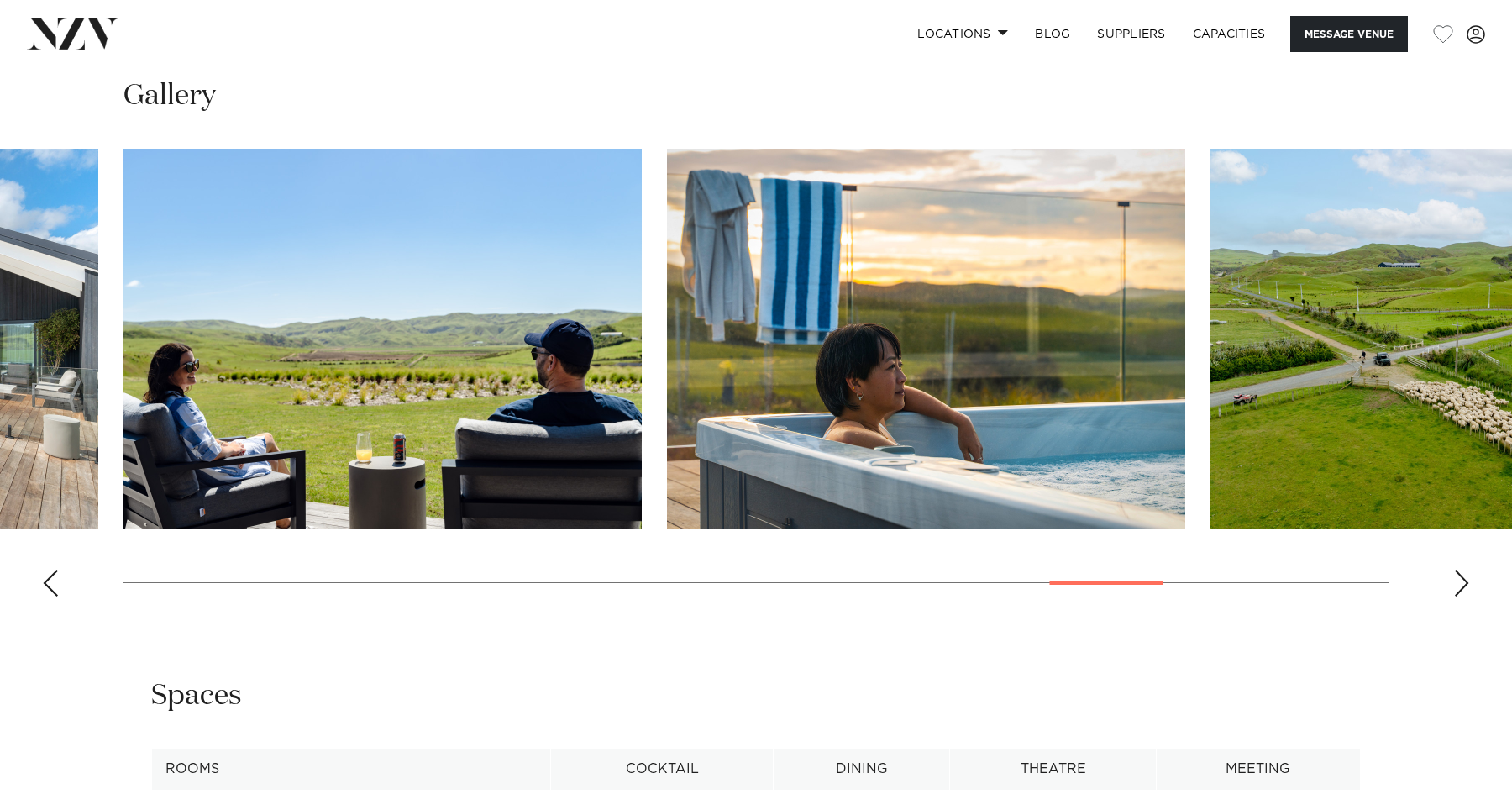
click at [1469, 569] on div "Next slide" at bounding box center [1461, 582] width 17 height 27
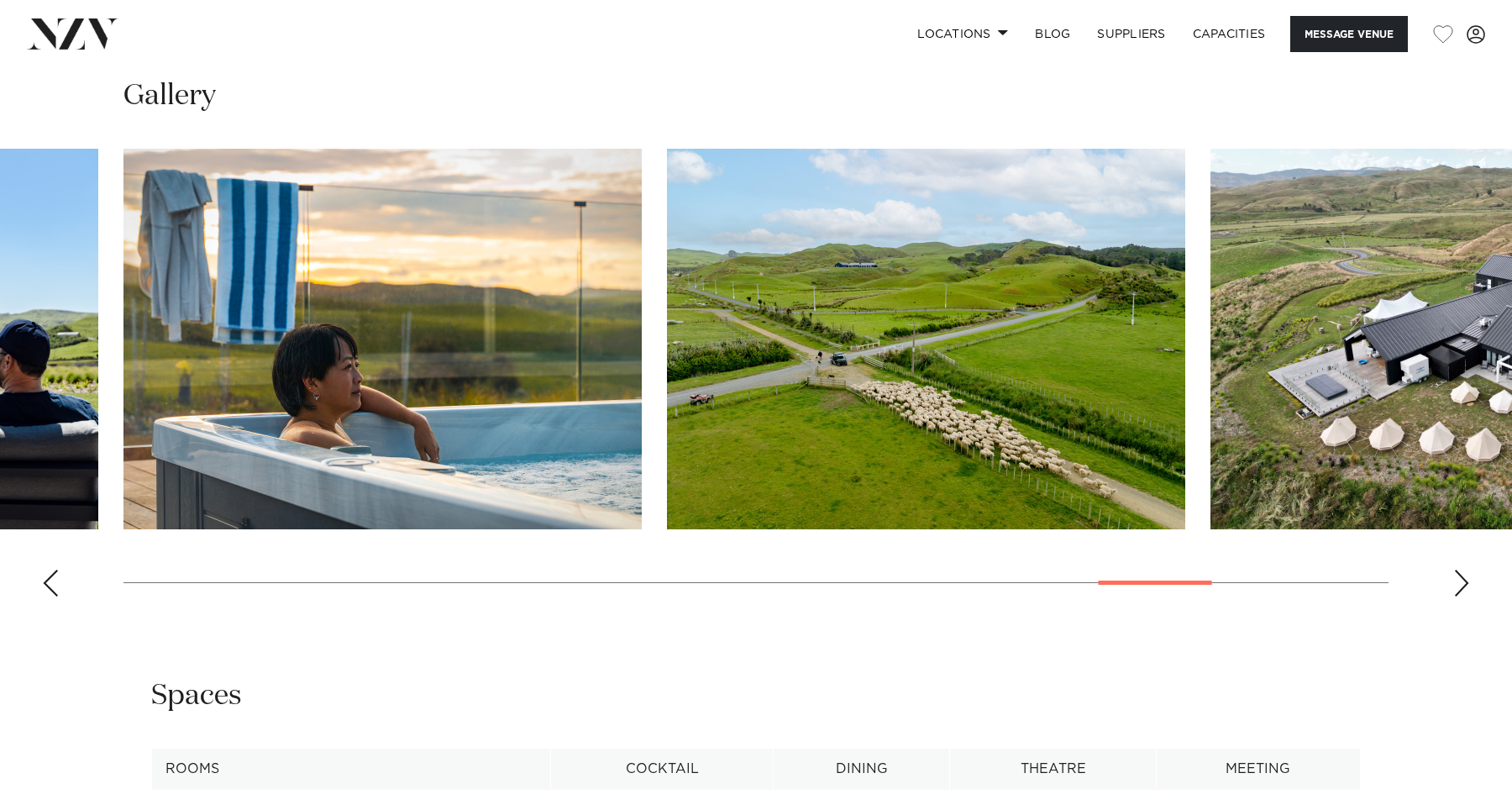
click at [1469, 569] on div "Next slide" at bounding box center [1461, 582] width 17 height 27
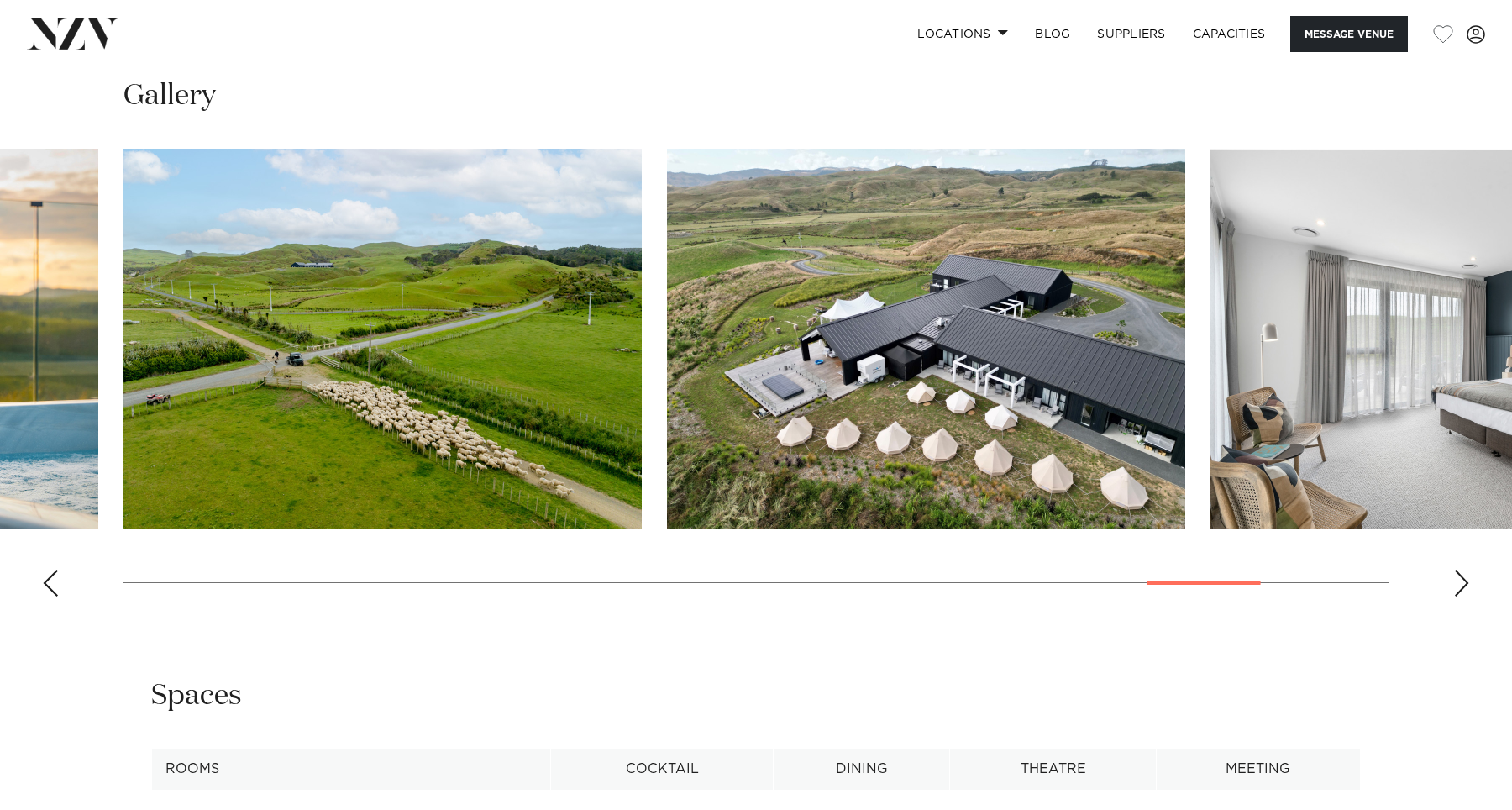
click at [1469, 569] on div "Next slide" at bounding box center [1461, 582] width 17 height 27
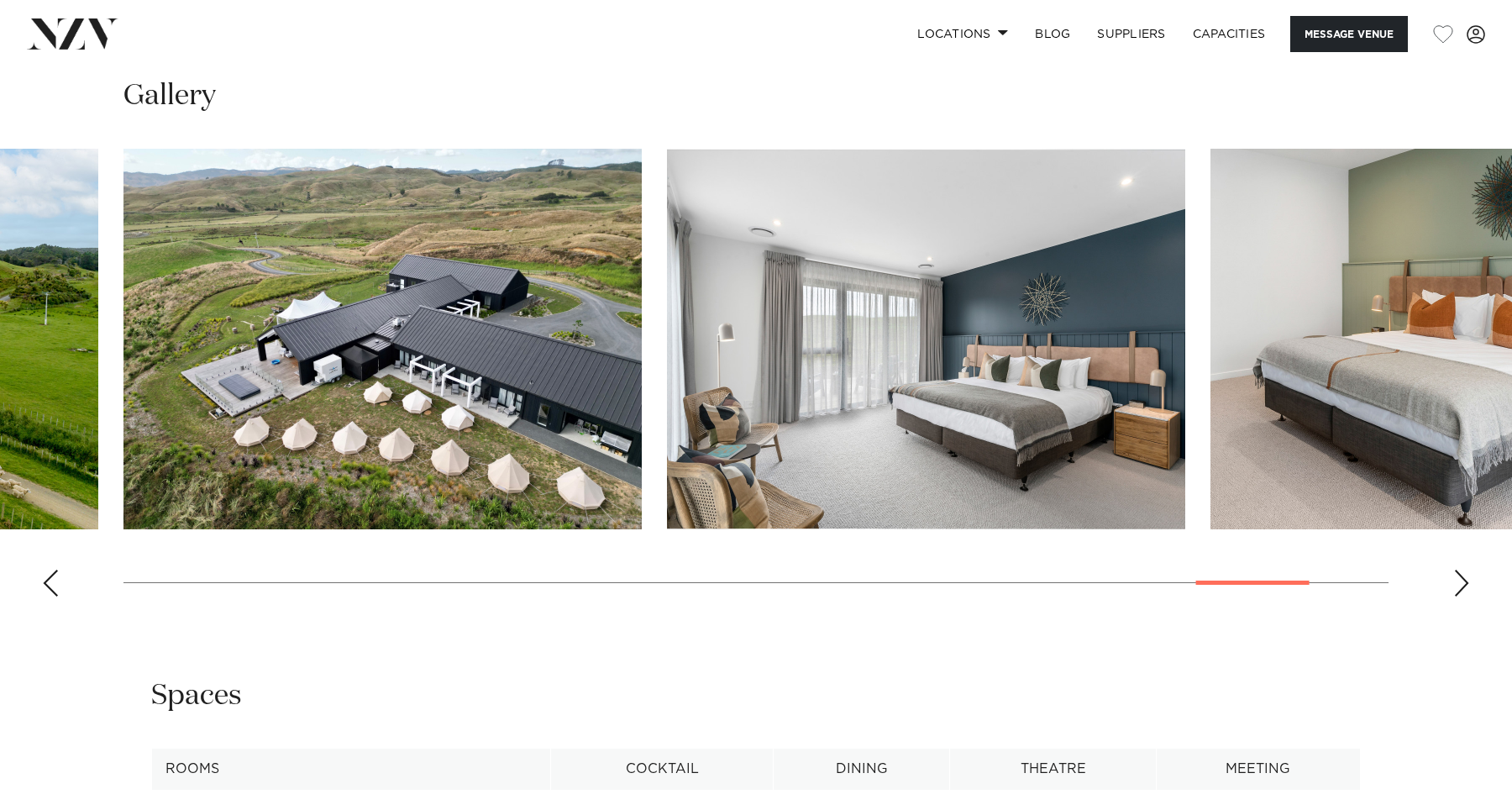
click at [1469, 569] on div "Next slide" at bounding box center [1461, 582] width 17 height 27
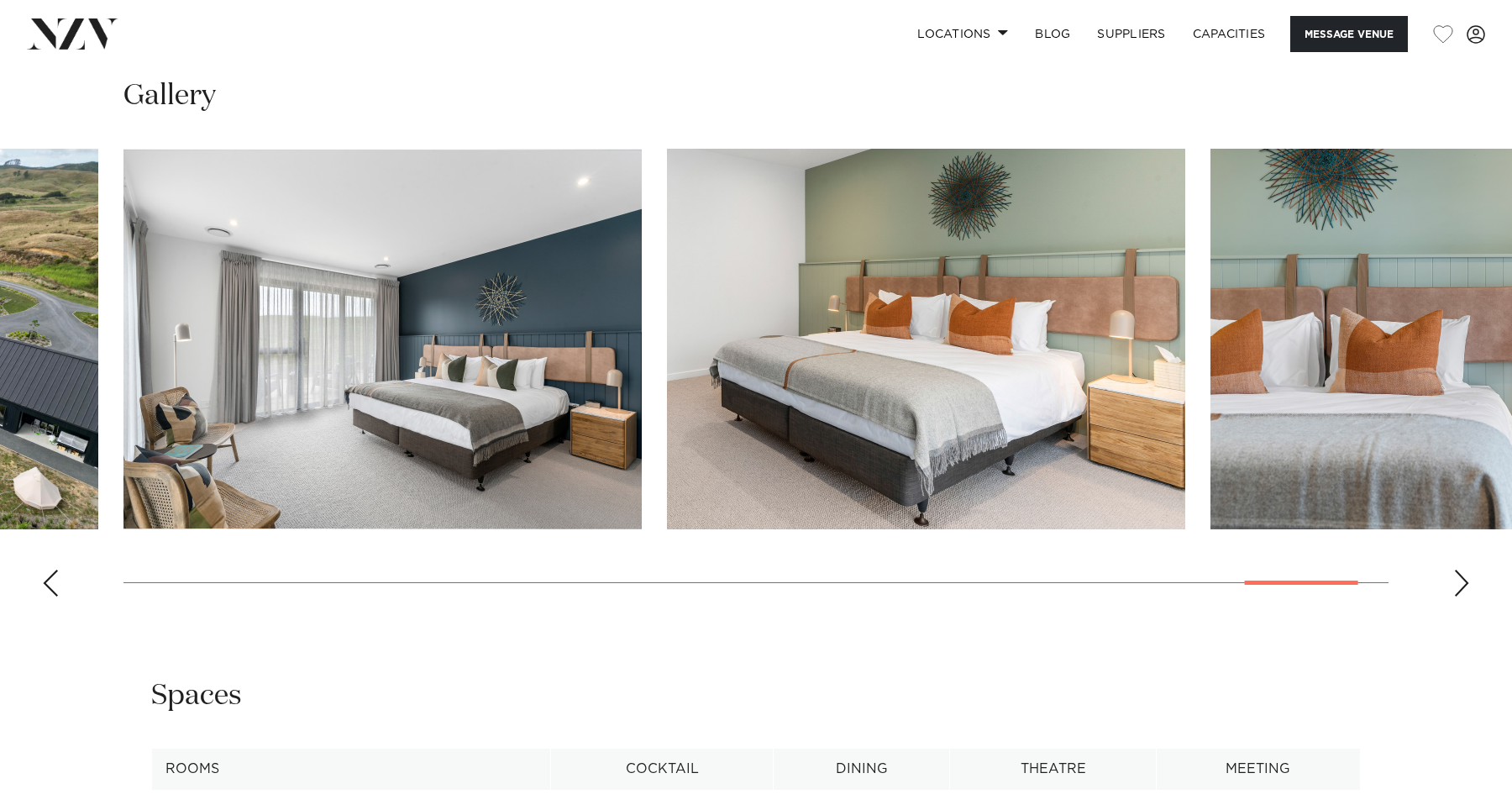
click at [1469, 569] on div "Next slide" at bounding box center [1461, 582] width 17 height 27
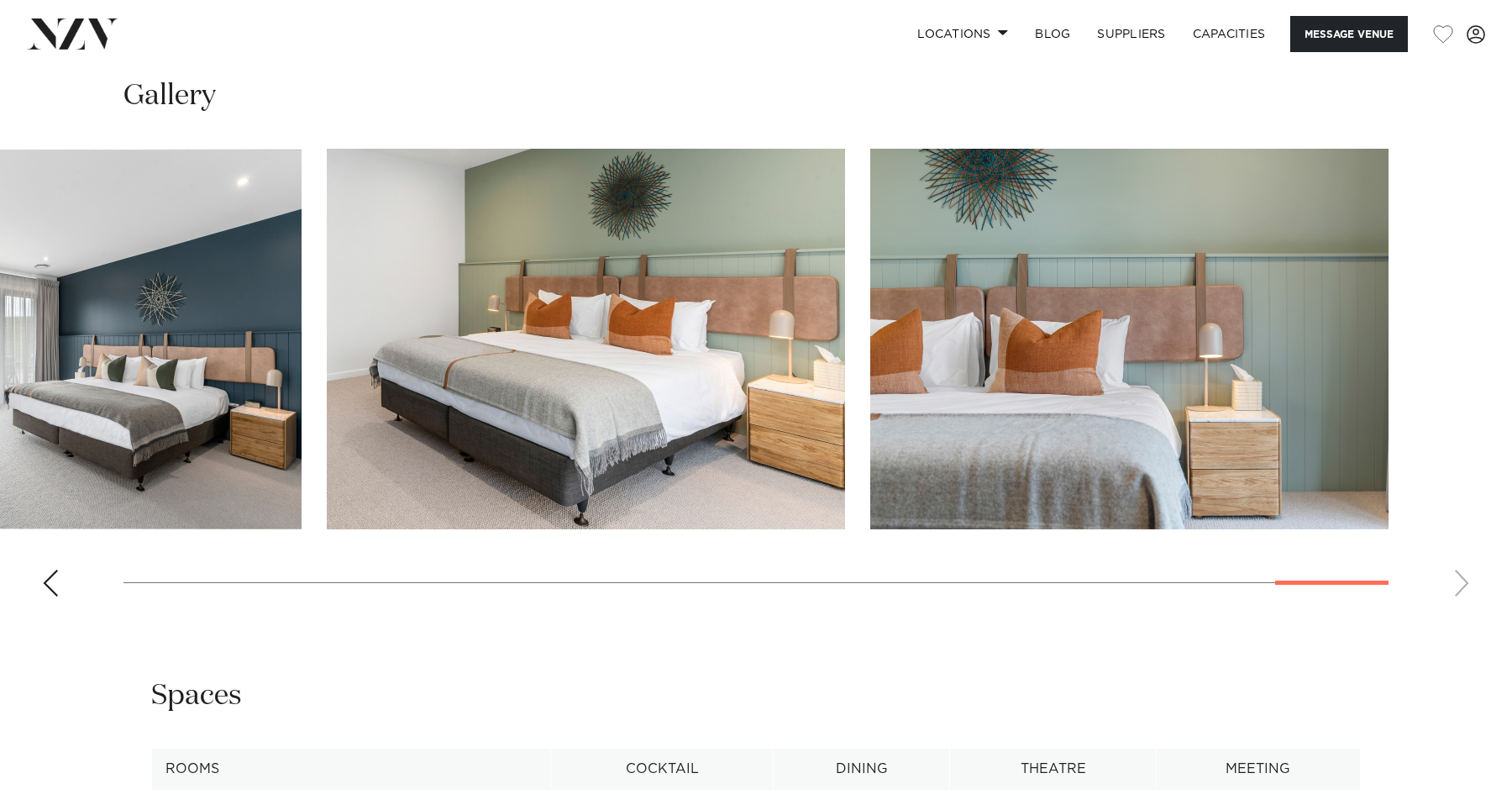
click at [1469, 562] on swiper-container at bounding box center [756, 379] width 1512 height 461
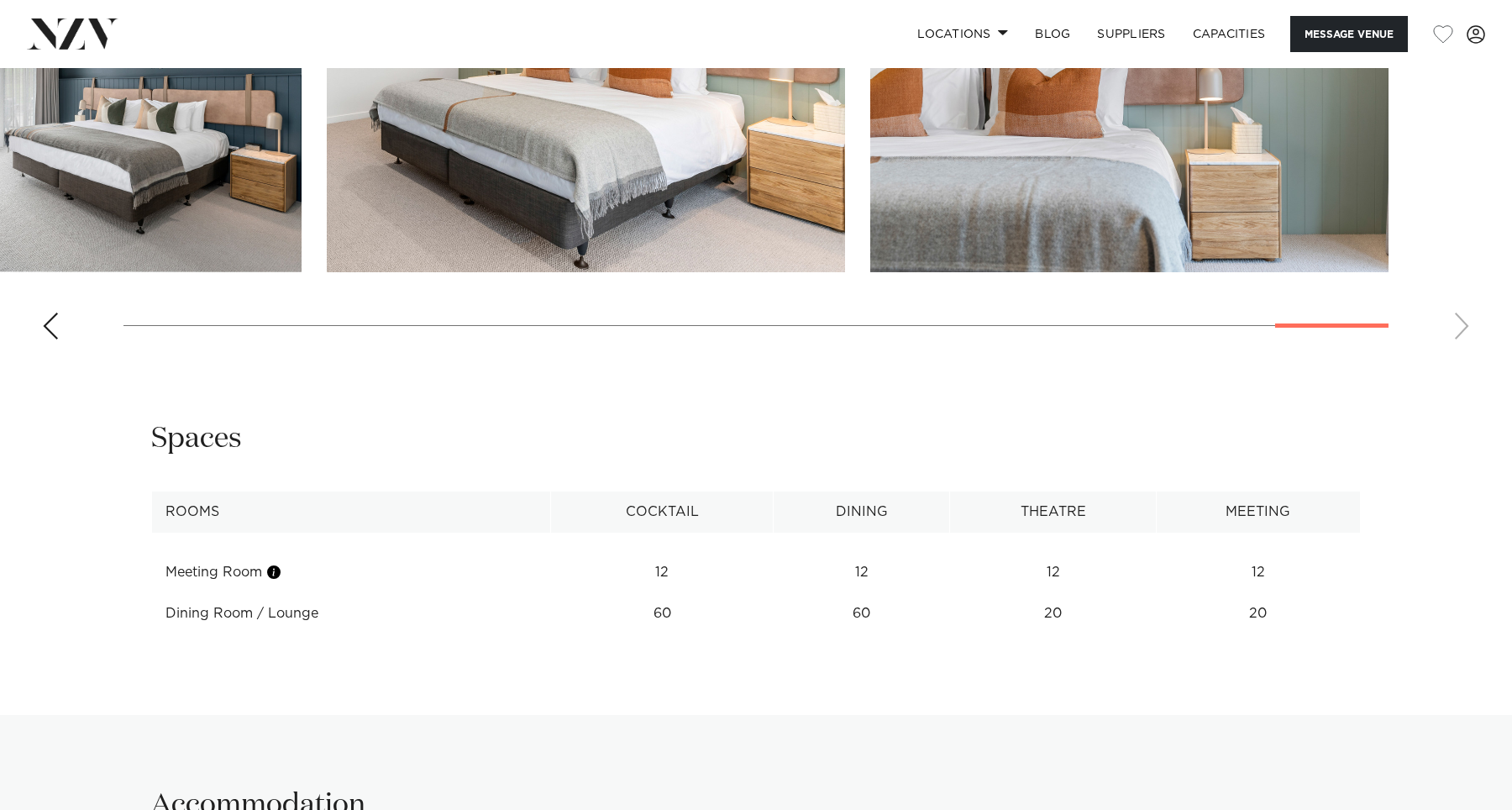
scroll to position [1959, 0]
click at [53, 323] on swiper-container at bounding box center [756, 121] width 1512 height 461
click at [53, 315] on div "Previous slide" at bounding box center [50, 325] width 17 height 27
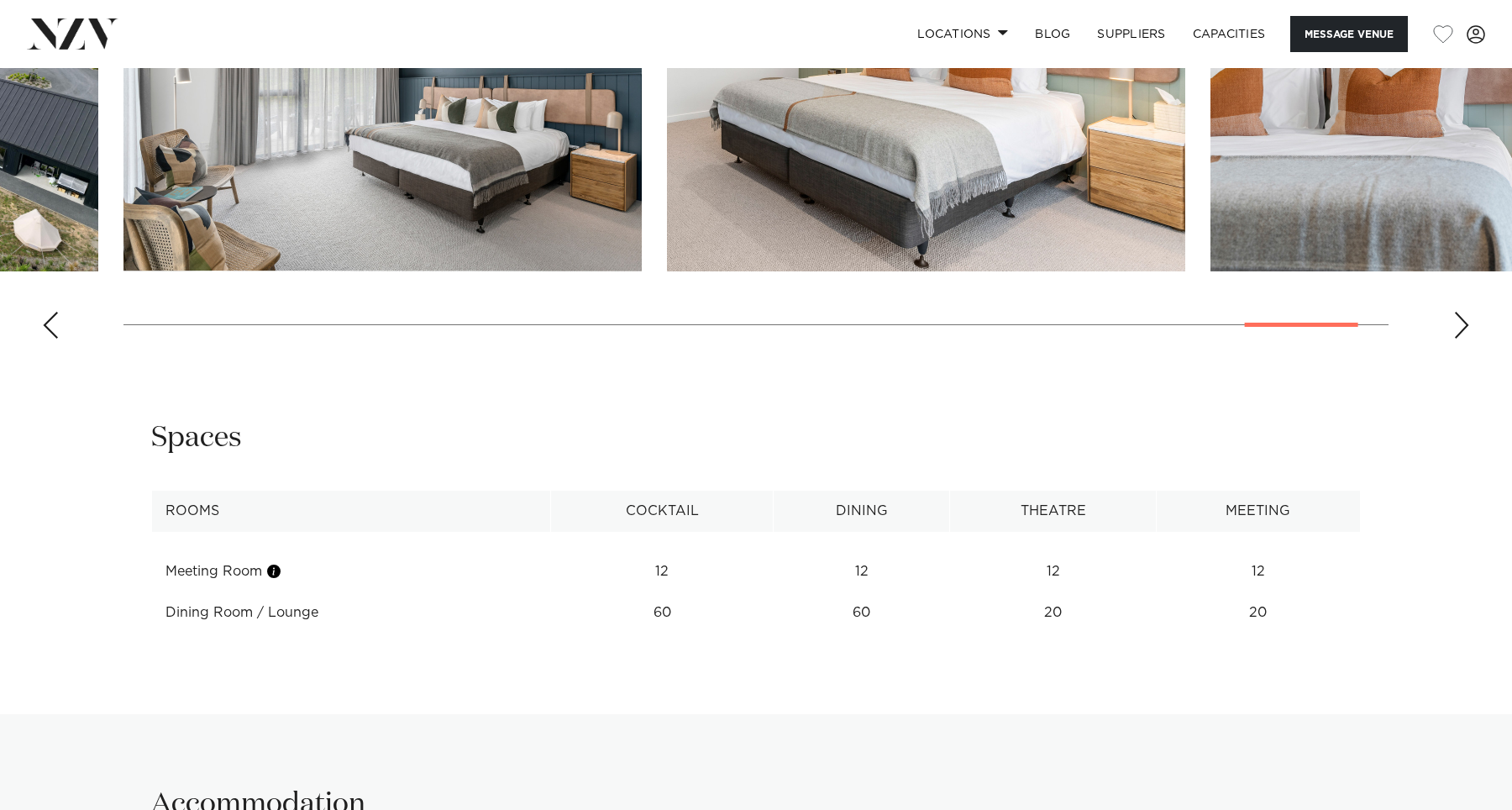
click at [53, 315] on div "Previous slide" at bounding box center [50, 325] width 17 height 27
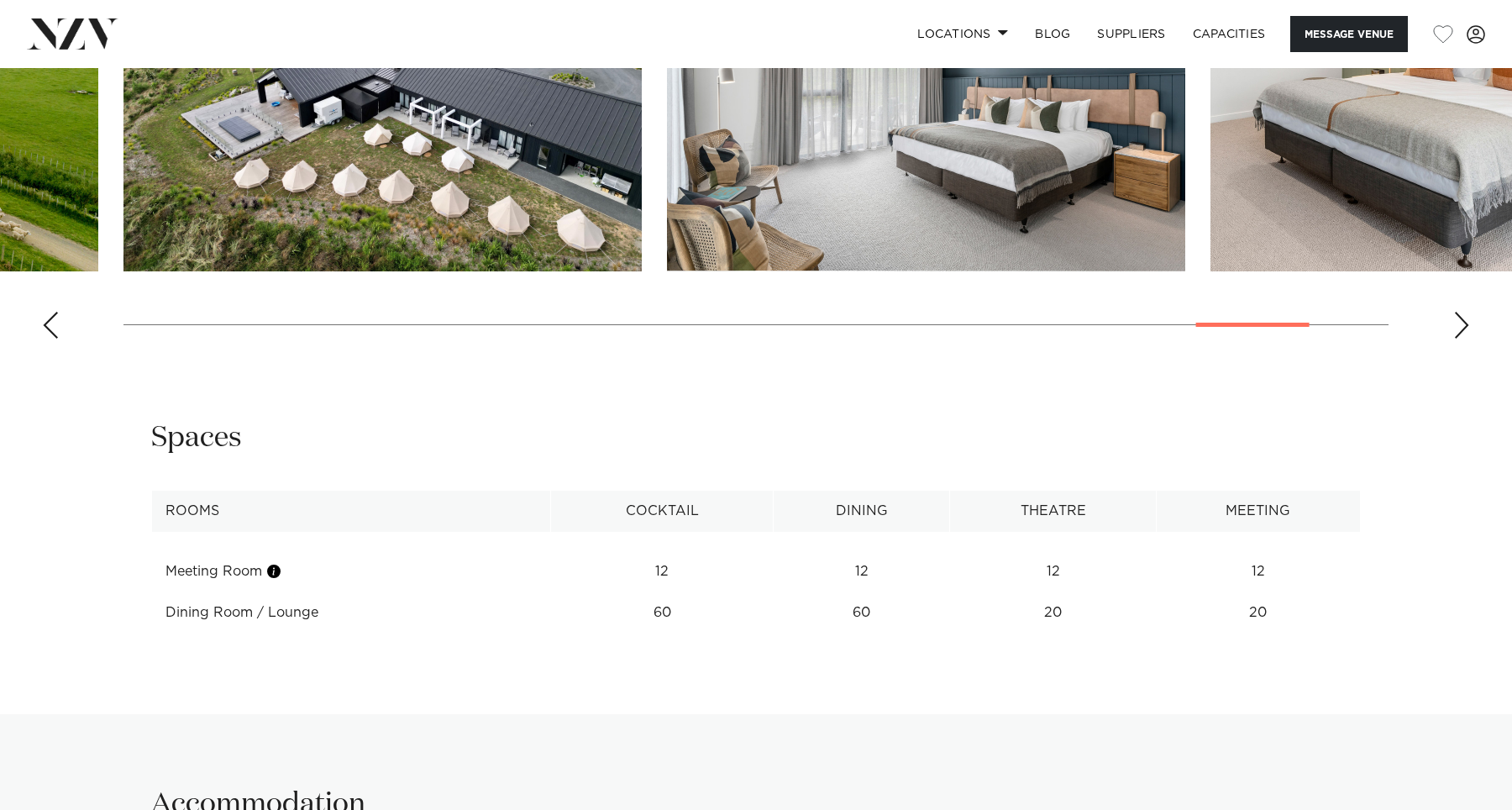
click at [53, 315] on div "Previous slide" at bounding box center [50, 325] width 17 height 27
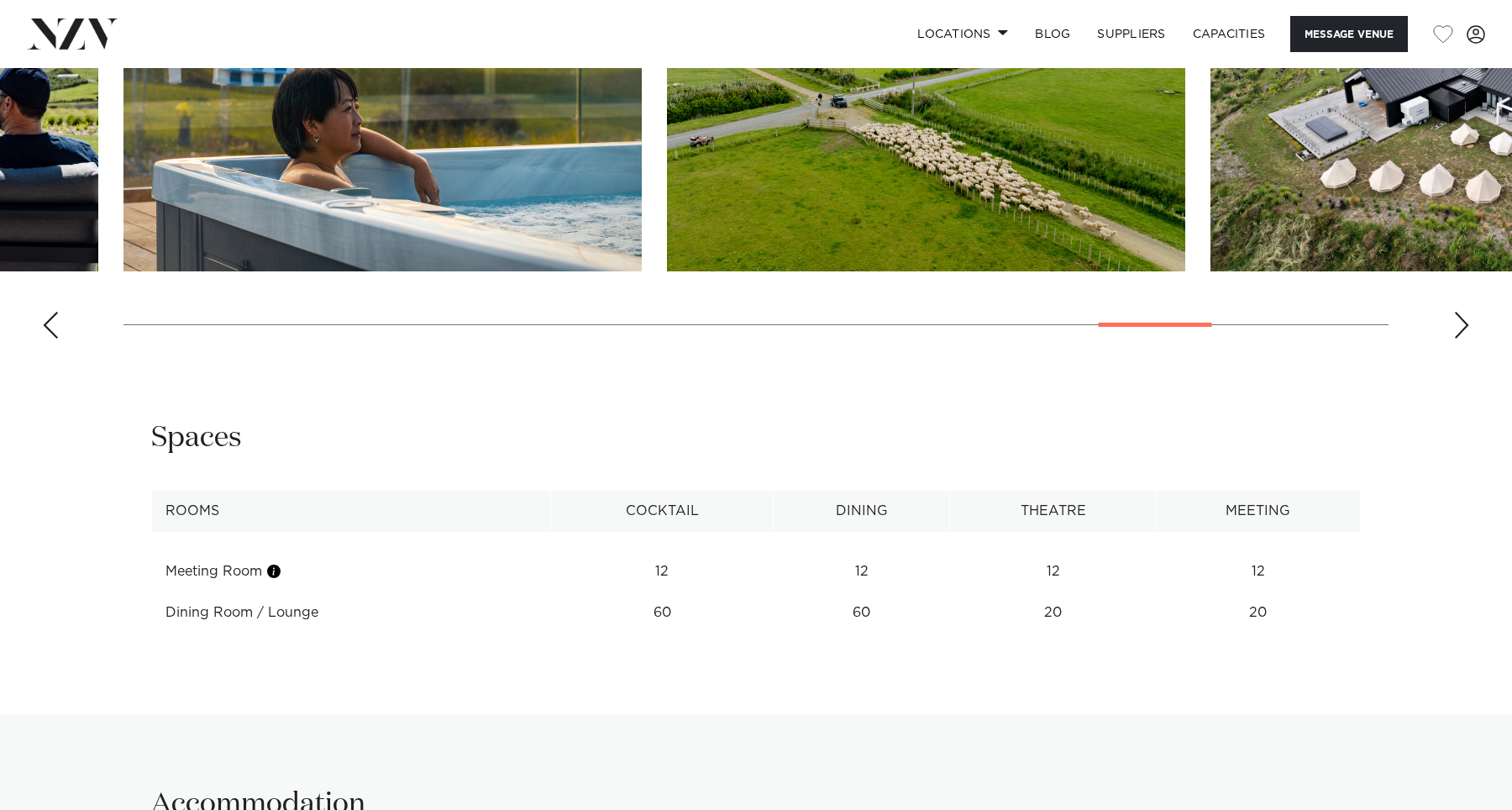
click at [53, 315] on div "Previous slide" at bounding box center [50, 325] width 17 height 27
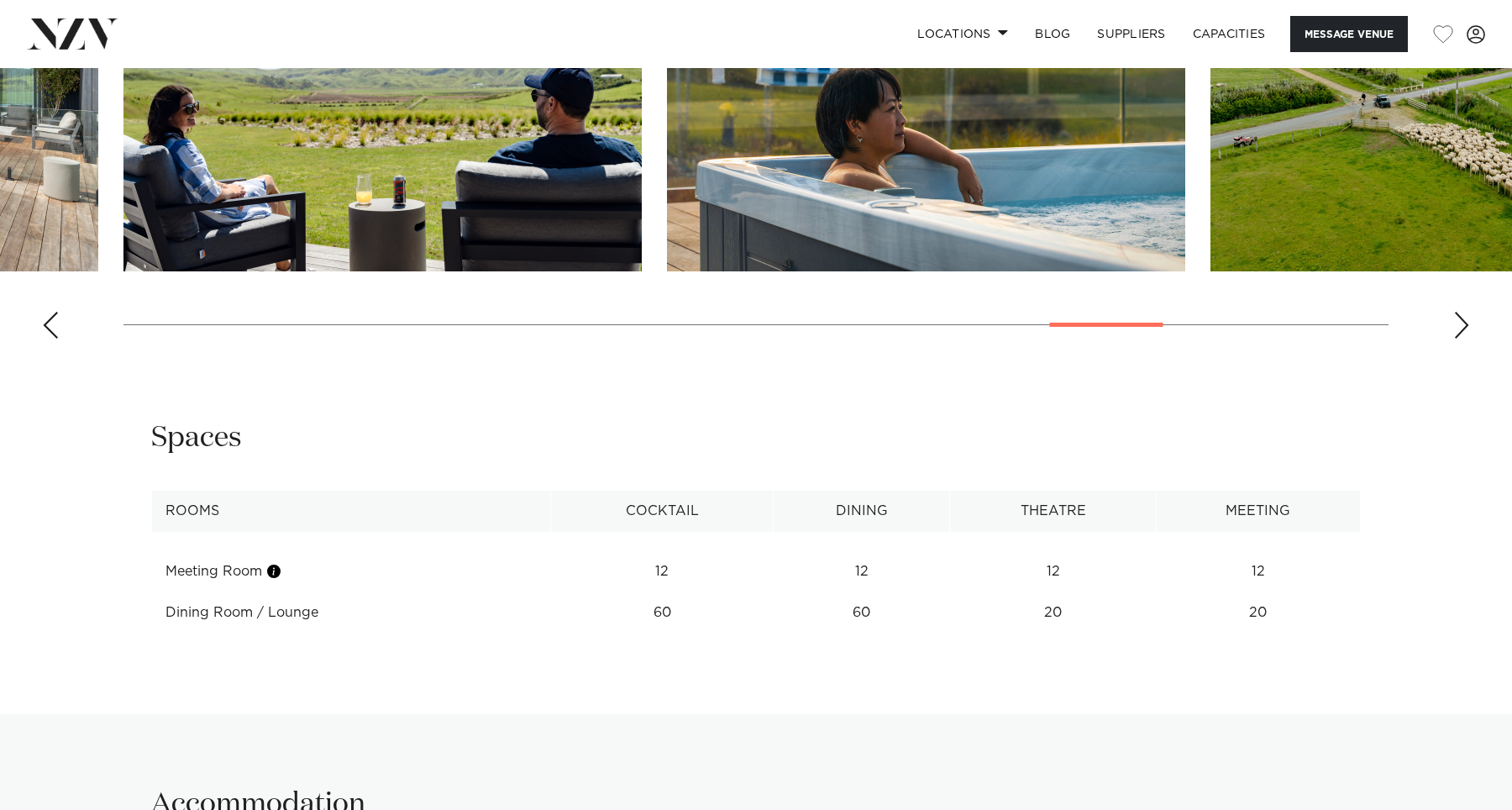
click at [53, 315] on div "Previous slide" at bounding box center [50, 325] width 17 height 27
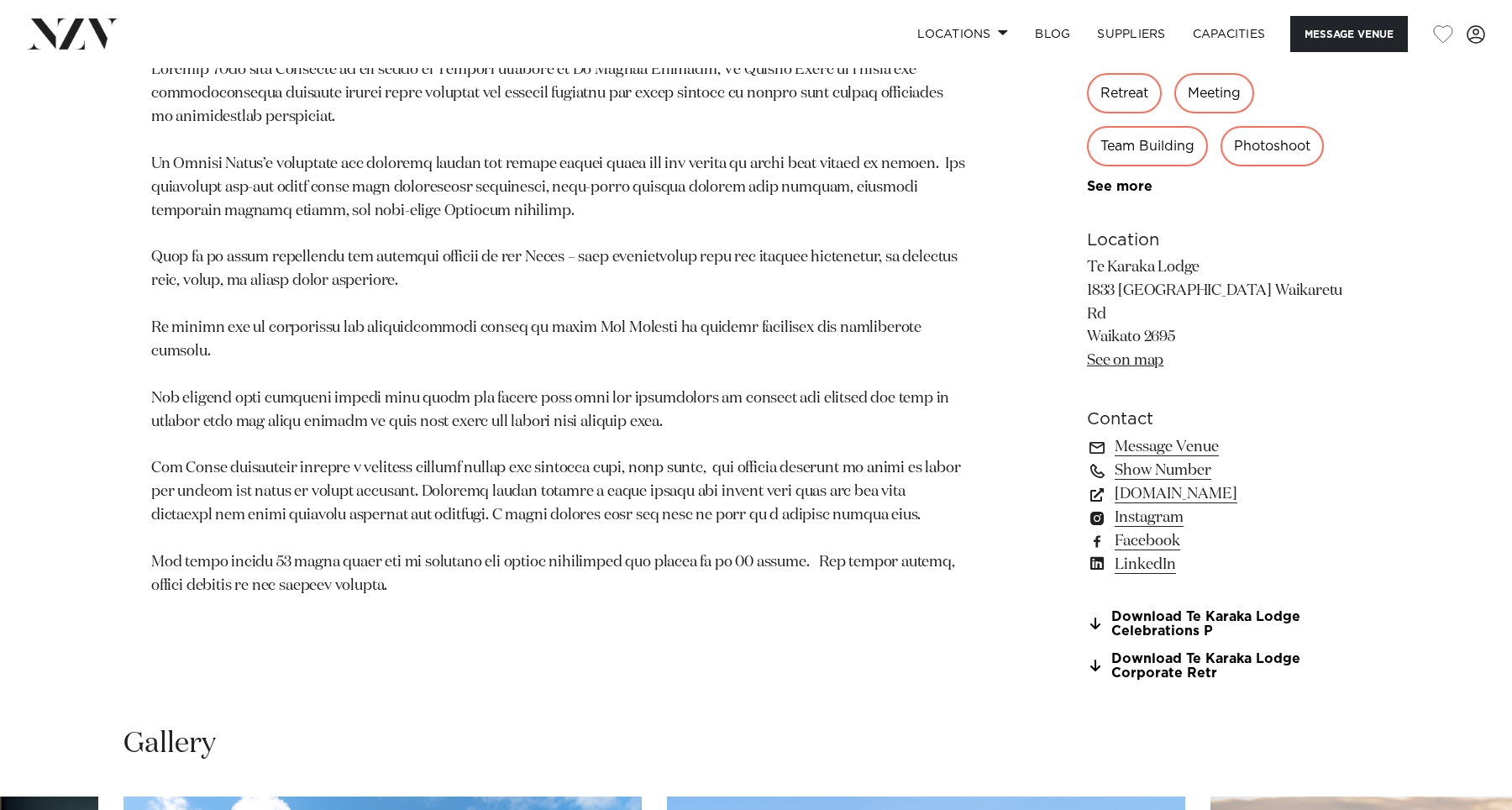
scroll to position [1065, 0]
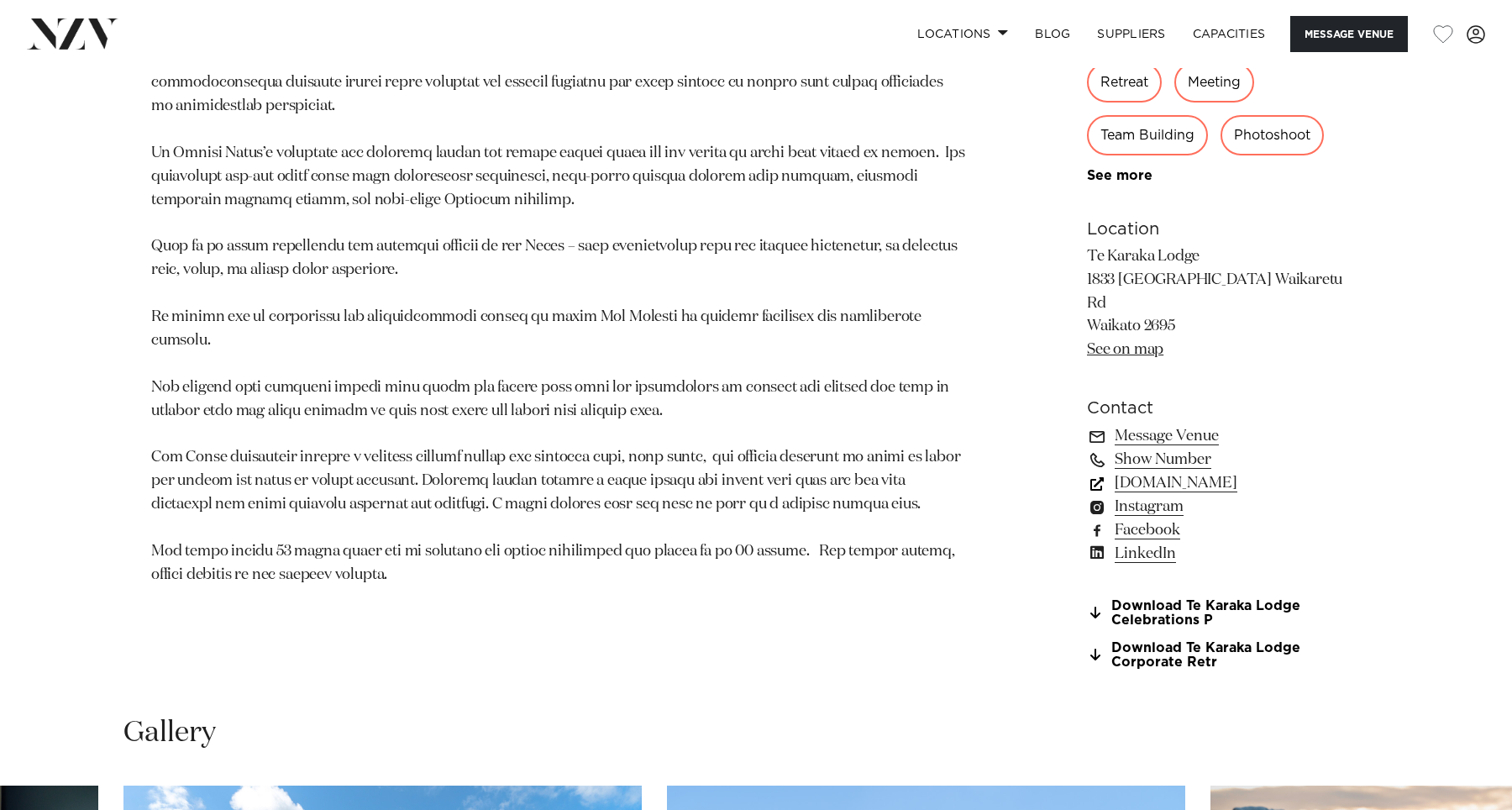
click at [1148, 471] on link "[DOMAIN_NAME]" at bounding box center [1224, 482] width 274 height 23
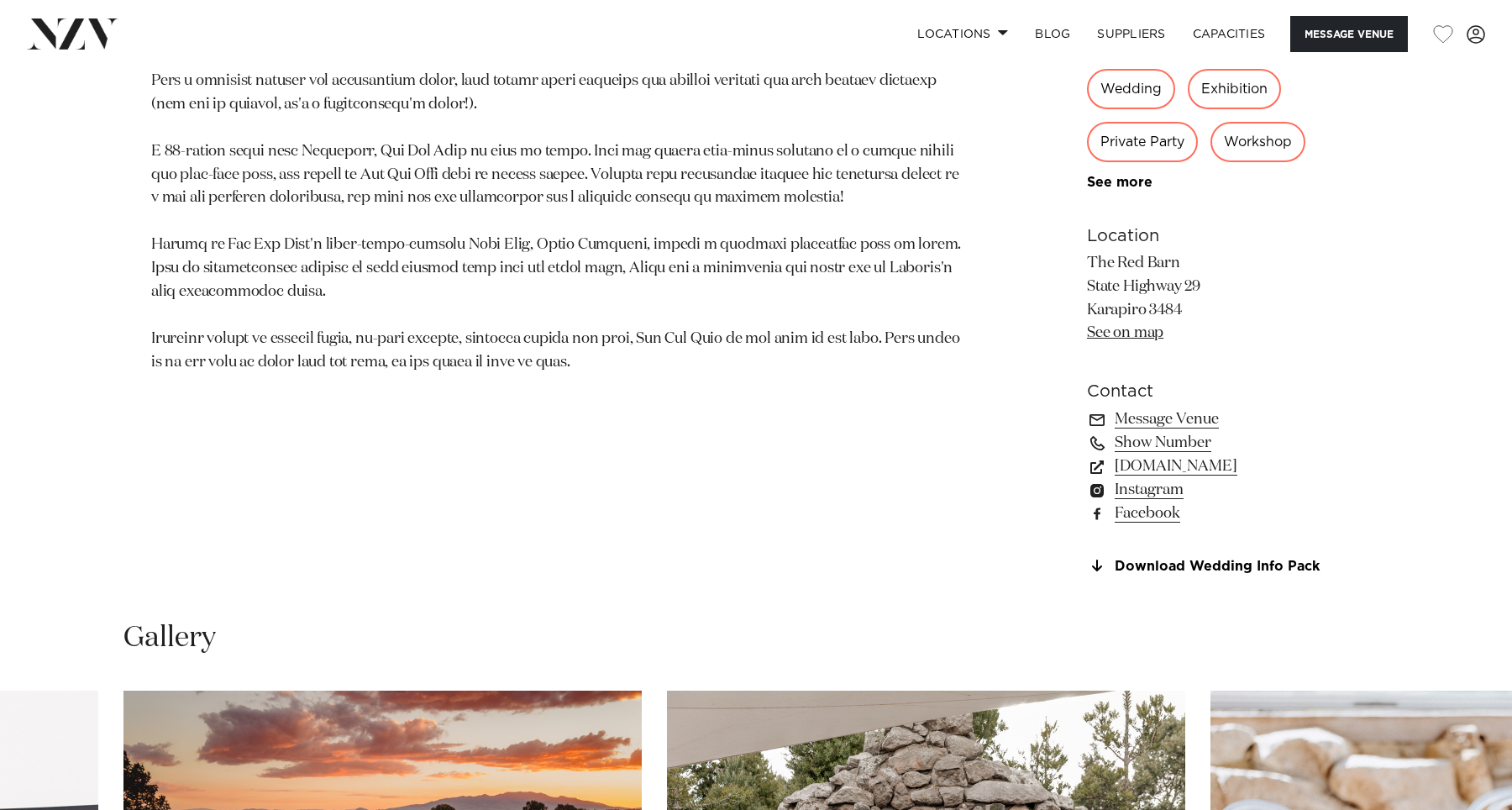
scroll to position [1087, 0]
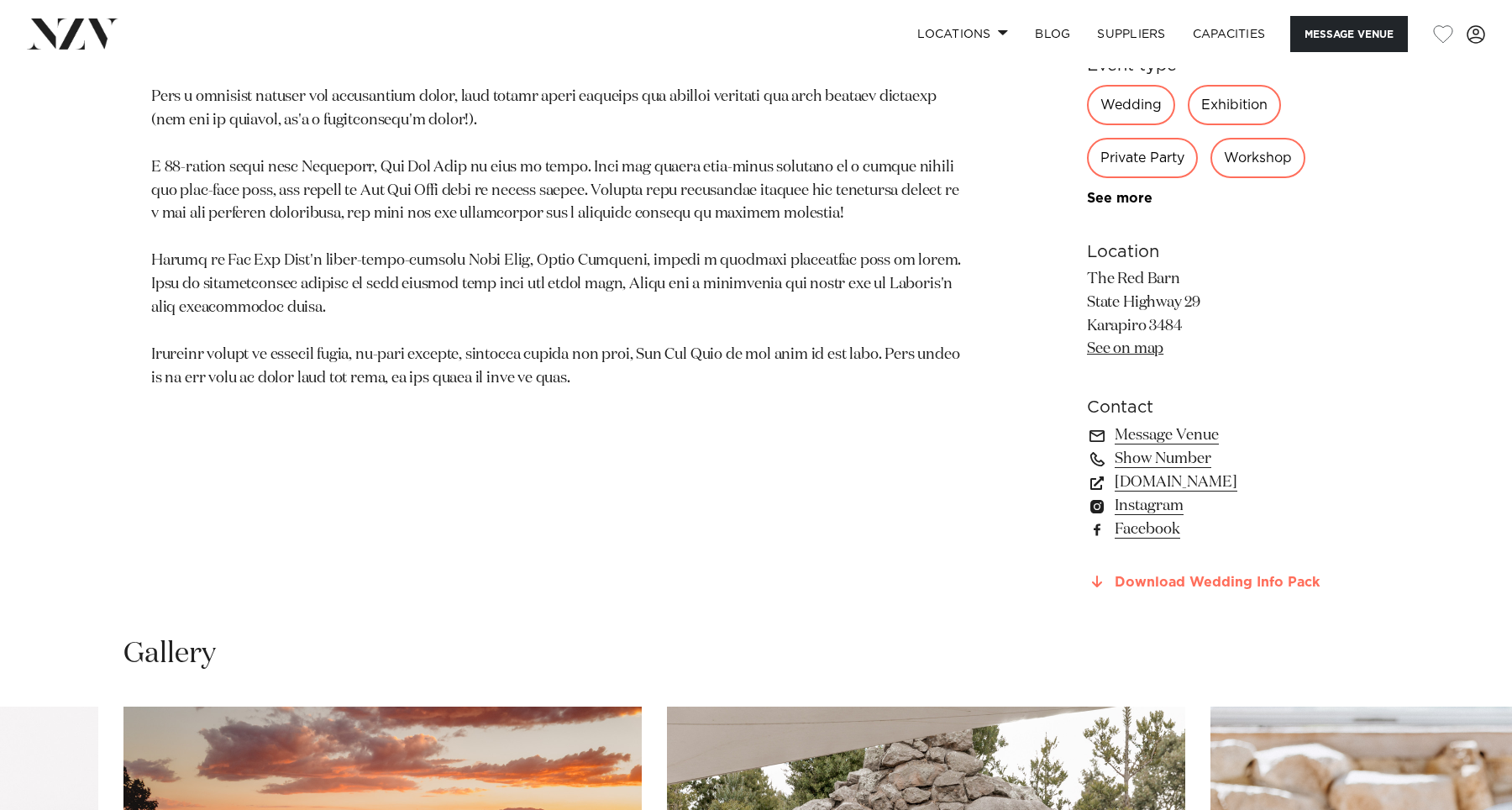
click at [1250, 578] on link "Download Wedding Info Pack" at bounding box center [1224, 581] width 274 height 15
